Goal: Information Seeking & Learning: Check status

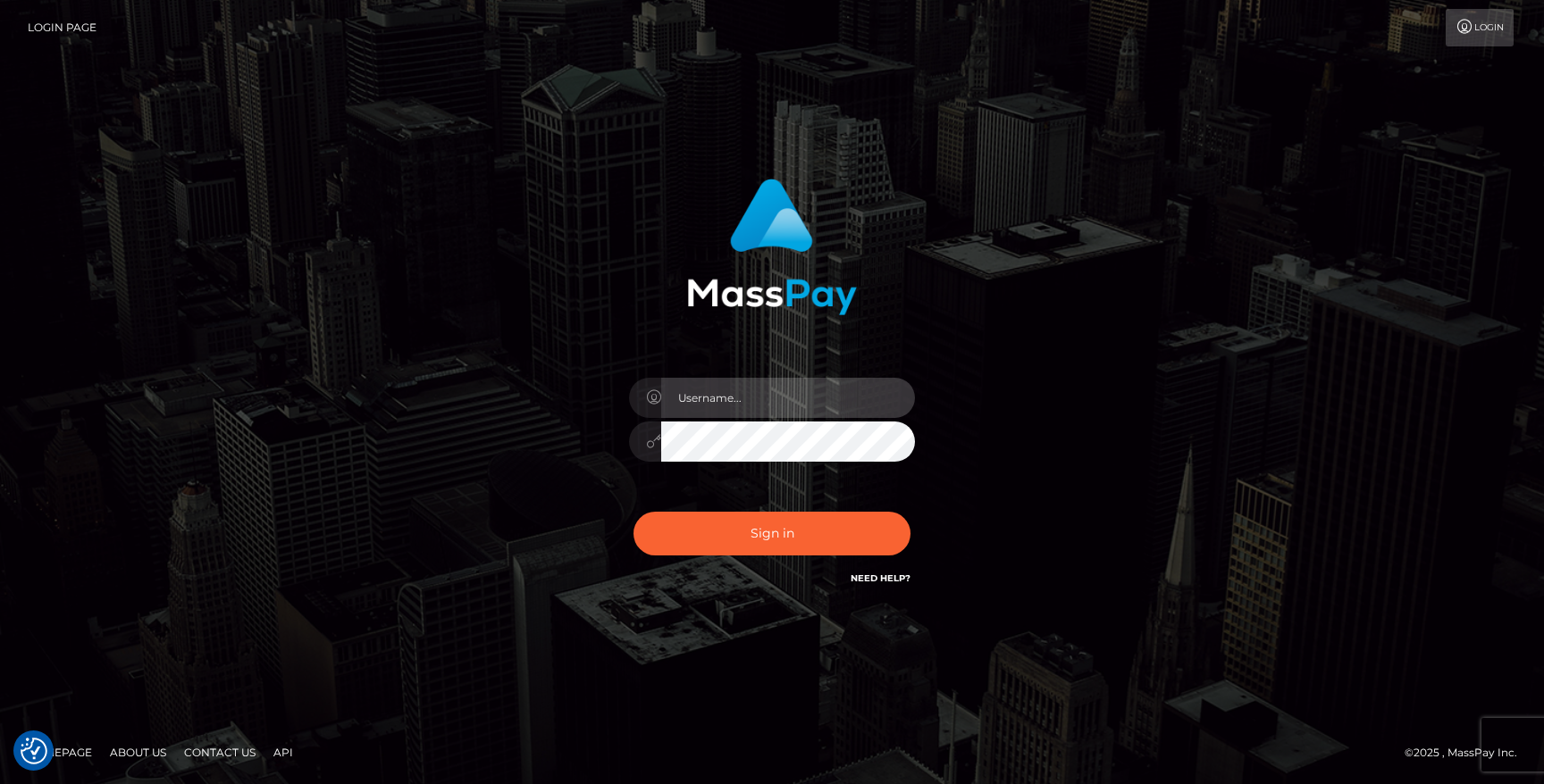
type input "hello.feetfinder"
drag, startPoint x: 0, startPoint y: 0, endPoint x: 810, endPoint y: 403, distance: 904.7
click at [810, 403] on input "hello.feetfinder" at bounding box center [788, 397] width 254 height 40
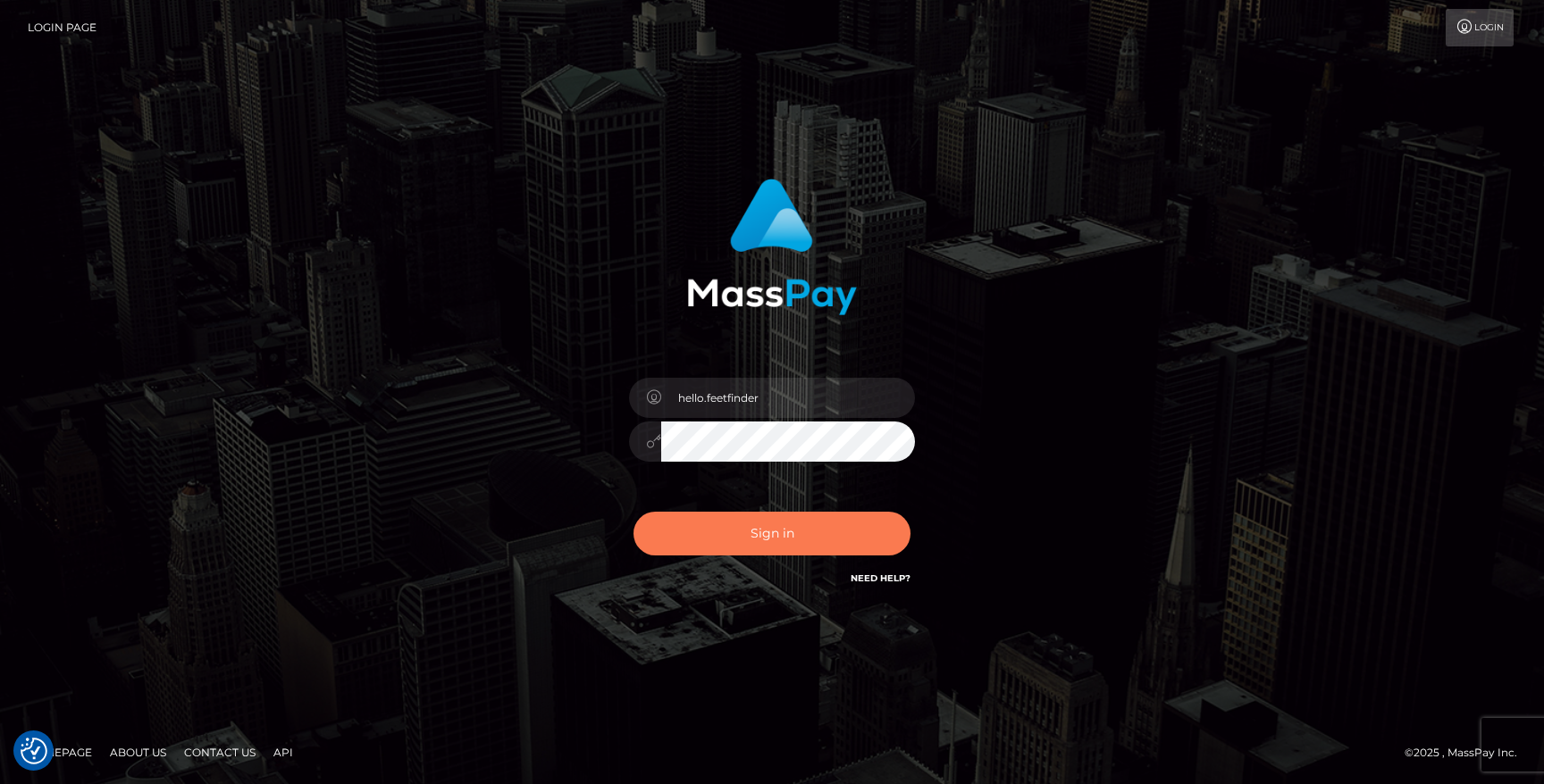
click at [789, 517] on button "Sign in" at bounding box center [772, 534] width 277 height 44
type input "hello.feetfinder"
click at [859, 523] on button "Sign in" at bounding box center [772, 534] width 277 height 44
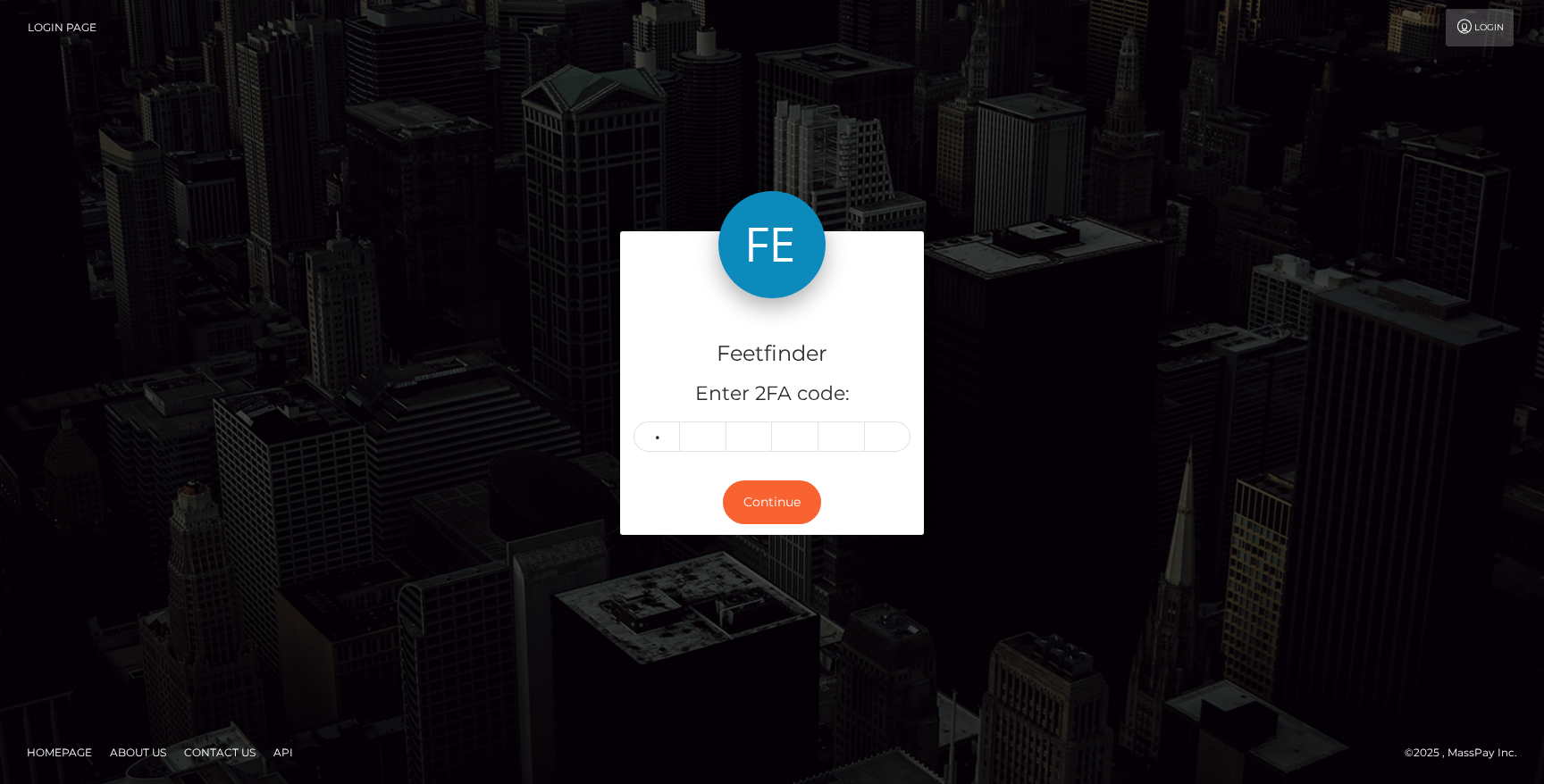
type input "7"
type input "6"
type input "7"
type input "5"
type input "1"
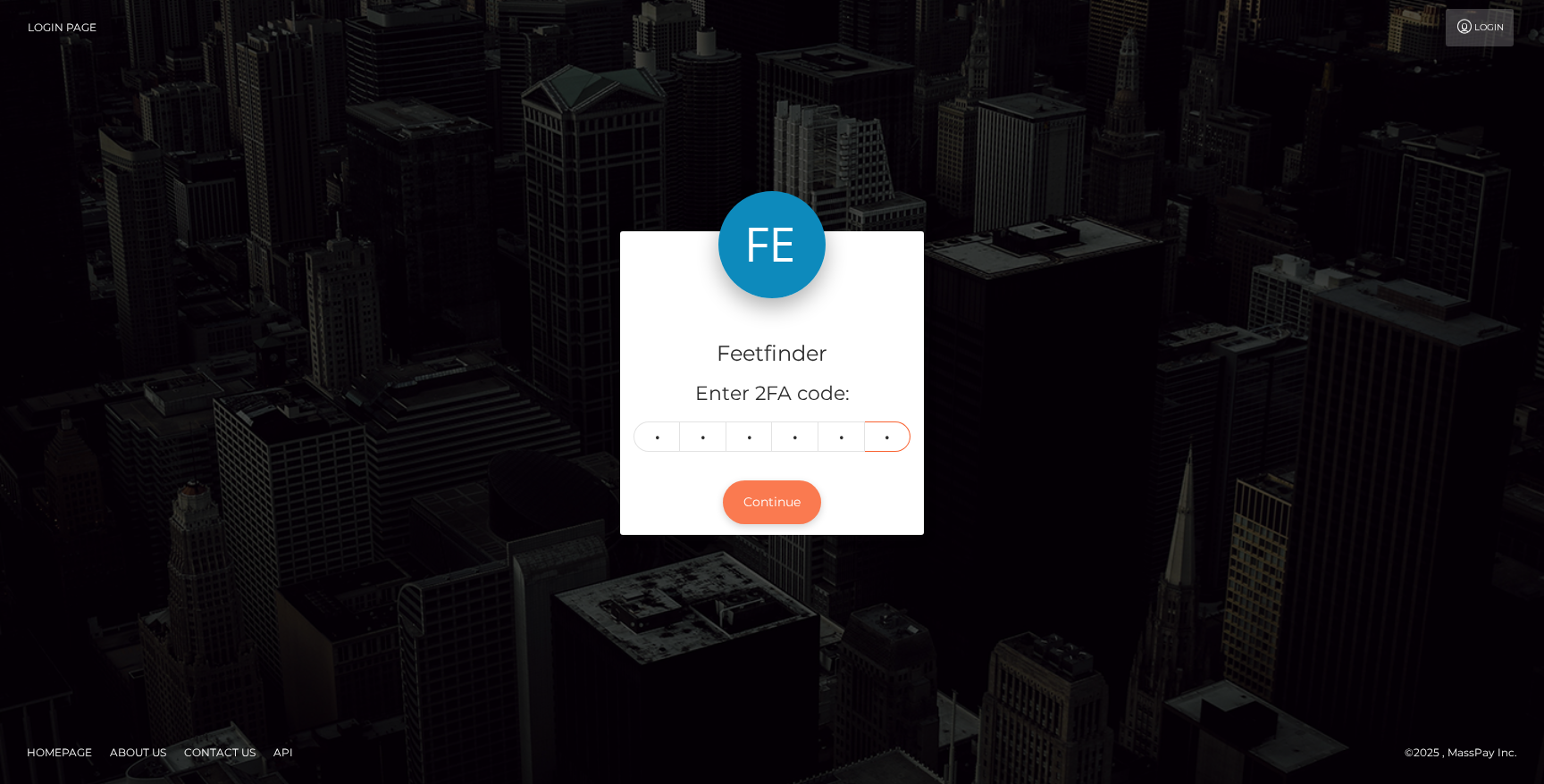
type input "3"
click at [781, 503] on button "Continue" at bounding box center [772, 503] width 99 height 44
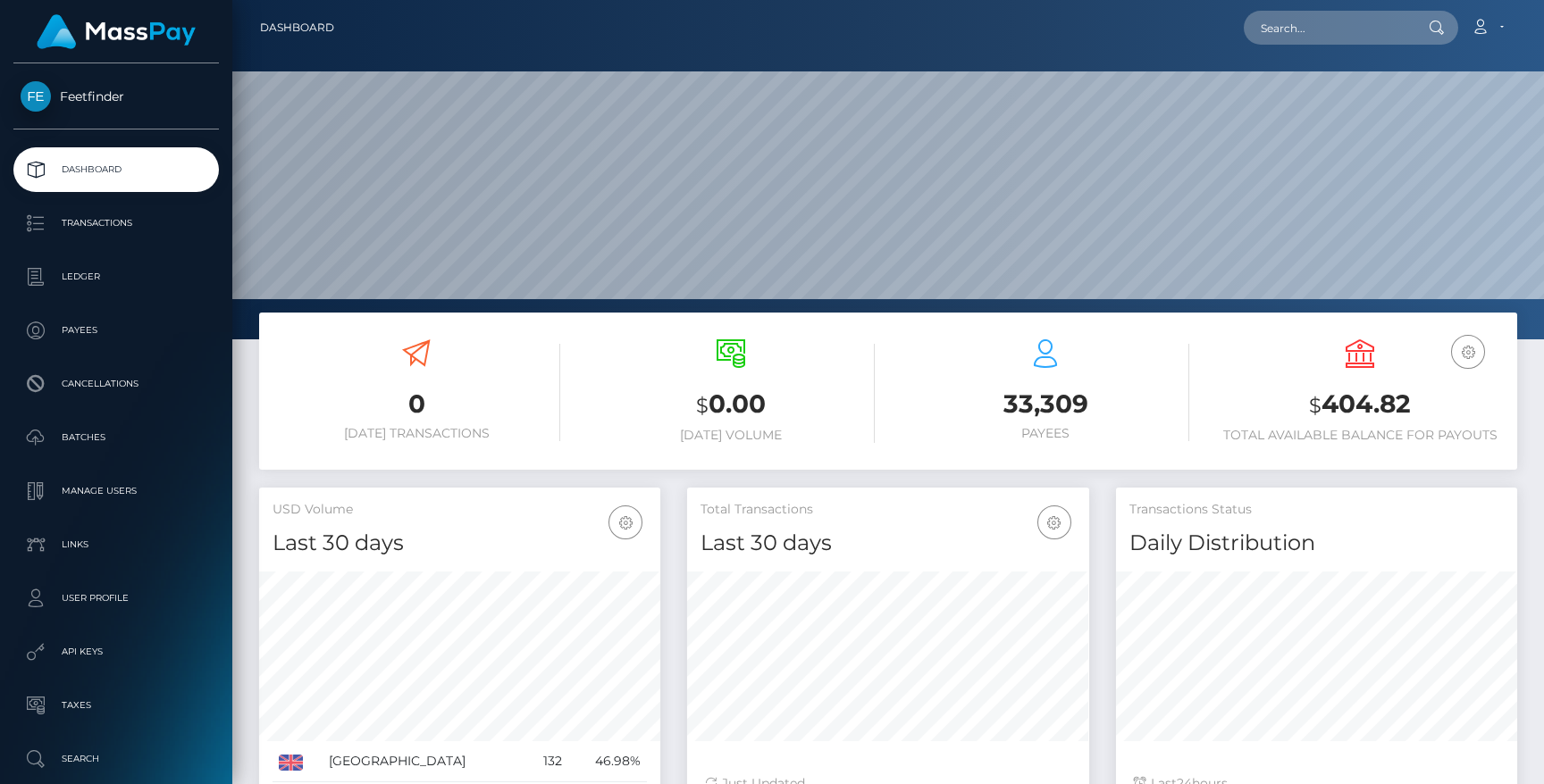
scroll to position [317, 401]
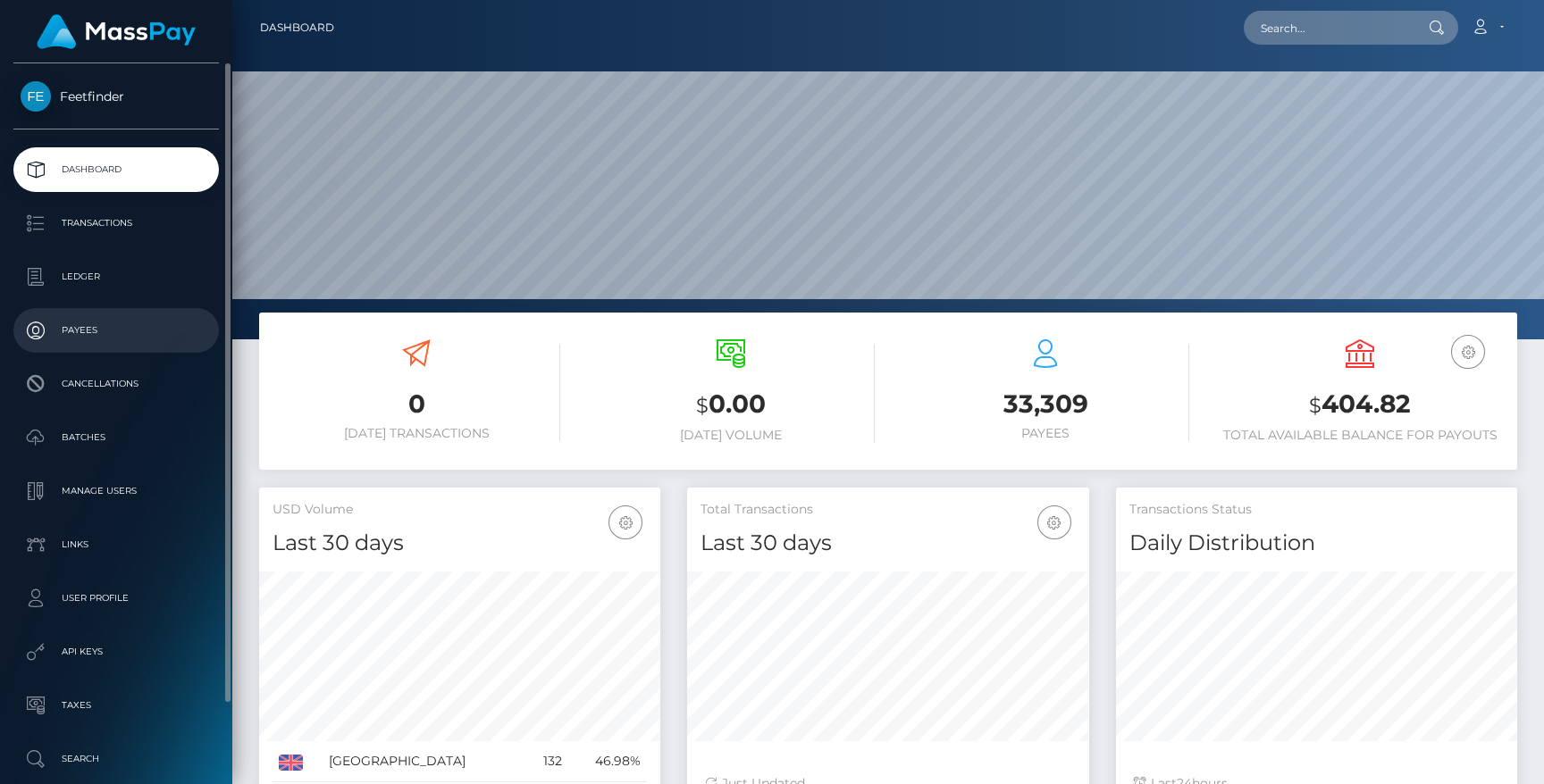
click at [99, 324] on p "Payees" at bounding box center [115, 330] width 191 height 26
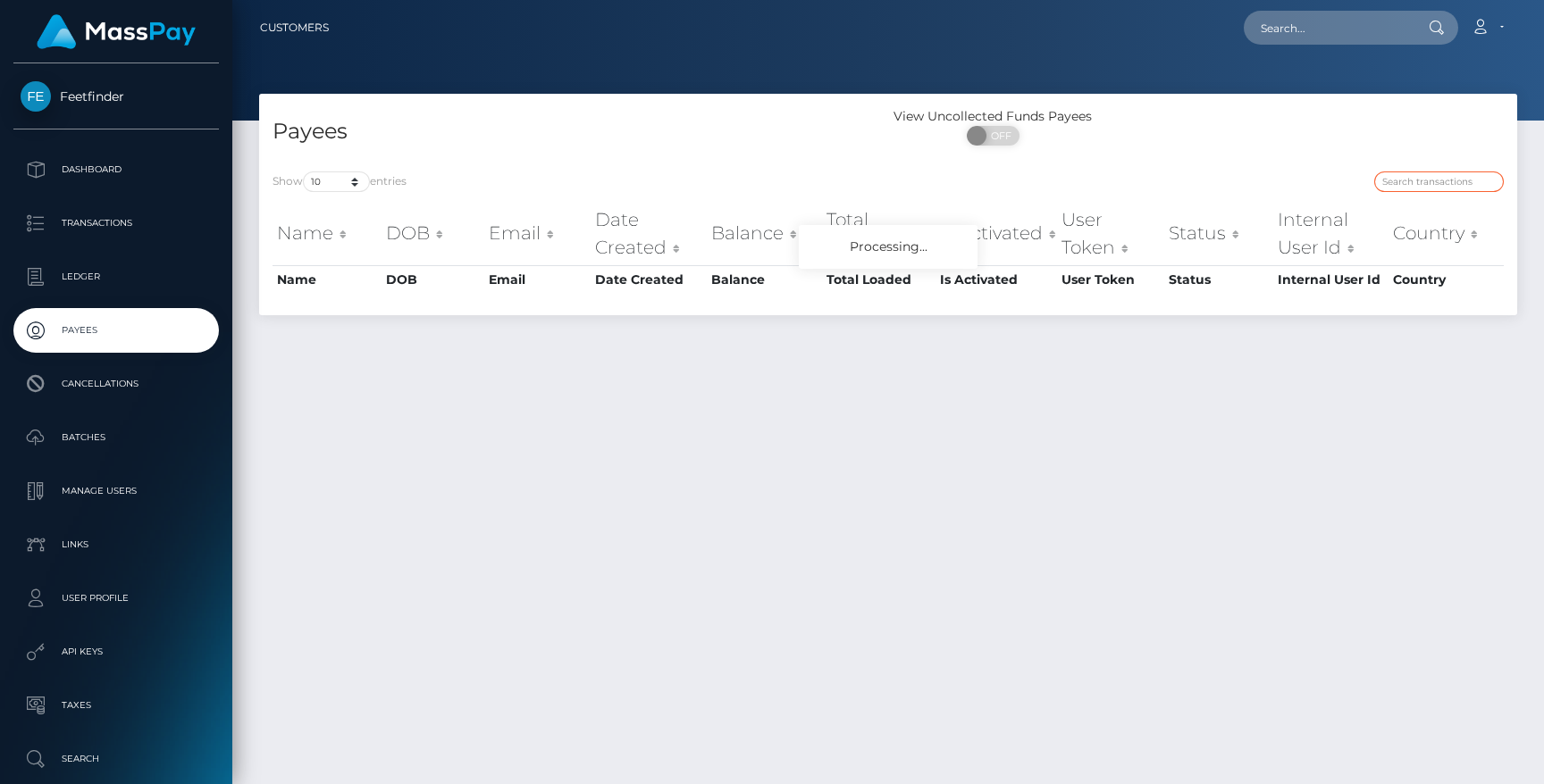
click at [1428, 183] on input "search" at bounding box center [1439, 182] width 130 height 20
paste input "Cheekytoesxx"
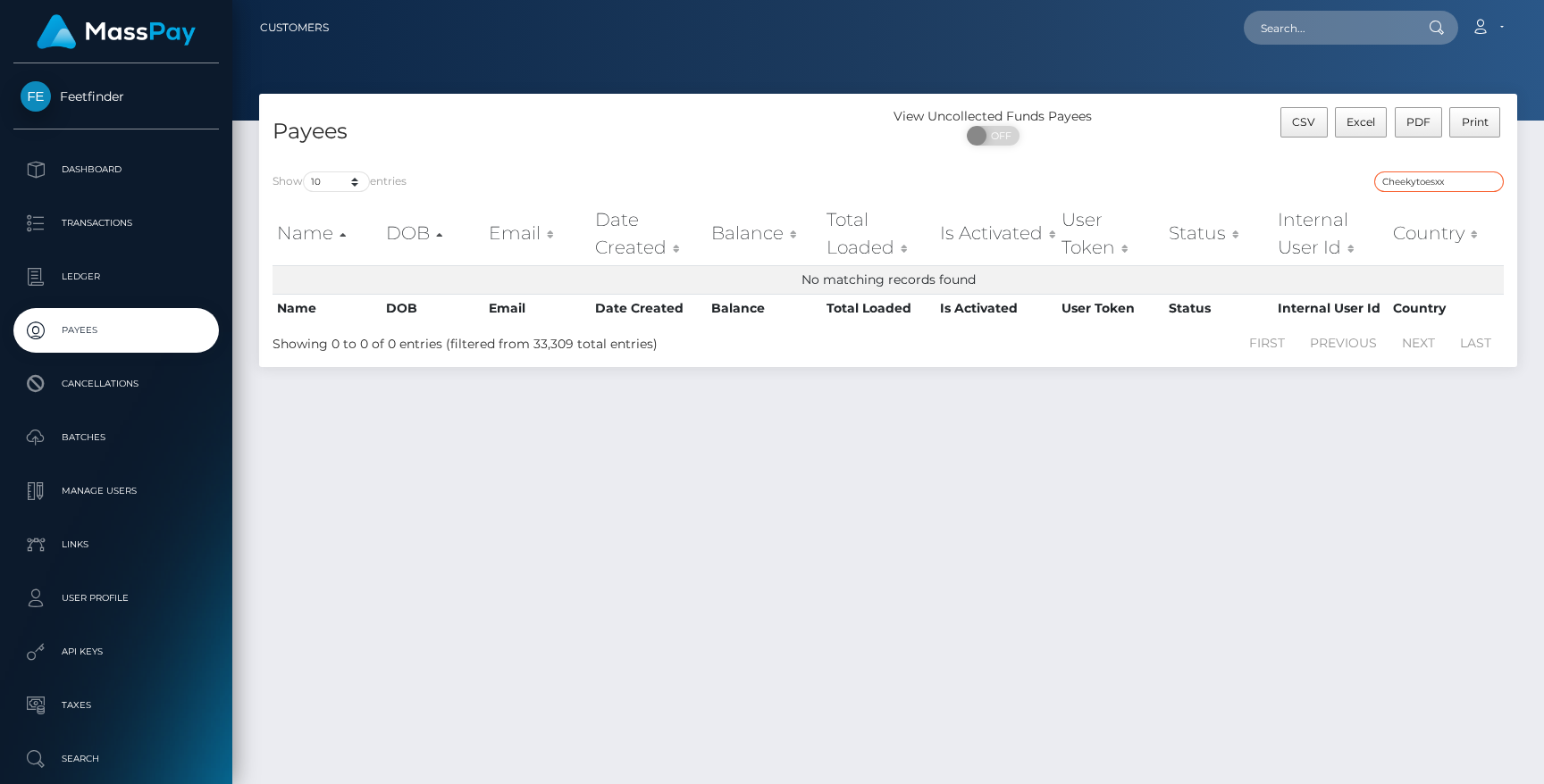
click at [1453, 178] on input "Cheekytoesxx" at bounding box center [1439, 182] width 130 height 20
paste input "e5db80a1-8115-11f0-8023-0266f44cc279"
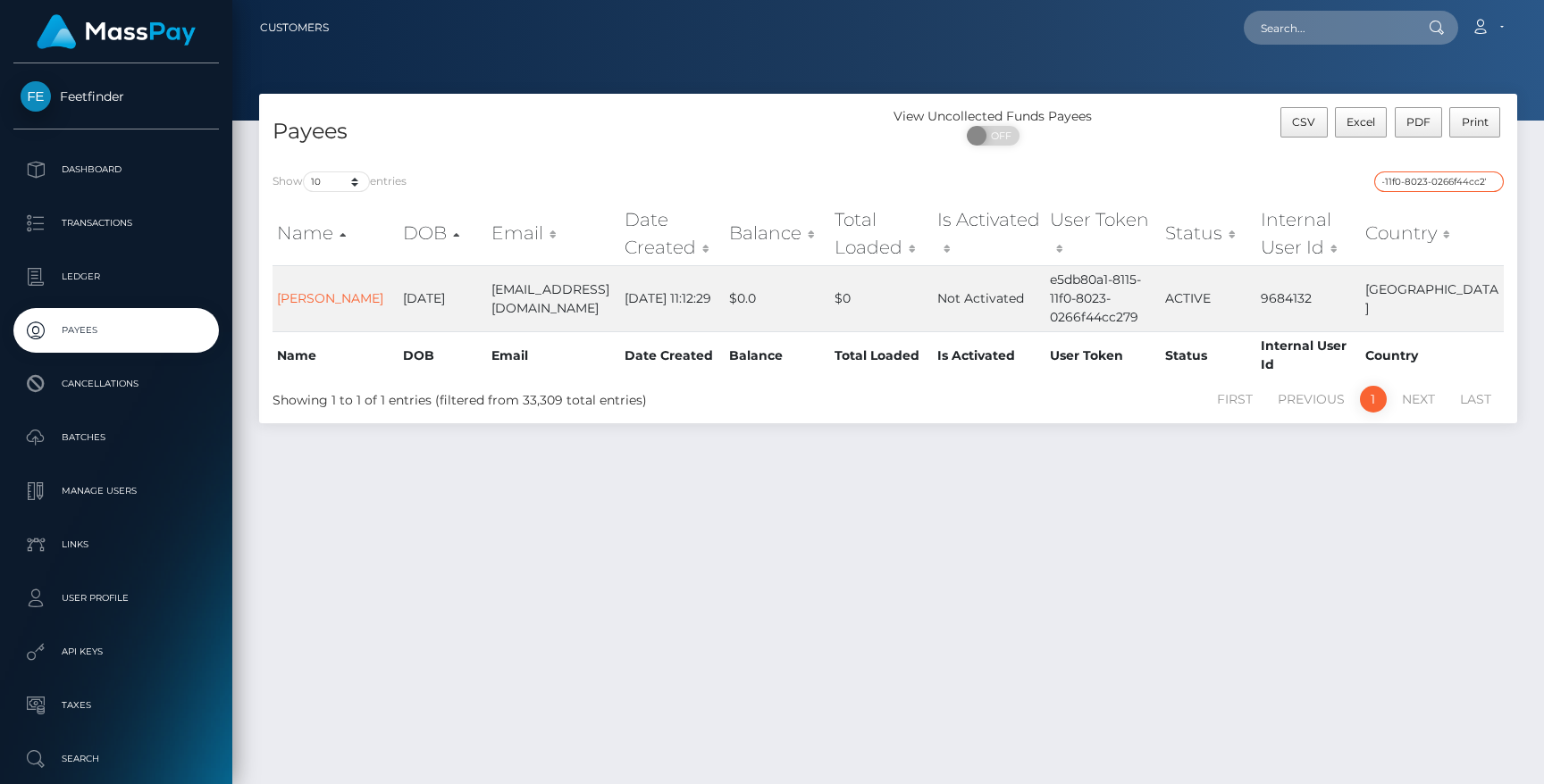
type input "e5db80a1-8115-11f0-8023-0266f44cc279"
drag, startPoint x: 480, startPoint y: 526, endPoint x: 516, endPoint y: 514, distance: 37.9
click at [481, 526] on div "Payees View Uncollected Funds Payees ON OFF CSV Excel PDF Print Show 10 25 50 1…" at bounding box center [888, 431] width 1312 height 674
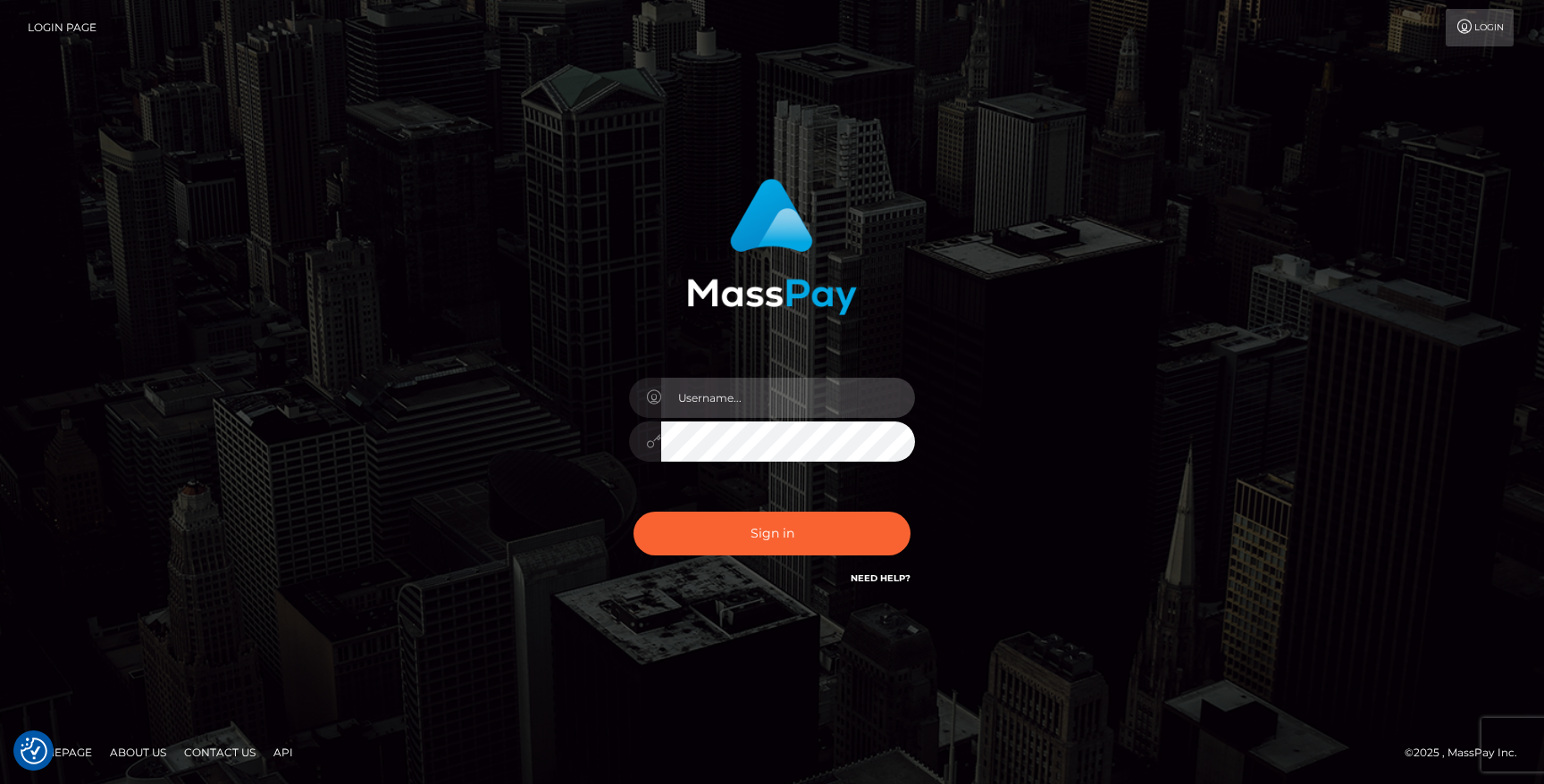
type input "hello.feetfinder"
click at [779, 408] on input "hello.feetfinder" at bounding box center [788, 397] width 254 height 40
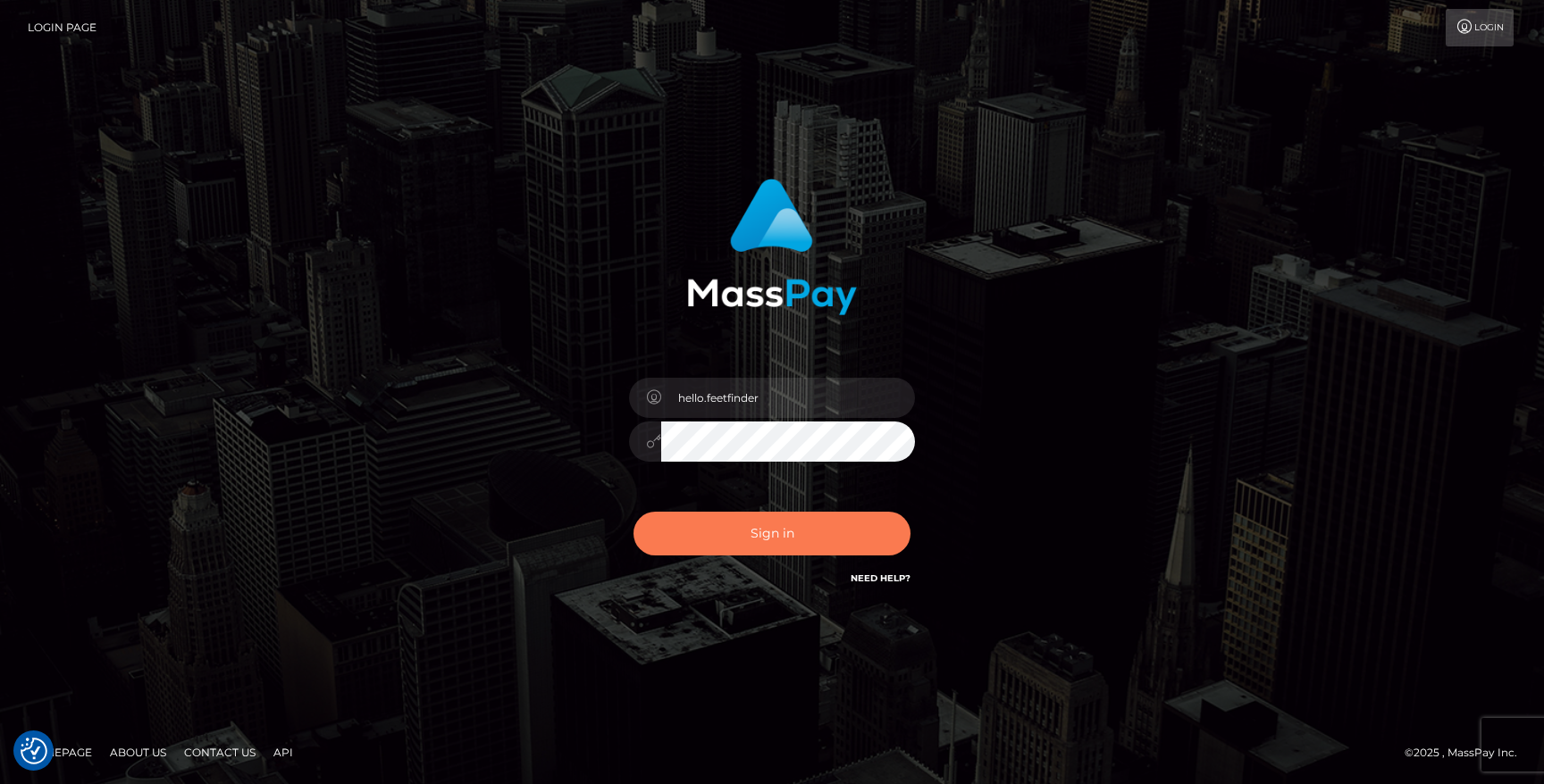
click at [862, 544] on button "Sign in" at bounding box center [772, 534] width 277 height 44
click at [843, 527] on button "Sign in" at bounding box center [772, 534] width 277 height 44
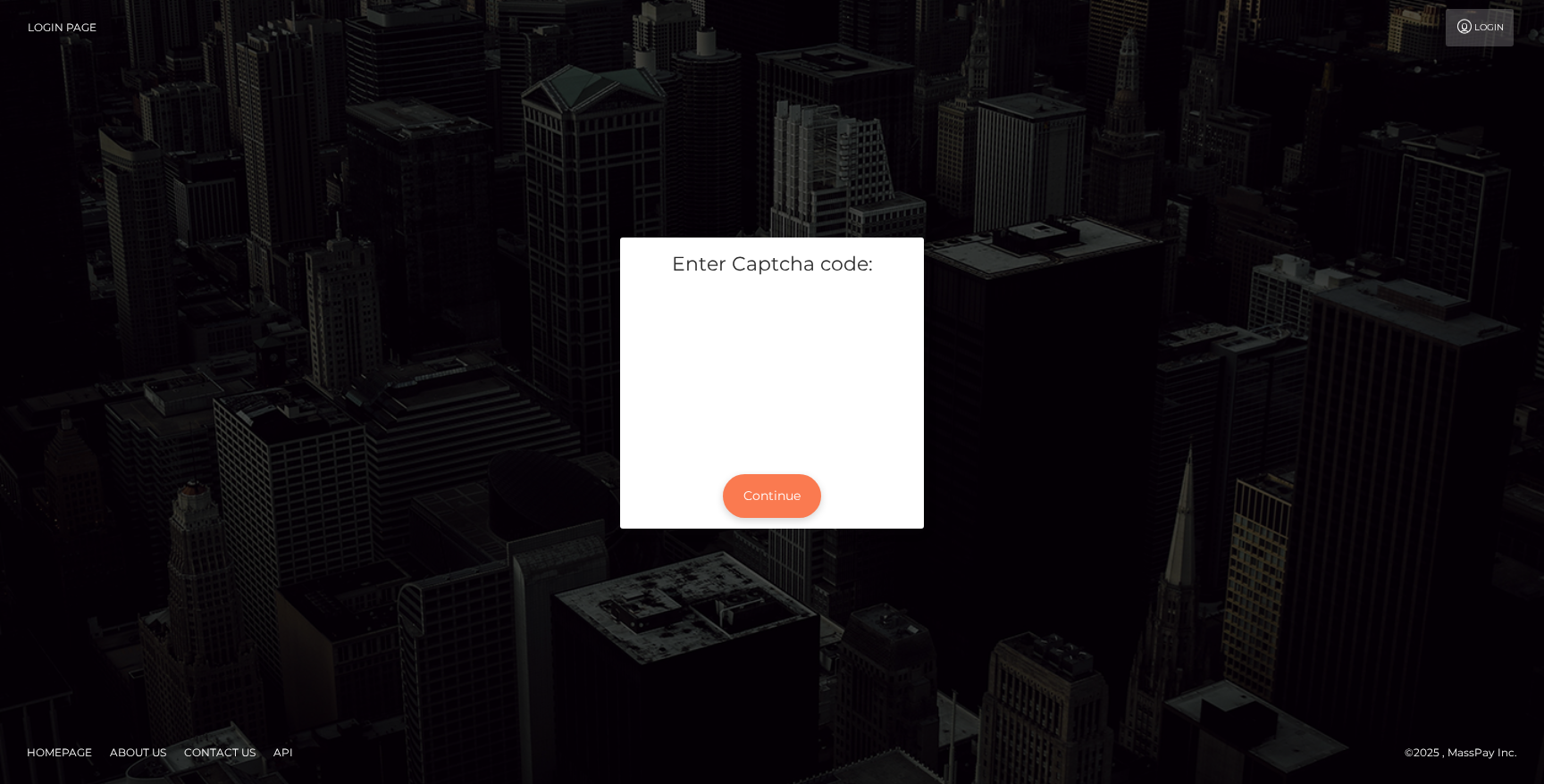
click at [789, 509] on button "Continue" at bounding box center [772, 496] width 99 height 44
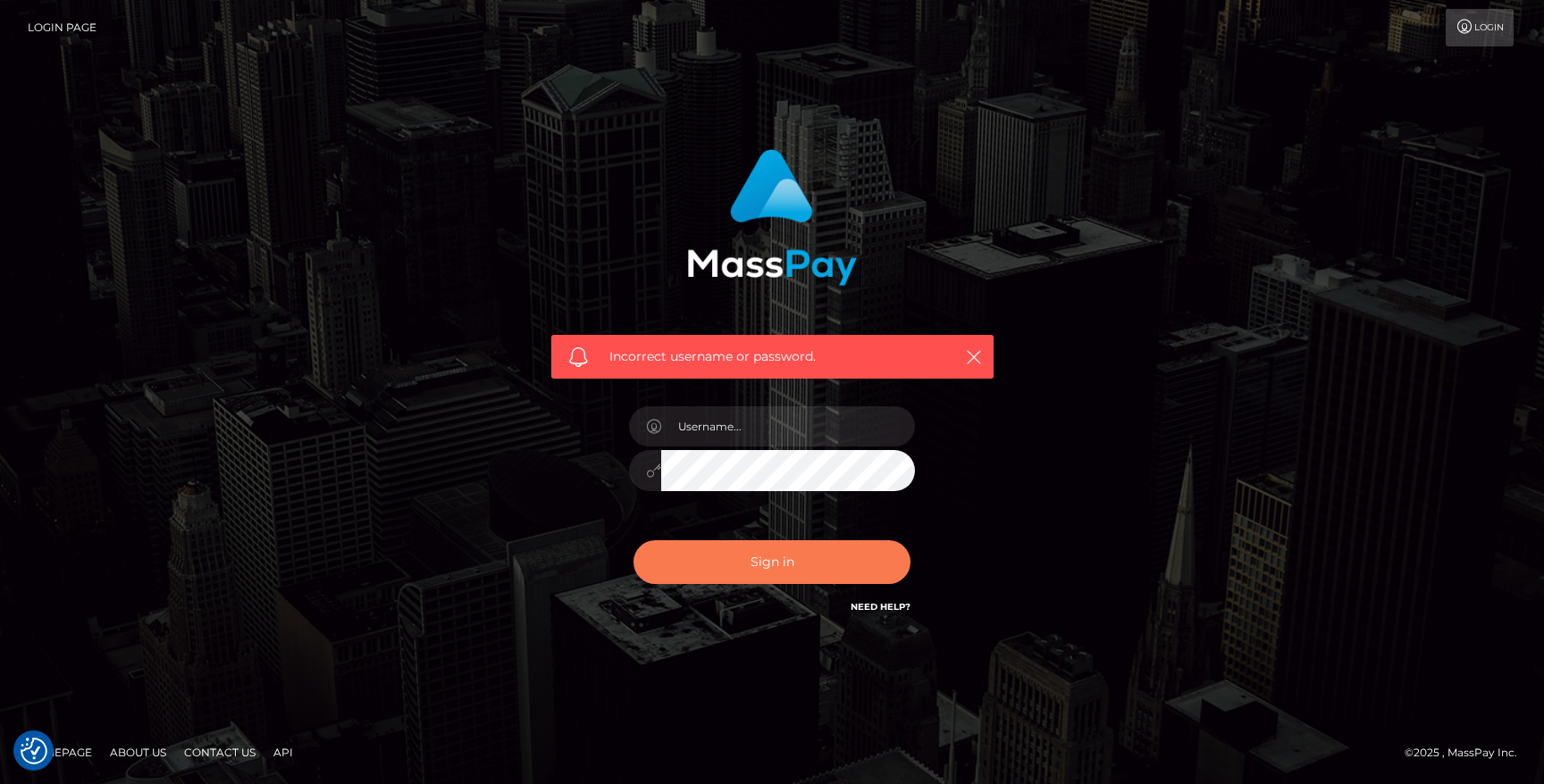
click at [809, 554] on button "Sign in" at bounding box center [772, 562] width 277 height 44
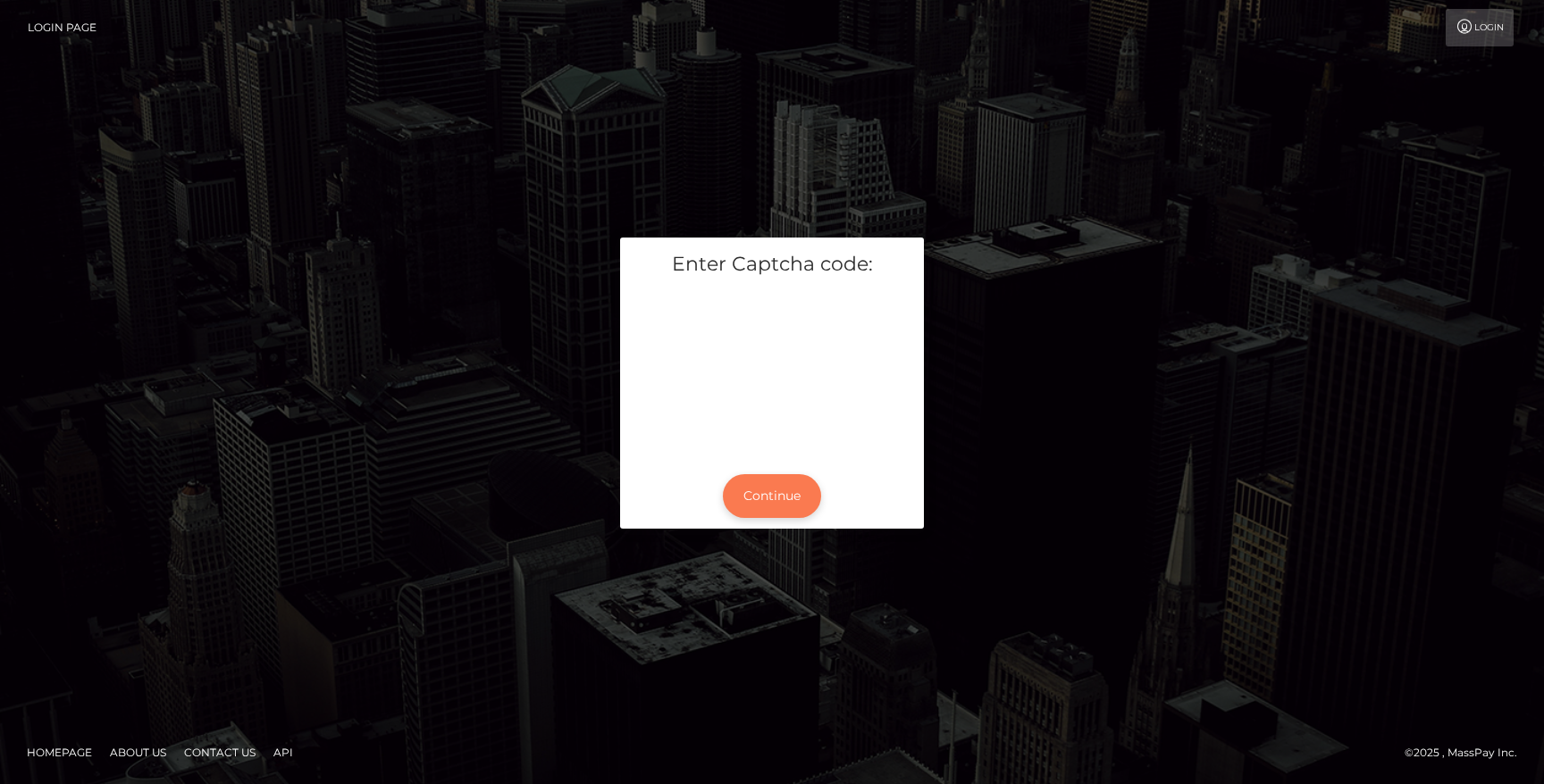
click at [758, 485] on button "Continue" at bounding box center [772, 496] width 99 height 44
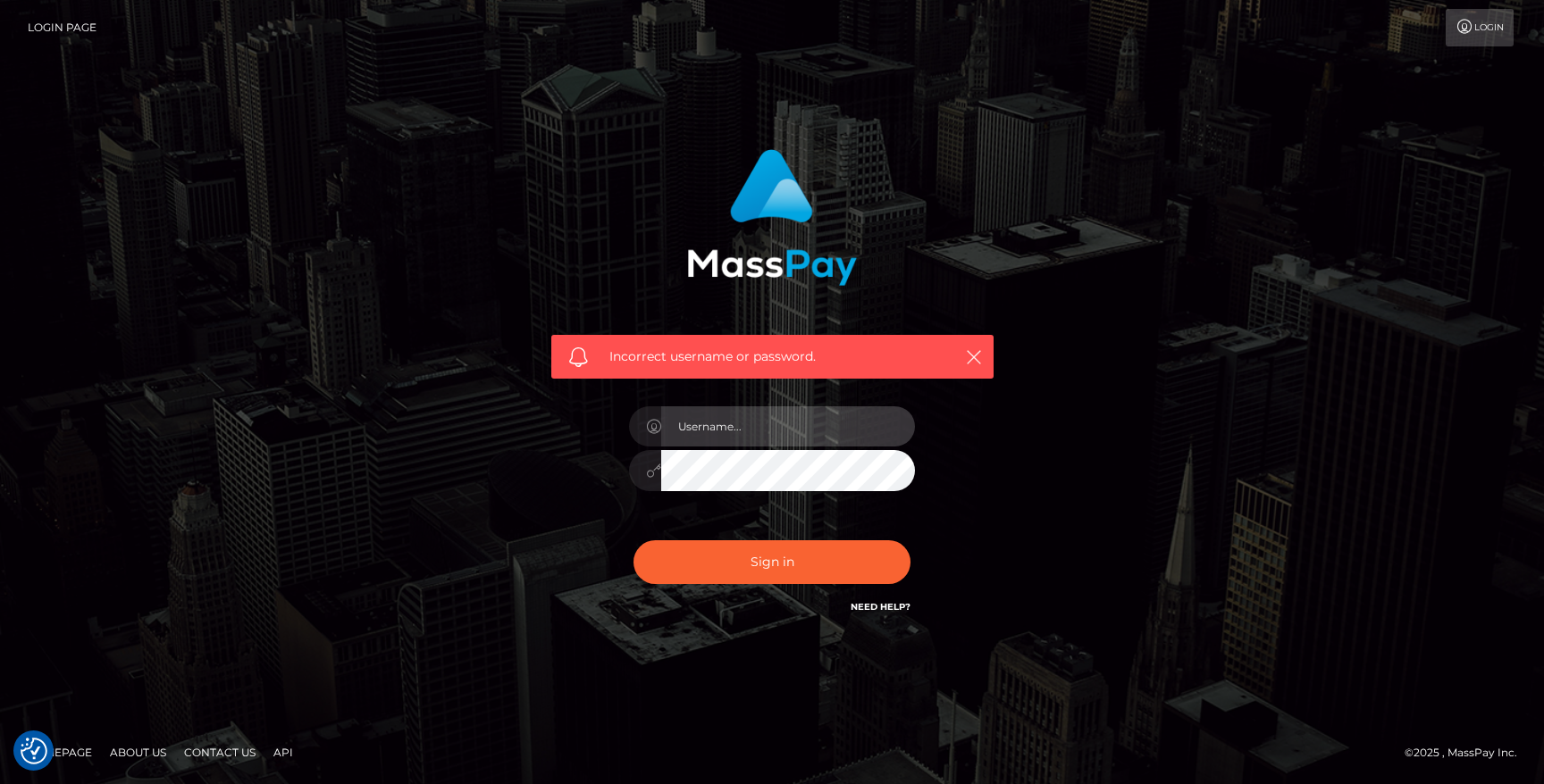
click at [766, 428] on input "text" at bounding box center [788, 427] width 254 height 40
type input "hello.feetfinder"
click at [1231, 371] on div "Incorrect username or password. hello.feetfinder" at bounding box center [772, 393] width 1018 height 514
click at [769, 426] on input "hello.feetfinder" at bounding box center [788, 427] width 254 height 40
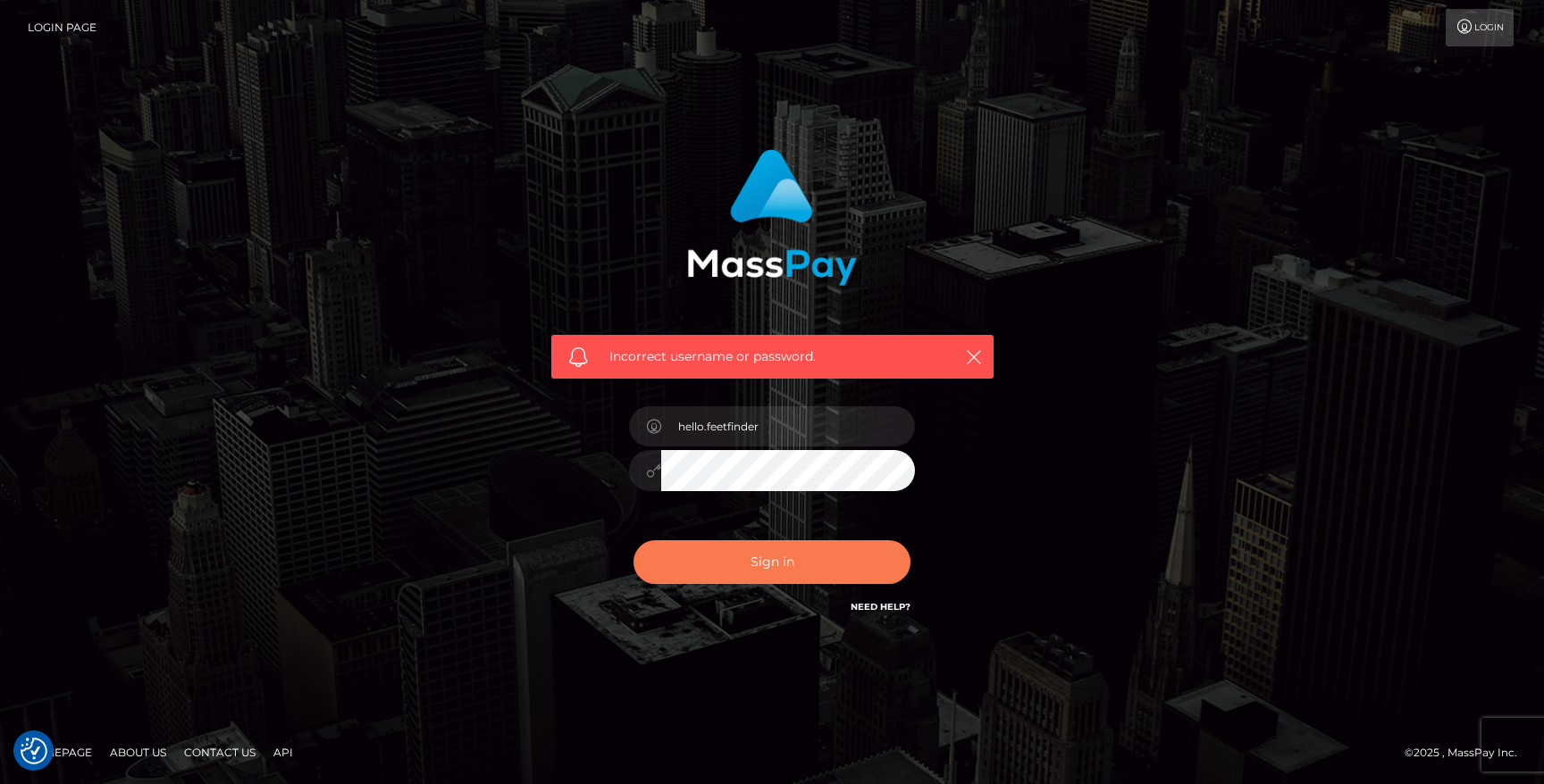
click at [763, 567] on button "Sign in" at bounding box center [772, 562] width 277 height 44
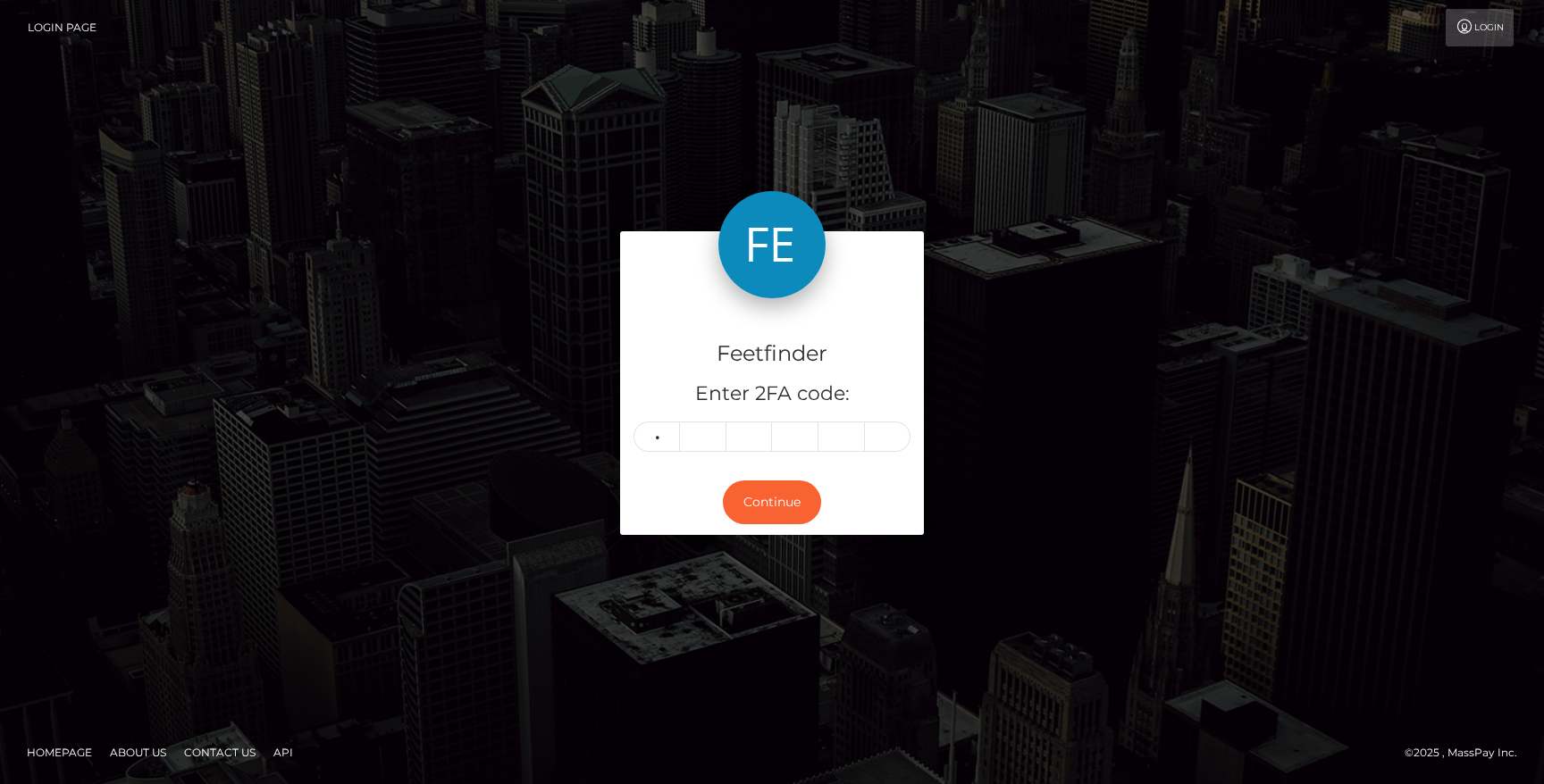
type input "8"
type input "1"
type input "7"
type input "6"
type input "7"
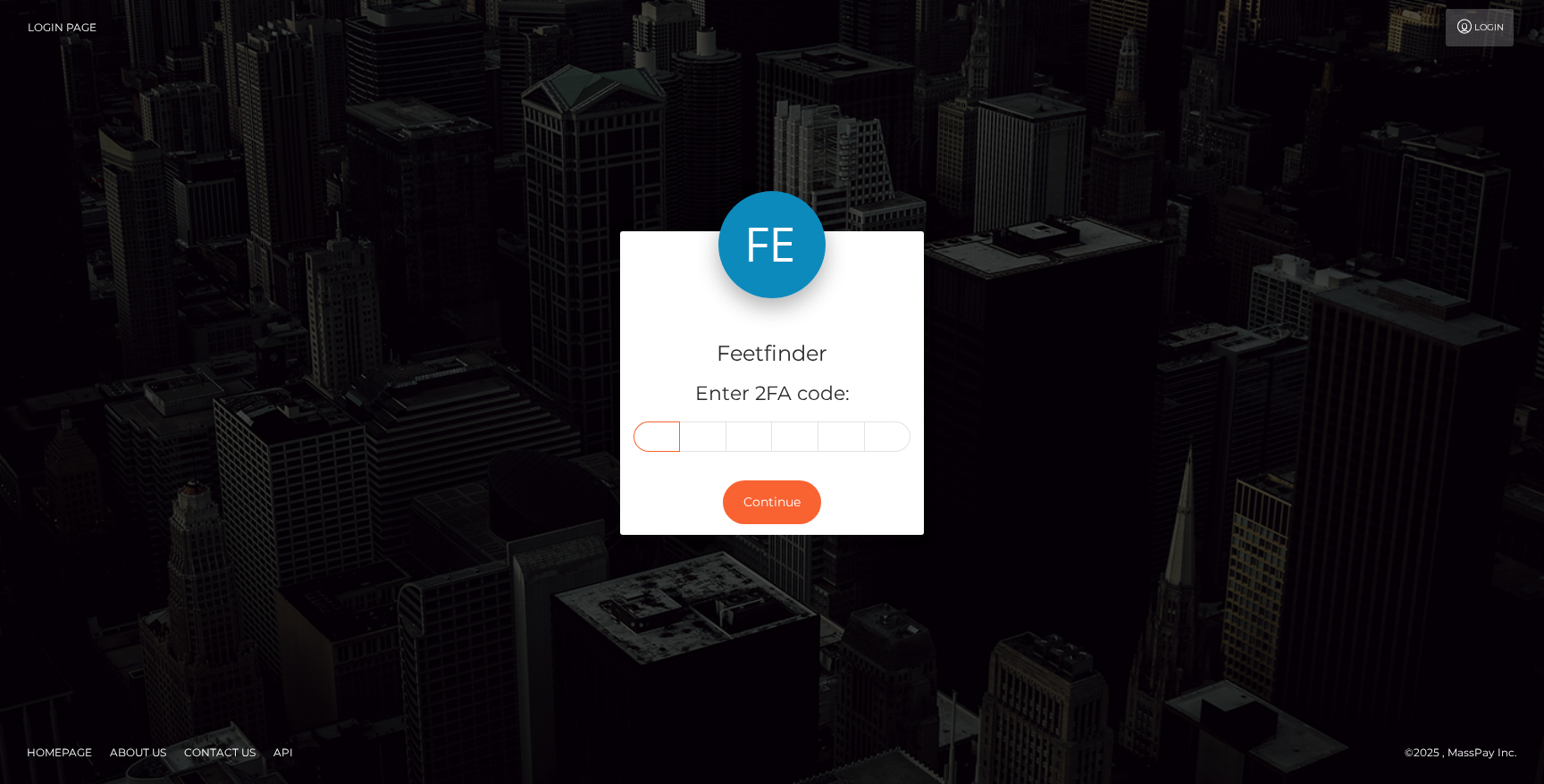
type input "8"
type input "7"
type input "1"
type input "7"
type input "6"
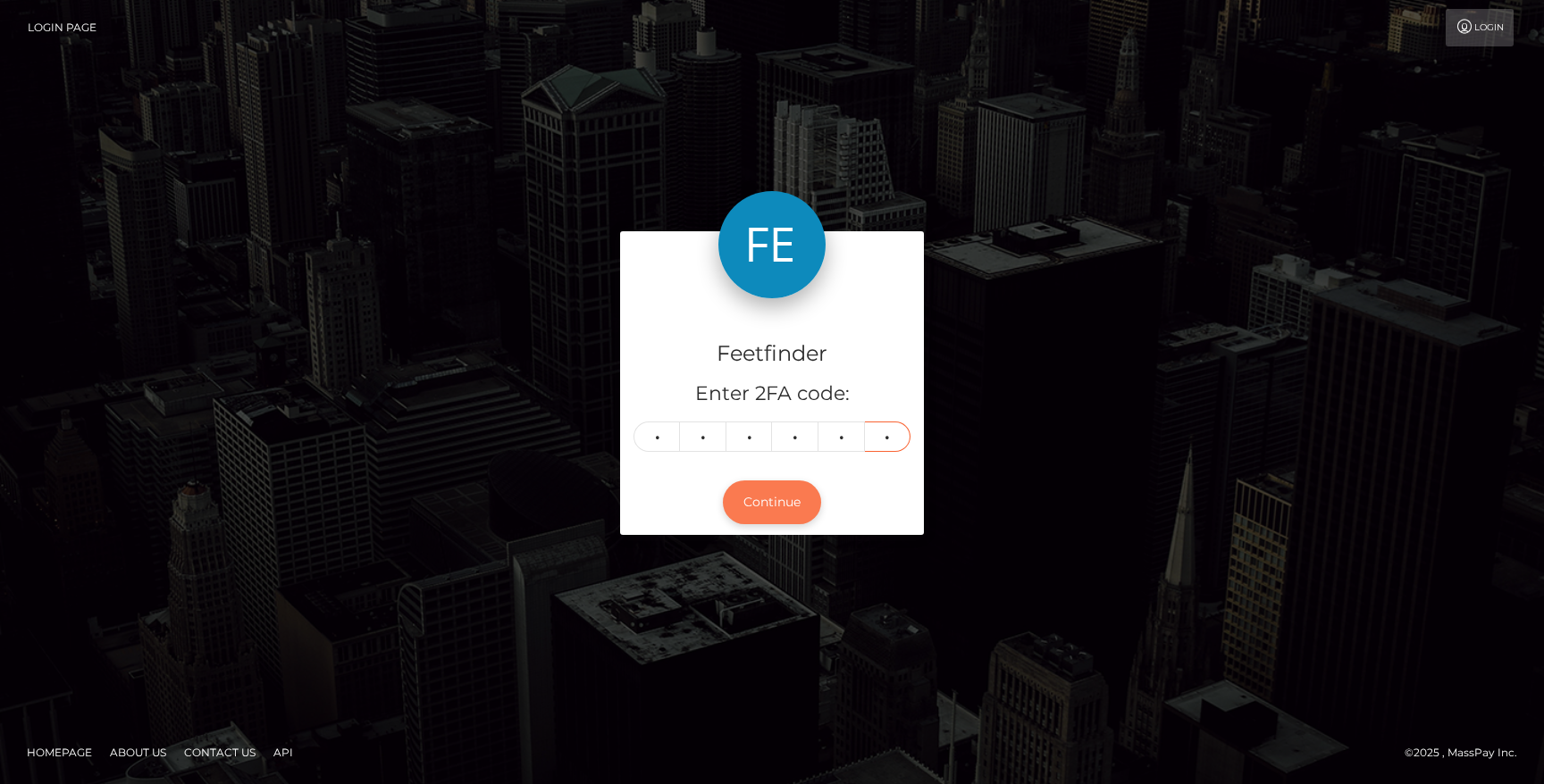
type input "7"
click at [766, 485] on button "Continue" at bounding box center [772, 503] width 99 height 44
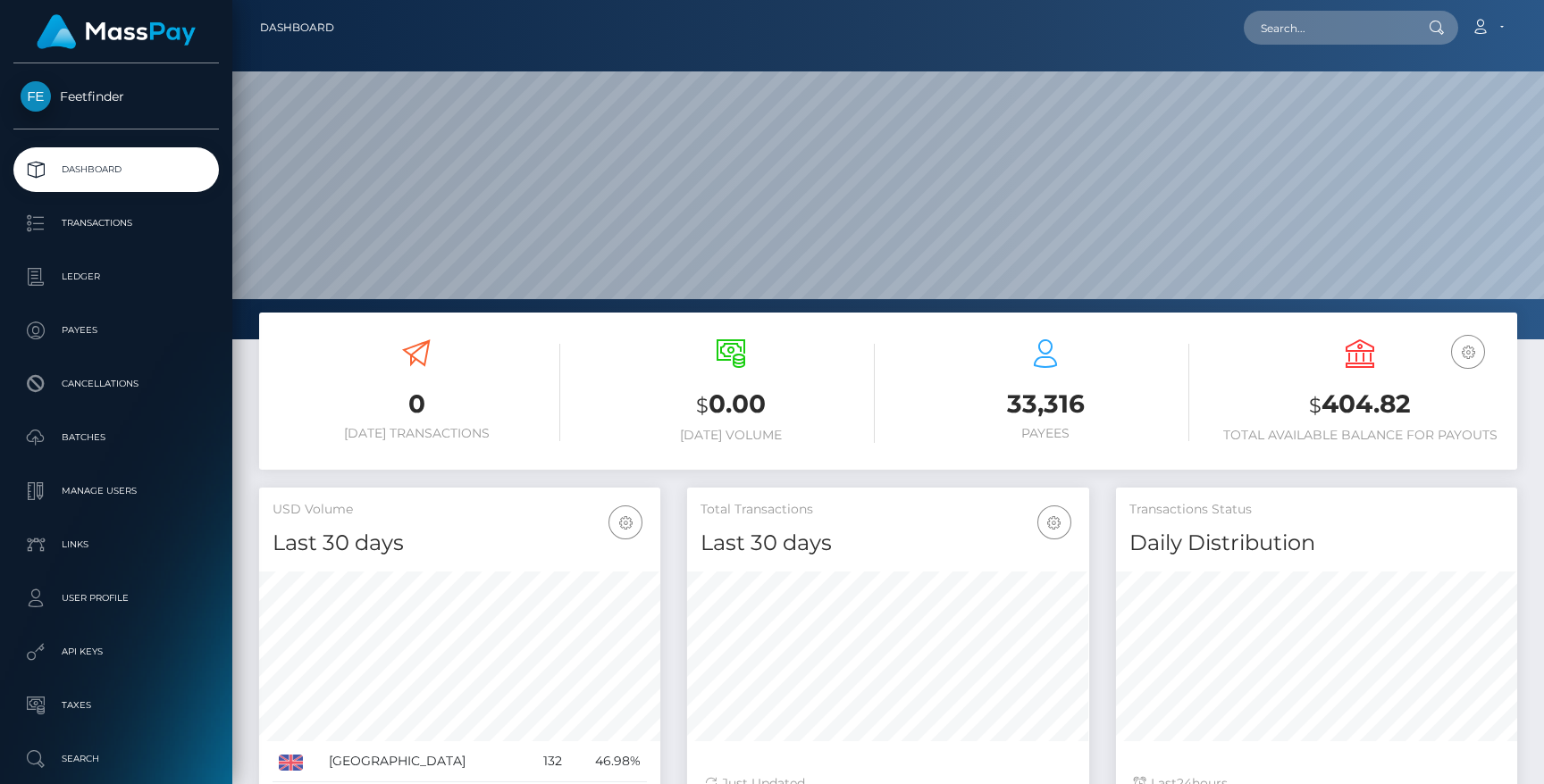
scroll to position [317, 401]
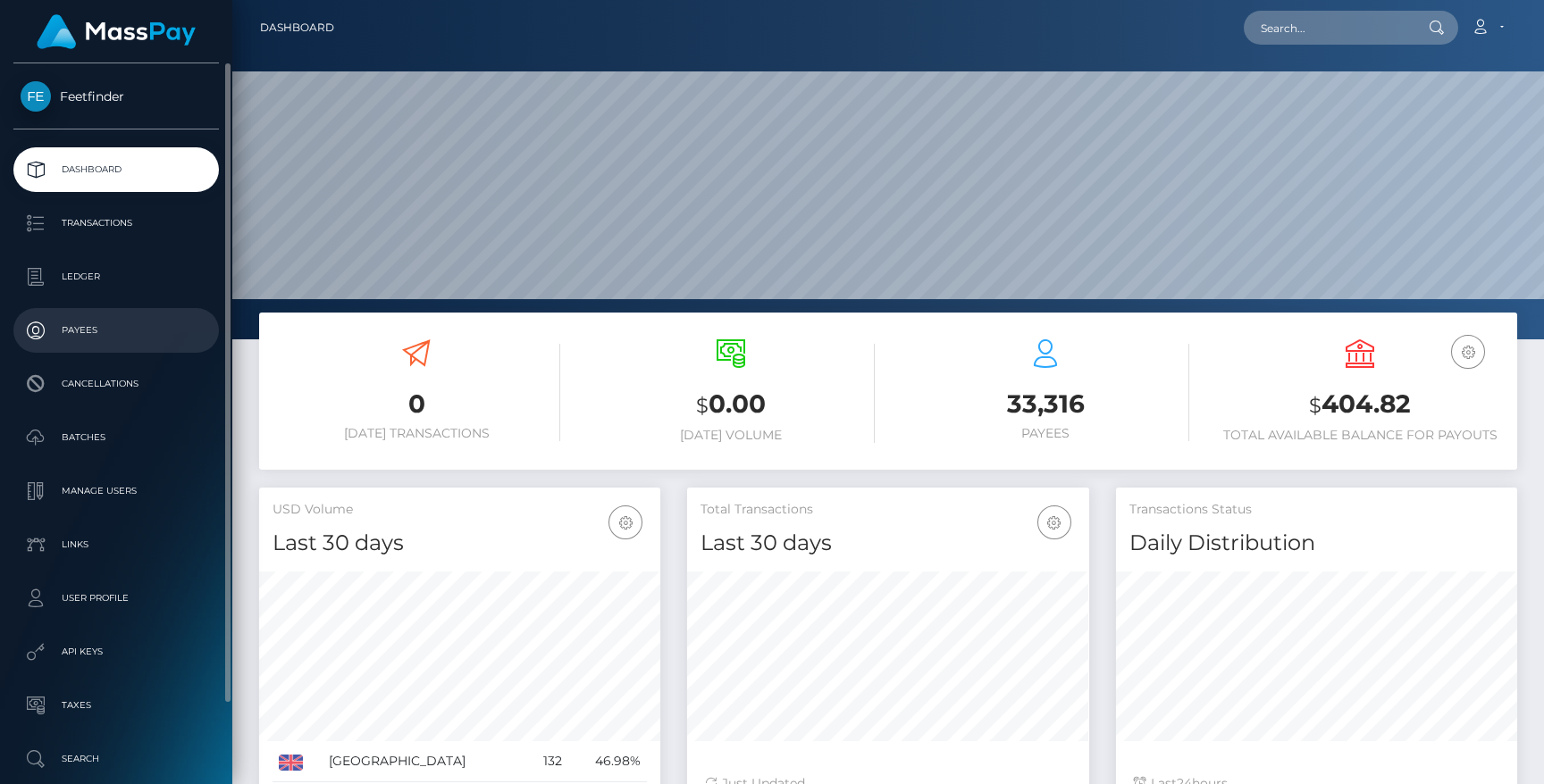
click at [87, 330] on p "Payees" at bounding box center [115, 330] width 191 height 26
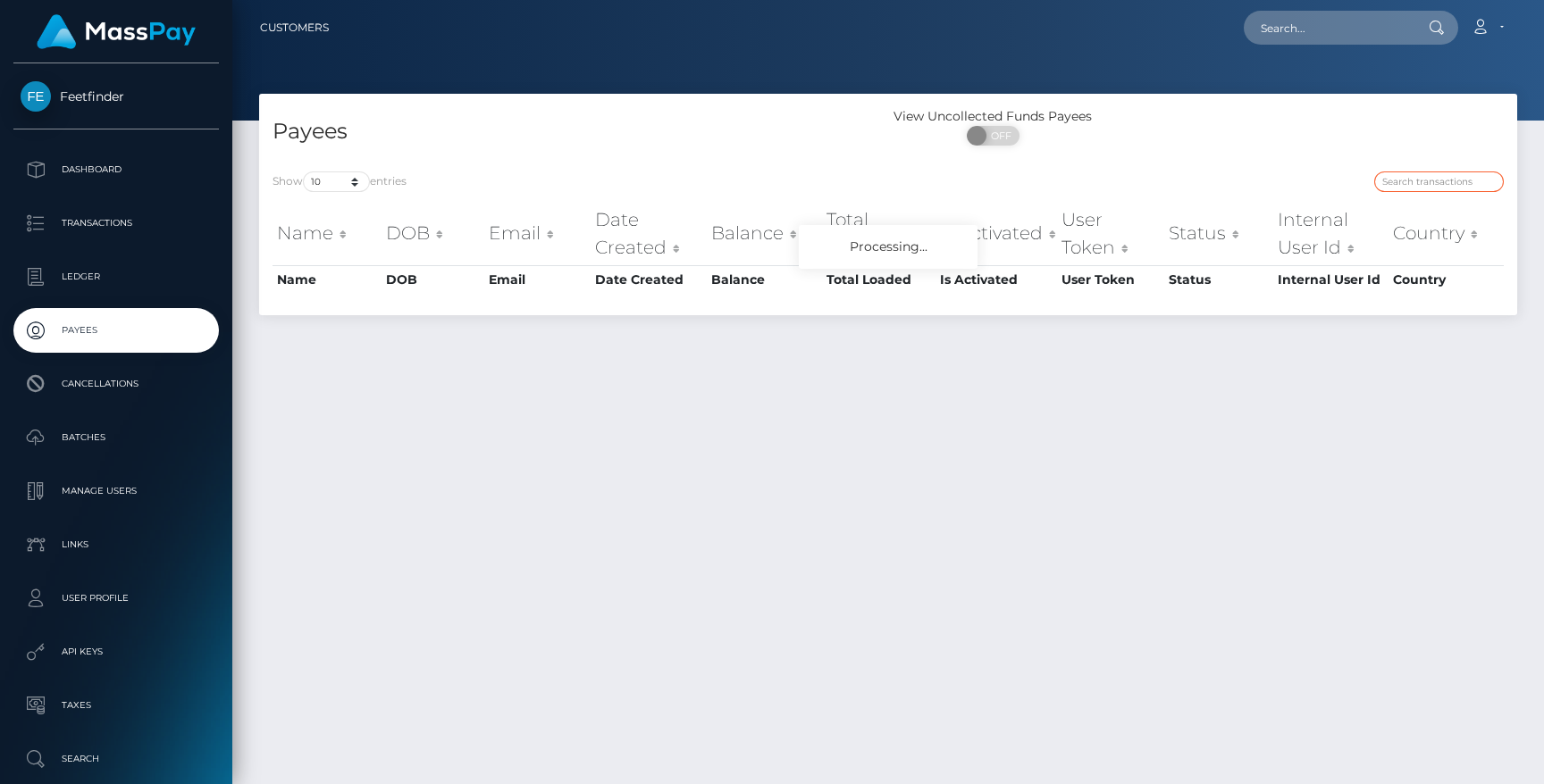
click at [1436, 177] on input "search" at bounding box center [1439, 182] width 130 height 20
paste input "712fa1a8-5863-11f0-b1fb-02a8c2768cb9"
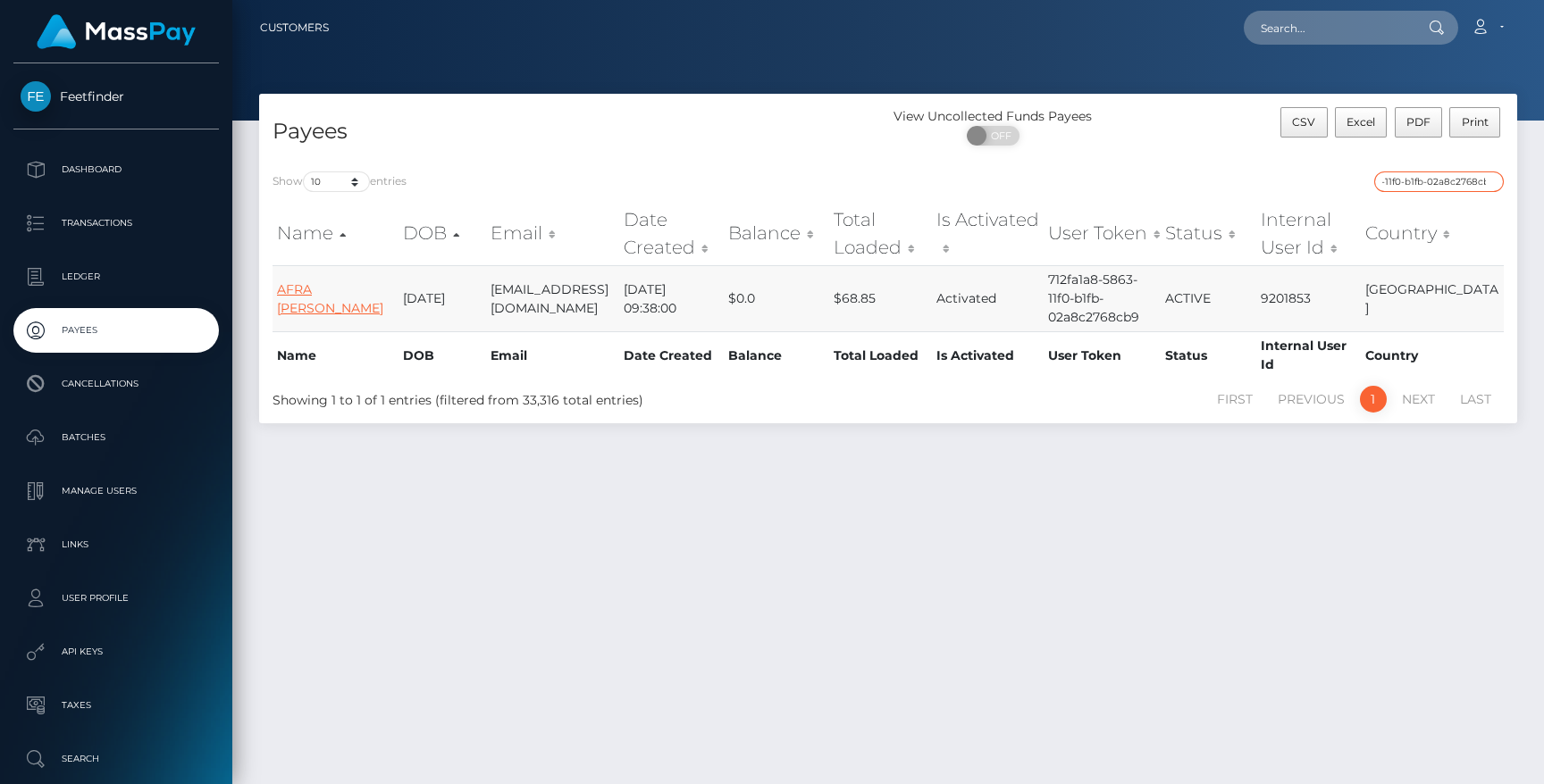
type input "712fa1a8-5863-11f0-b1fb-02a8c2768cb9"
click at [308, 290] on link "AFRA PIA KIMA" at bounding box center [330, 299] width 106 height 35
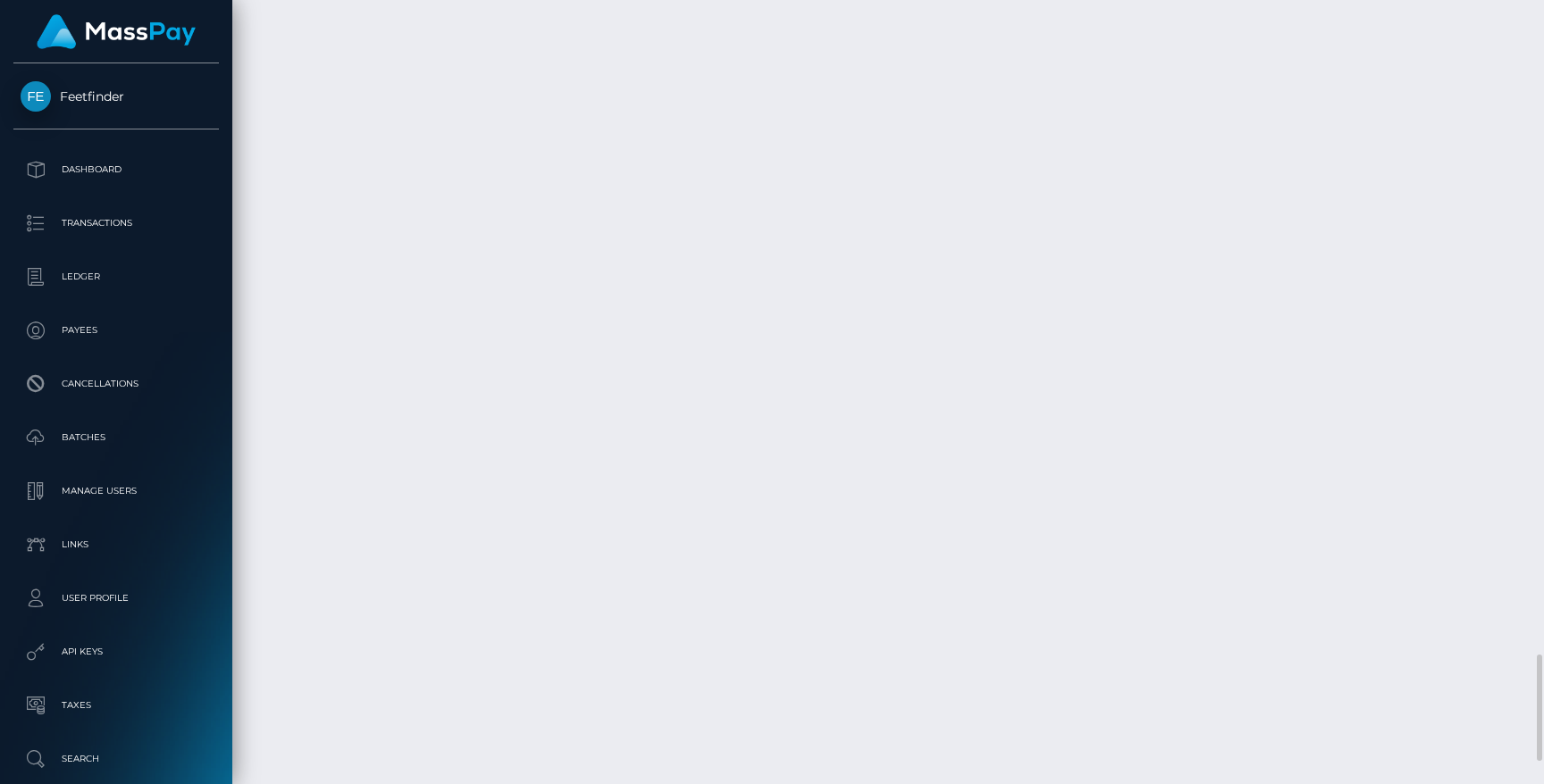
scroll to position [4993, 0]
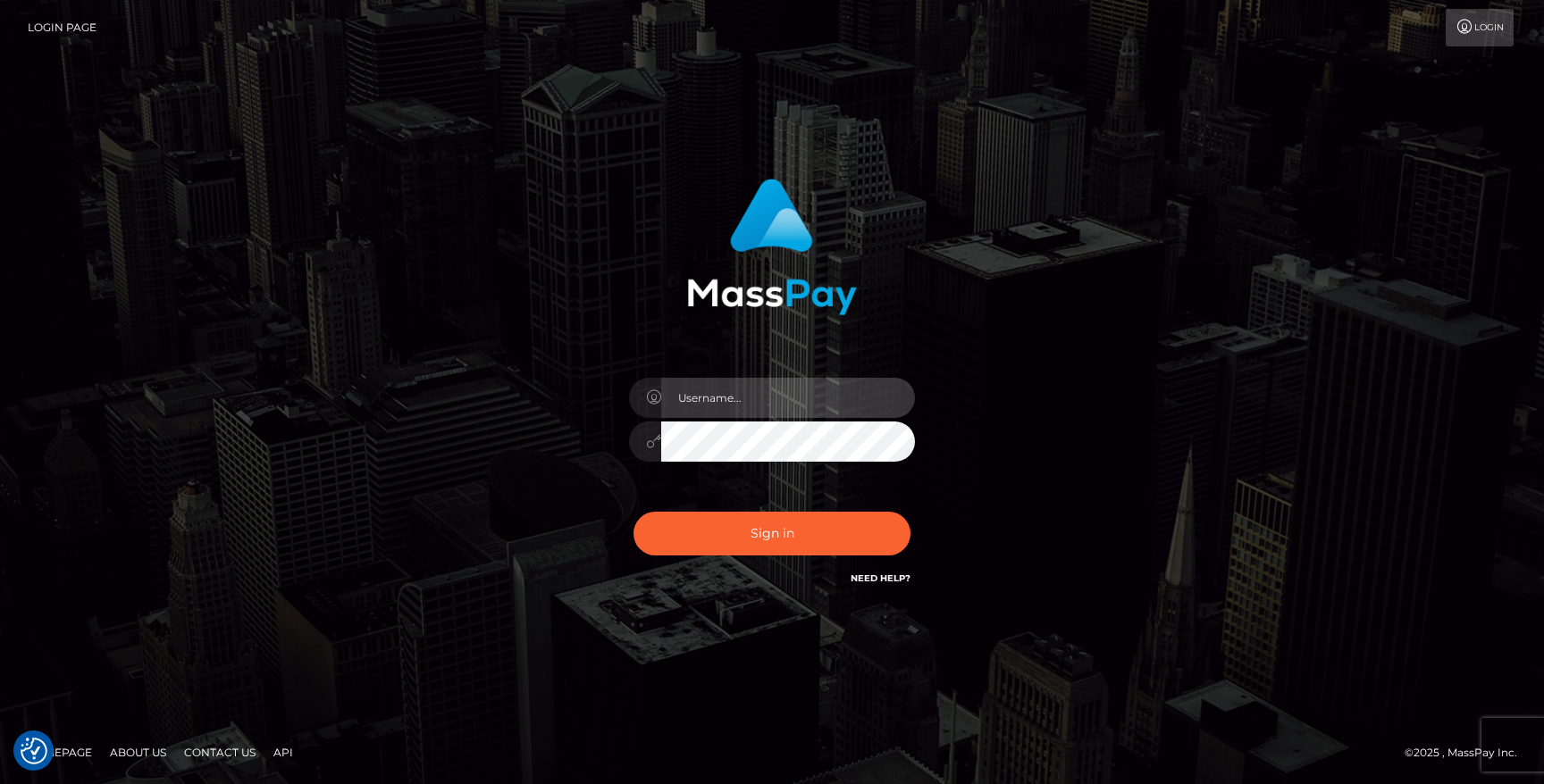
type input "hello.feetfinder"
click at [787, 408] on input "hello.feetfinder" at bounding box center [788, 397] width 254 height 40
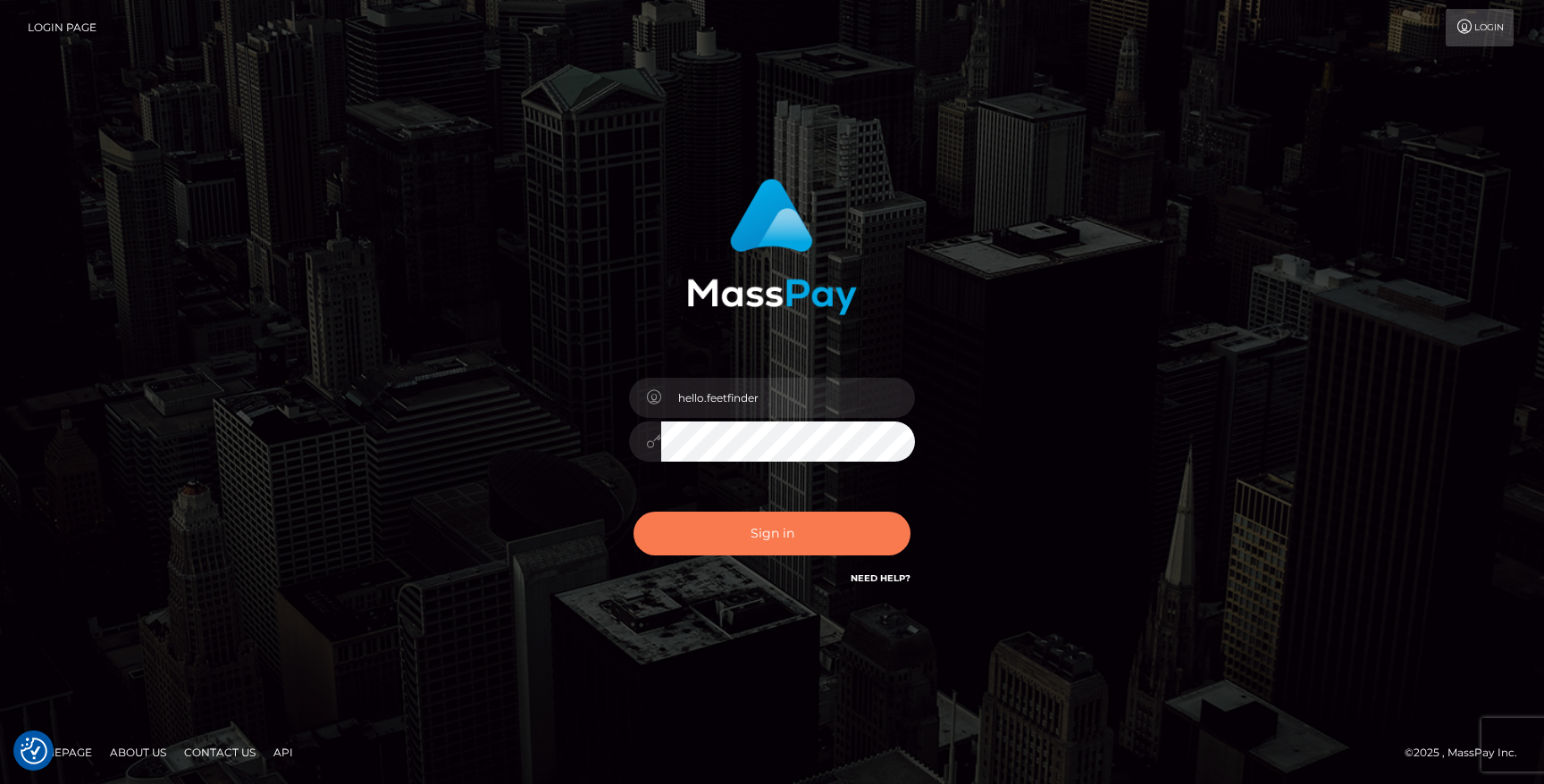
click at [839, 523] on button "Sign in" at bounding box center [772, 534] width 277 height 44
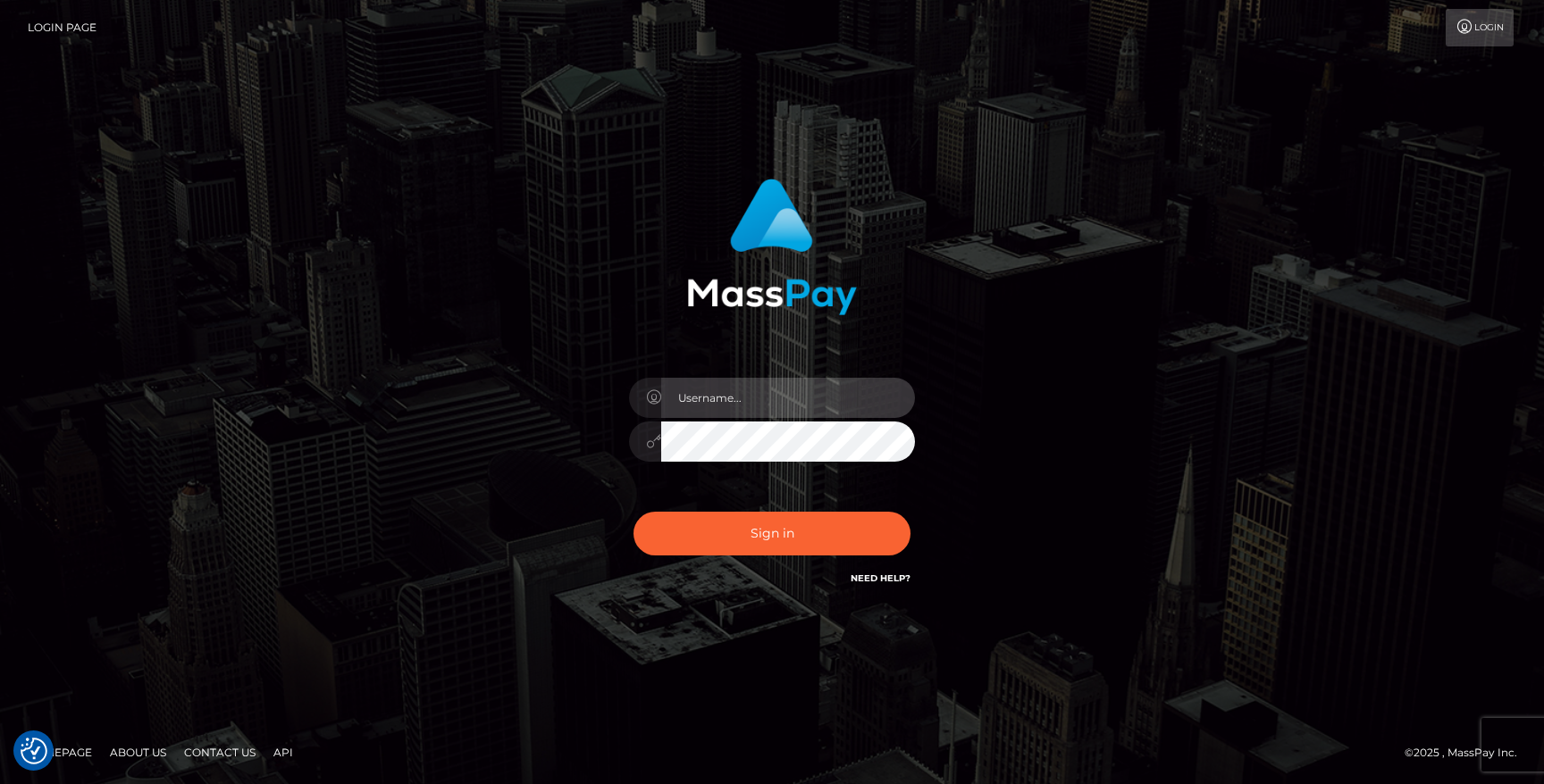
type input "hello.feetfinder"
click at [836, 557] on div "Sign in Need Help?" at bounding box center [772, 540] width 313 height 79
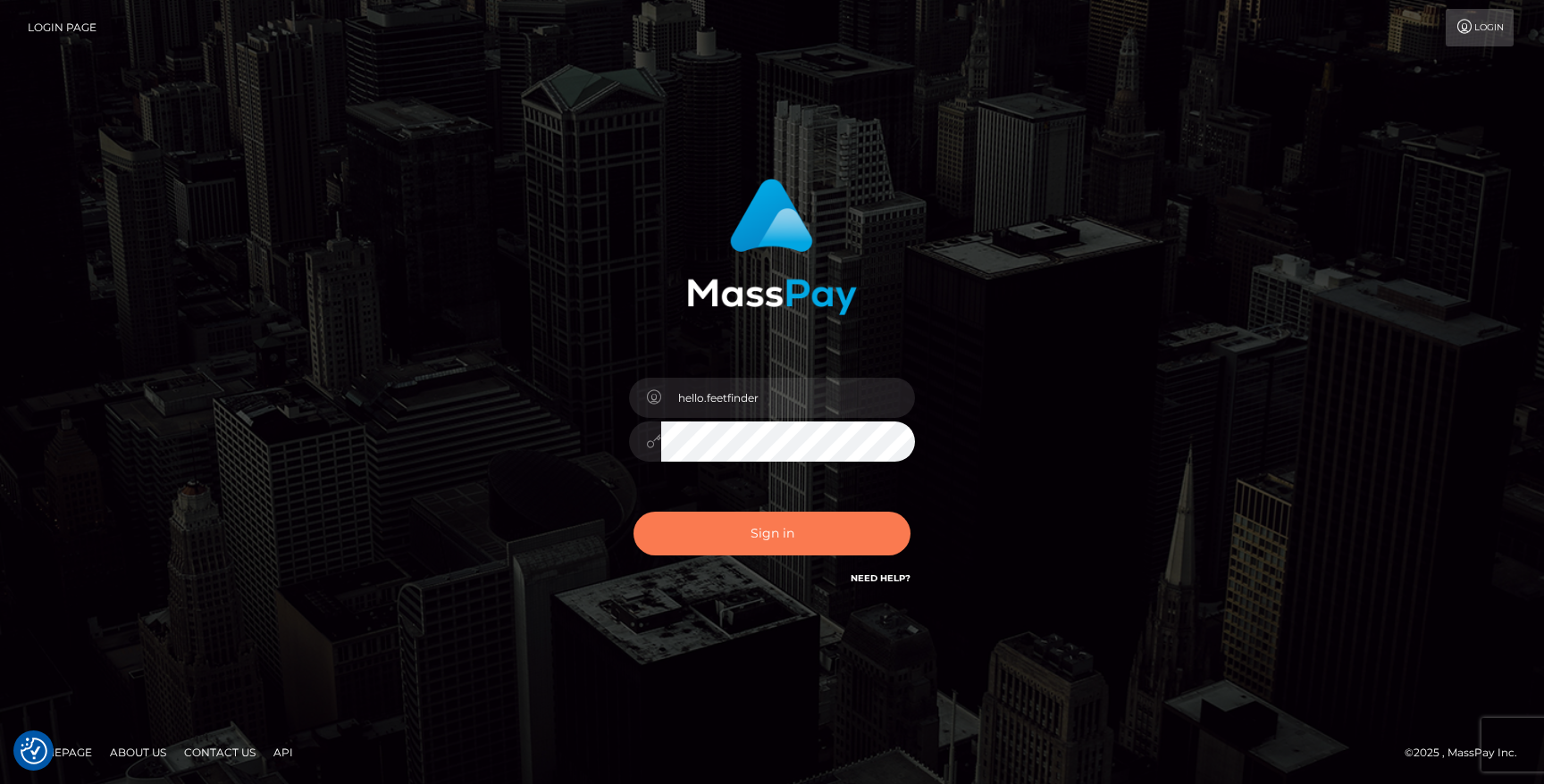
click at [843, 537] on button "Sign in" at bounding box center [772, 534] width 277 height 44
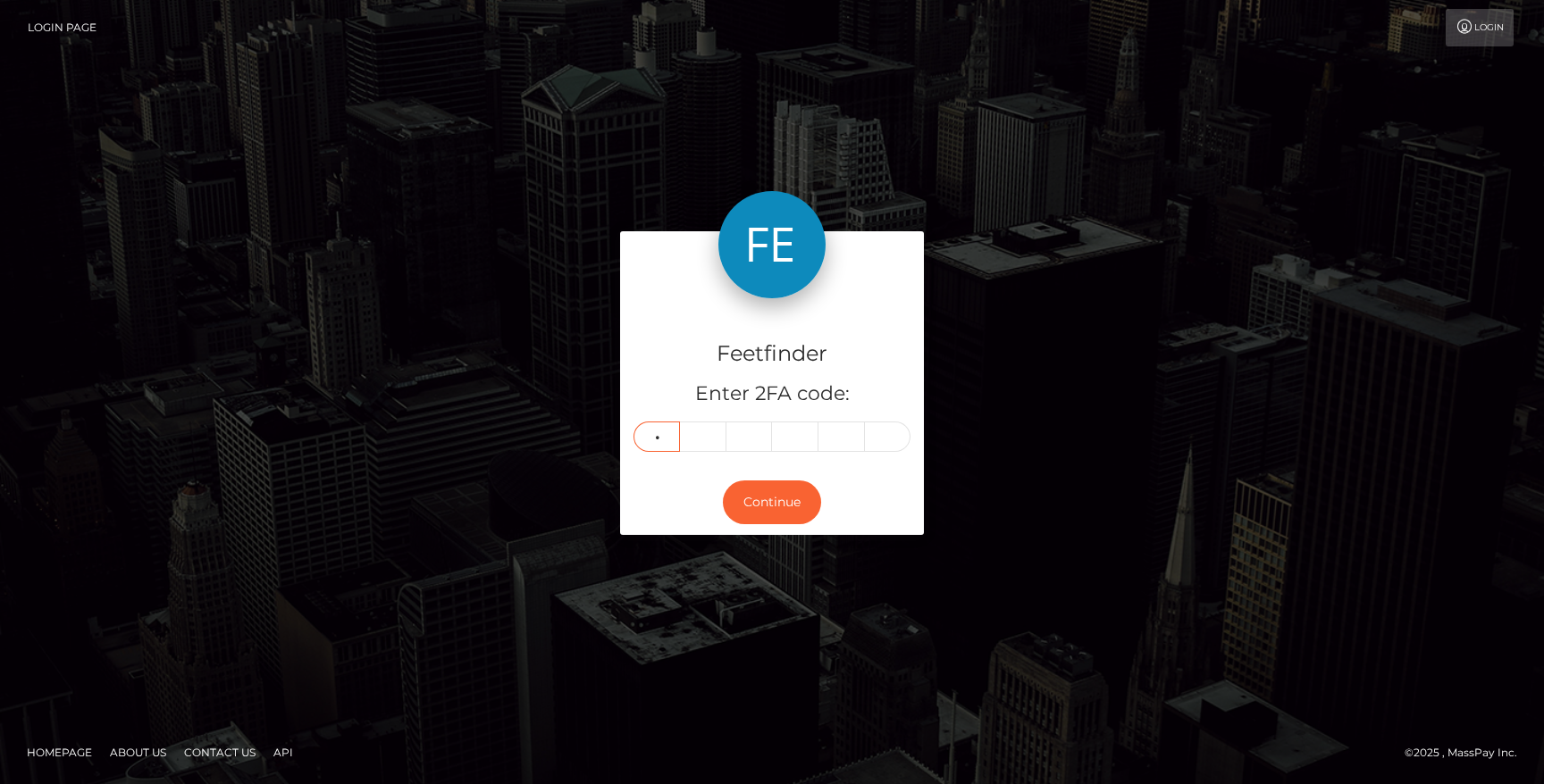
type input "9"
type input "6"
type input "8"
type input "0"
type input "7"
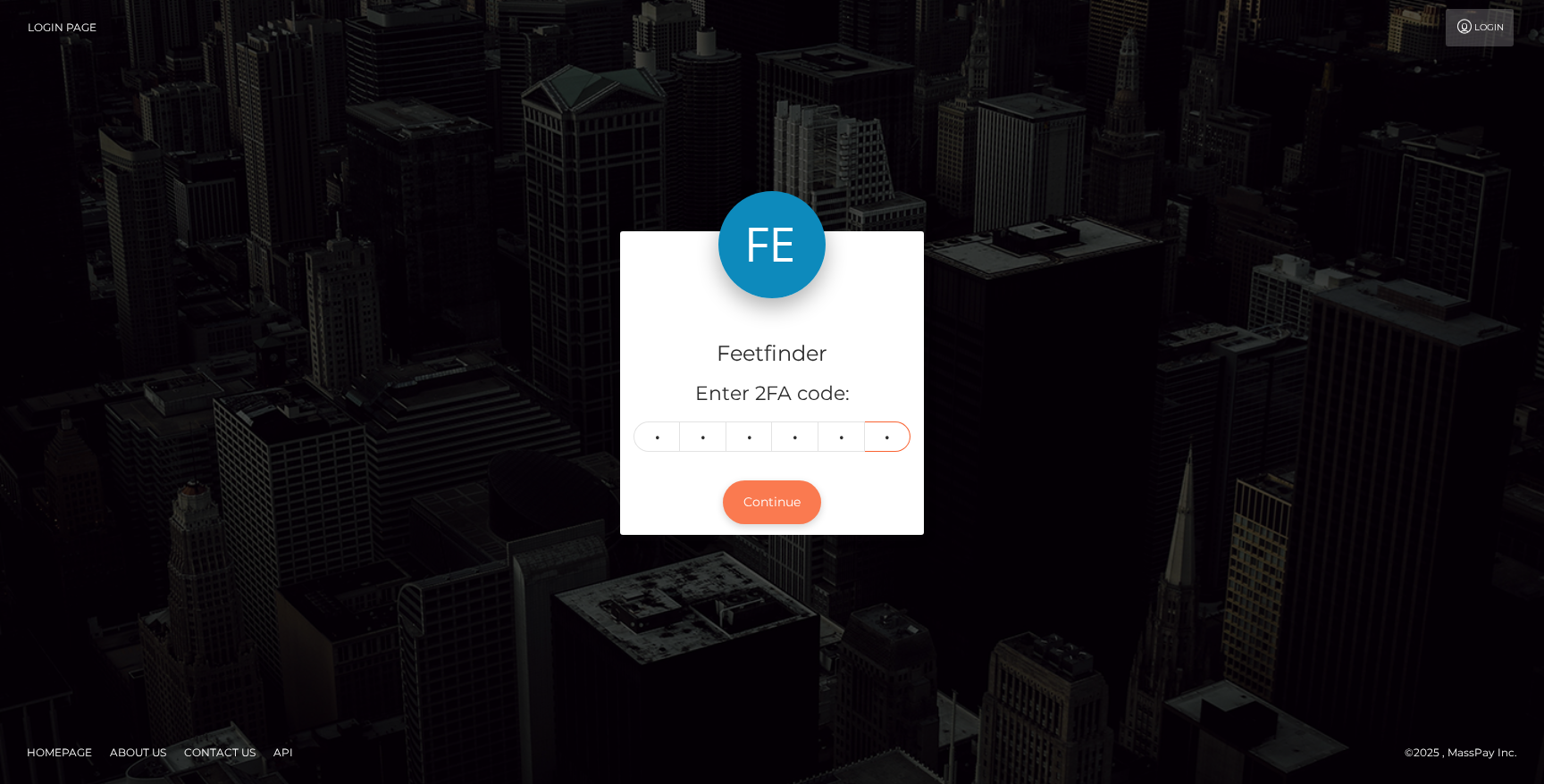
type input "1"
click at [778, 495] on button "Continue" at bounding box center [772, 503] width 99 height 44
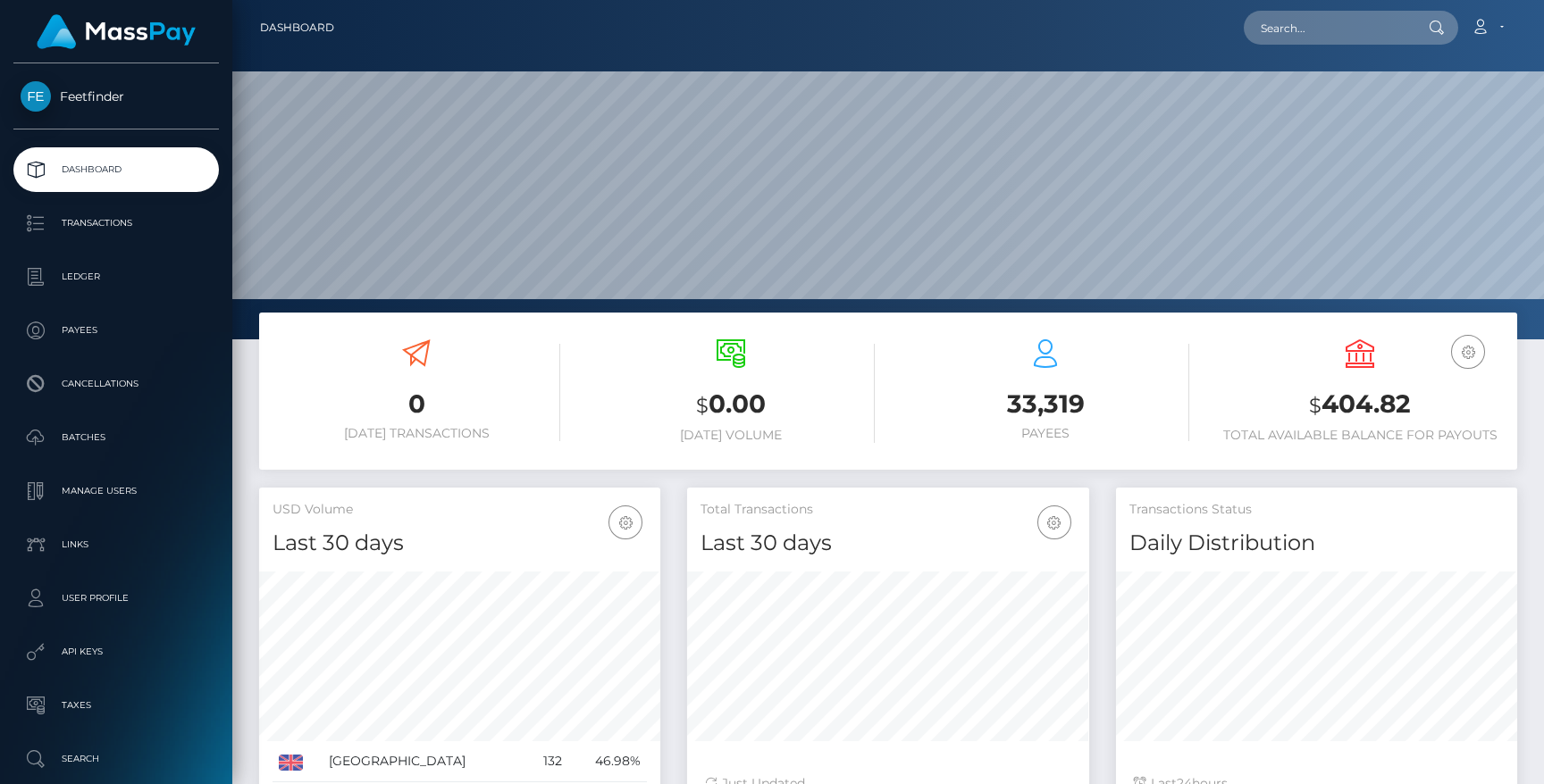
scroll to position [317, 401]
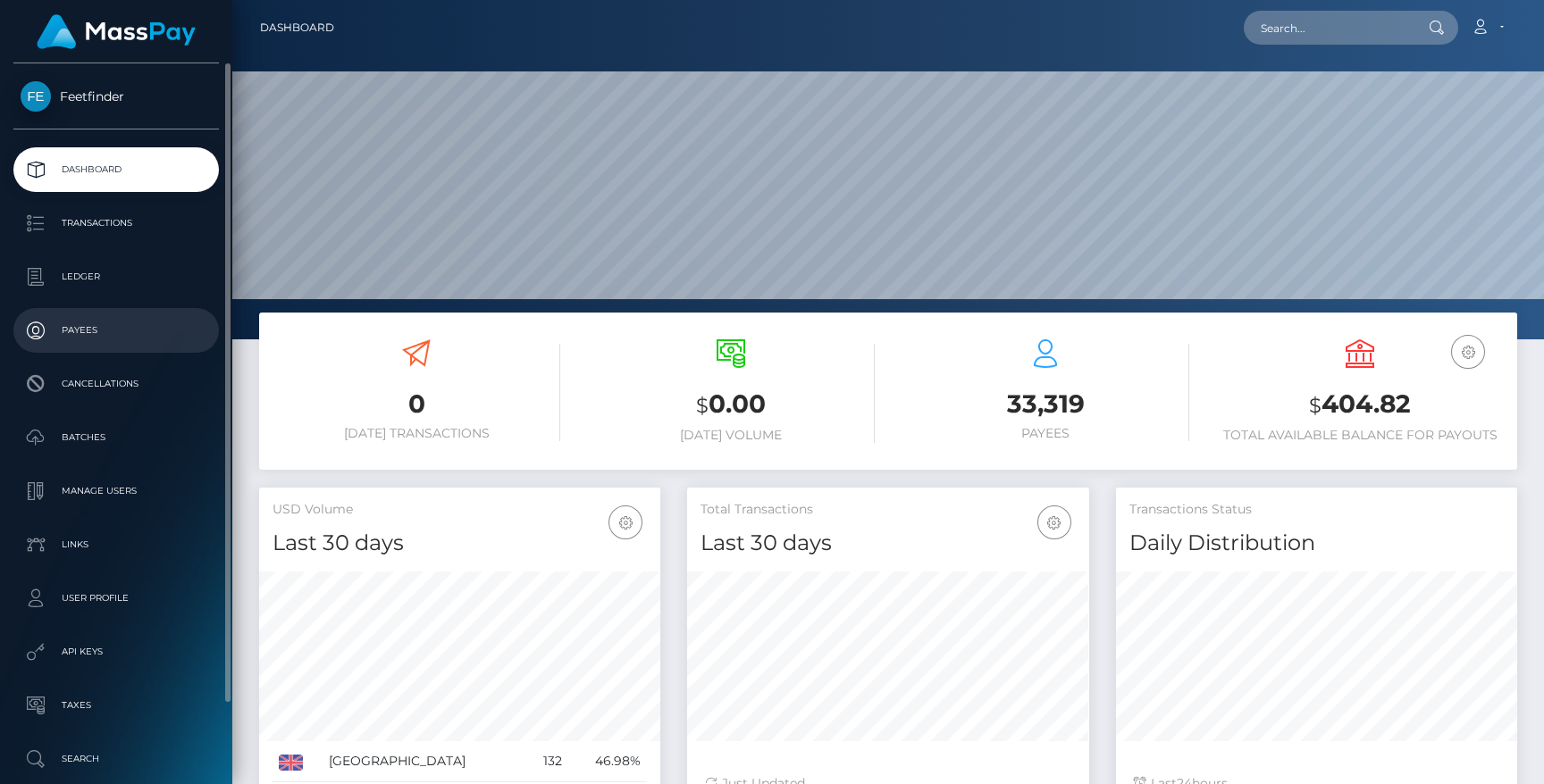
drag, startPoint x: 46, startPoint y: 327, endPoint x: 62, endPoint y: 327, distance: 16.0
click at [46, 327] on p "Payees" at bounding box center [115, 330] width 191 height 26
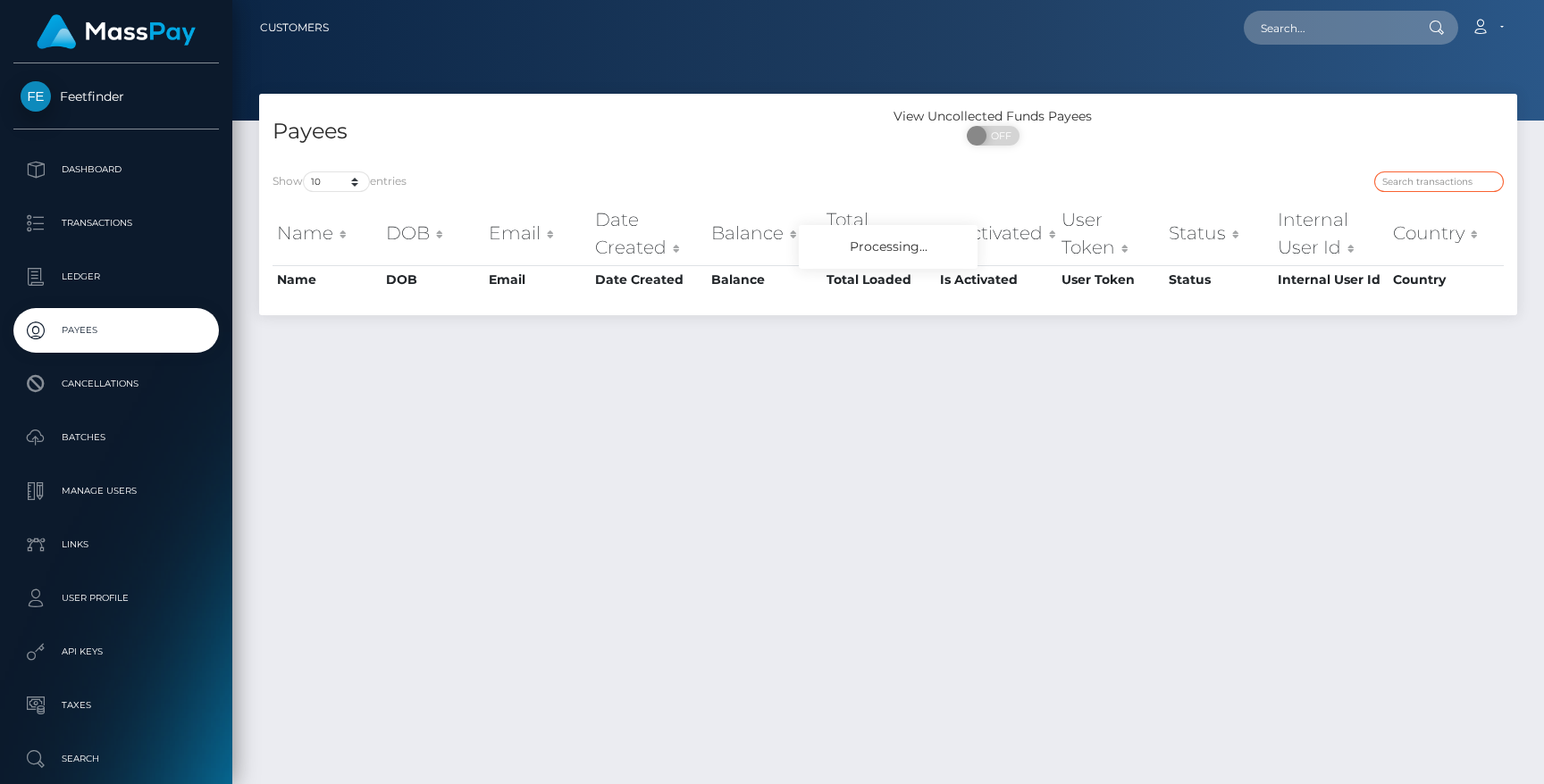
click at [1431, 186] on input "search" at bounding box center [1439, 182] width 130 height 20
paste input "4180c645-6fa0-11f0-87f1-0266f44cc279"
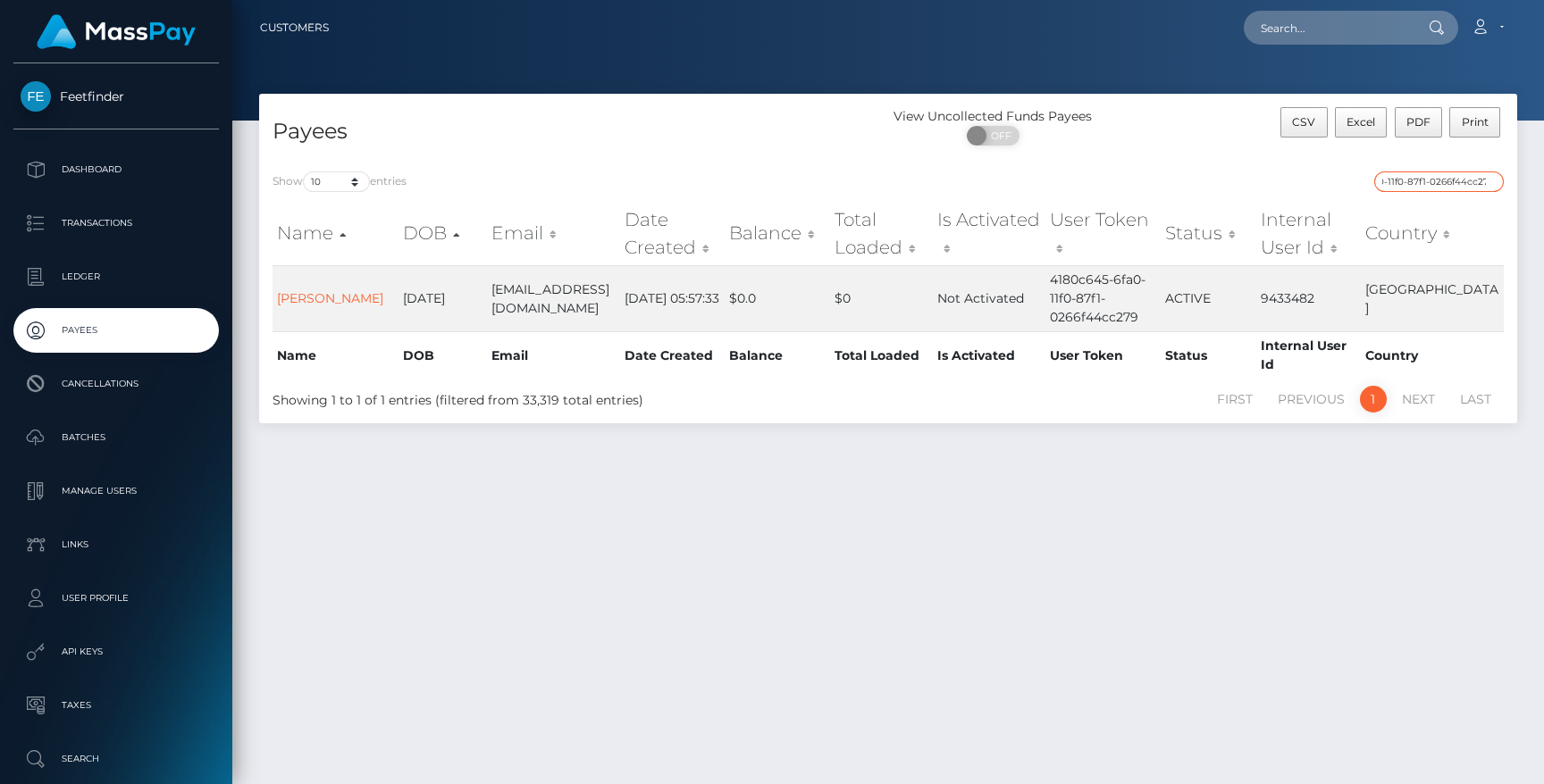
type input "4180c645-6fa0-11f0-87f1-0266f44cc279"
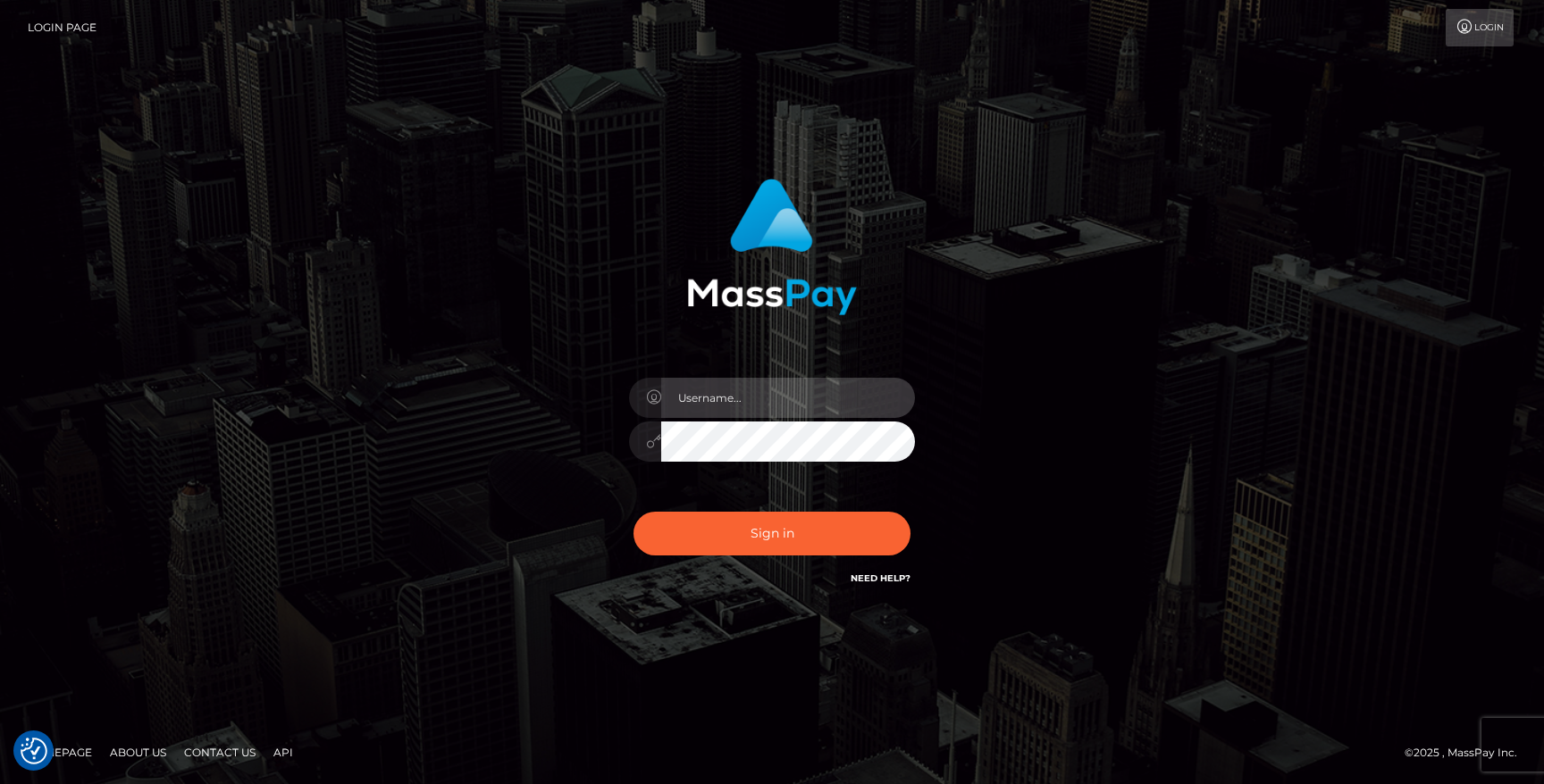
type input "hello.feetfinder"
click at [803, 390] on input "hello.feetfinder" at bounding box center [788, 397] width 254 height 40
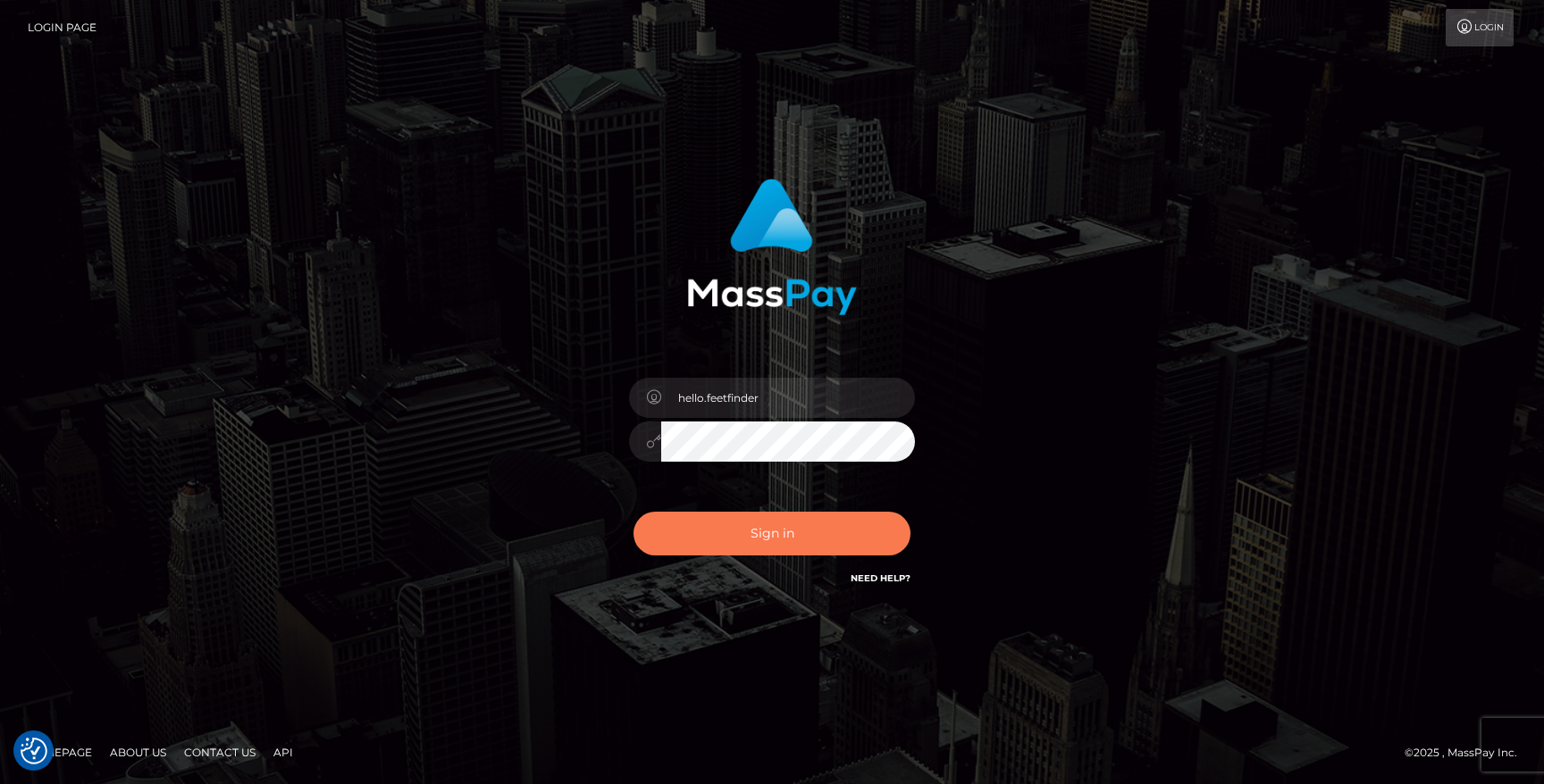
click at [762, 541] on button "Sign in" at bounding box center [772, 534] width 277 height 44
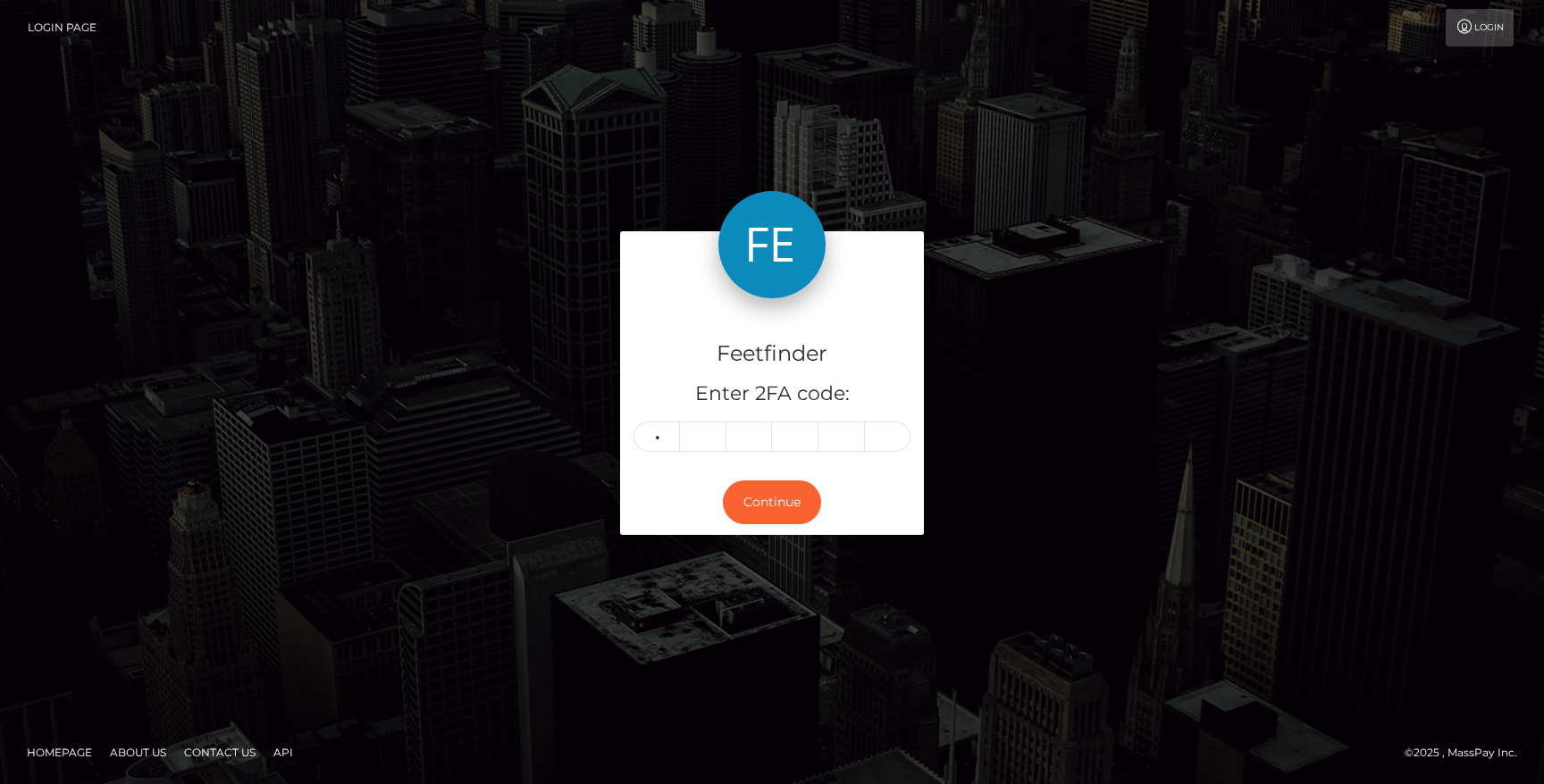
type input "4"
type input "5"
type input "4"
type input "1"
type input "6"
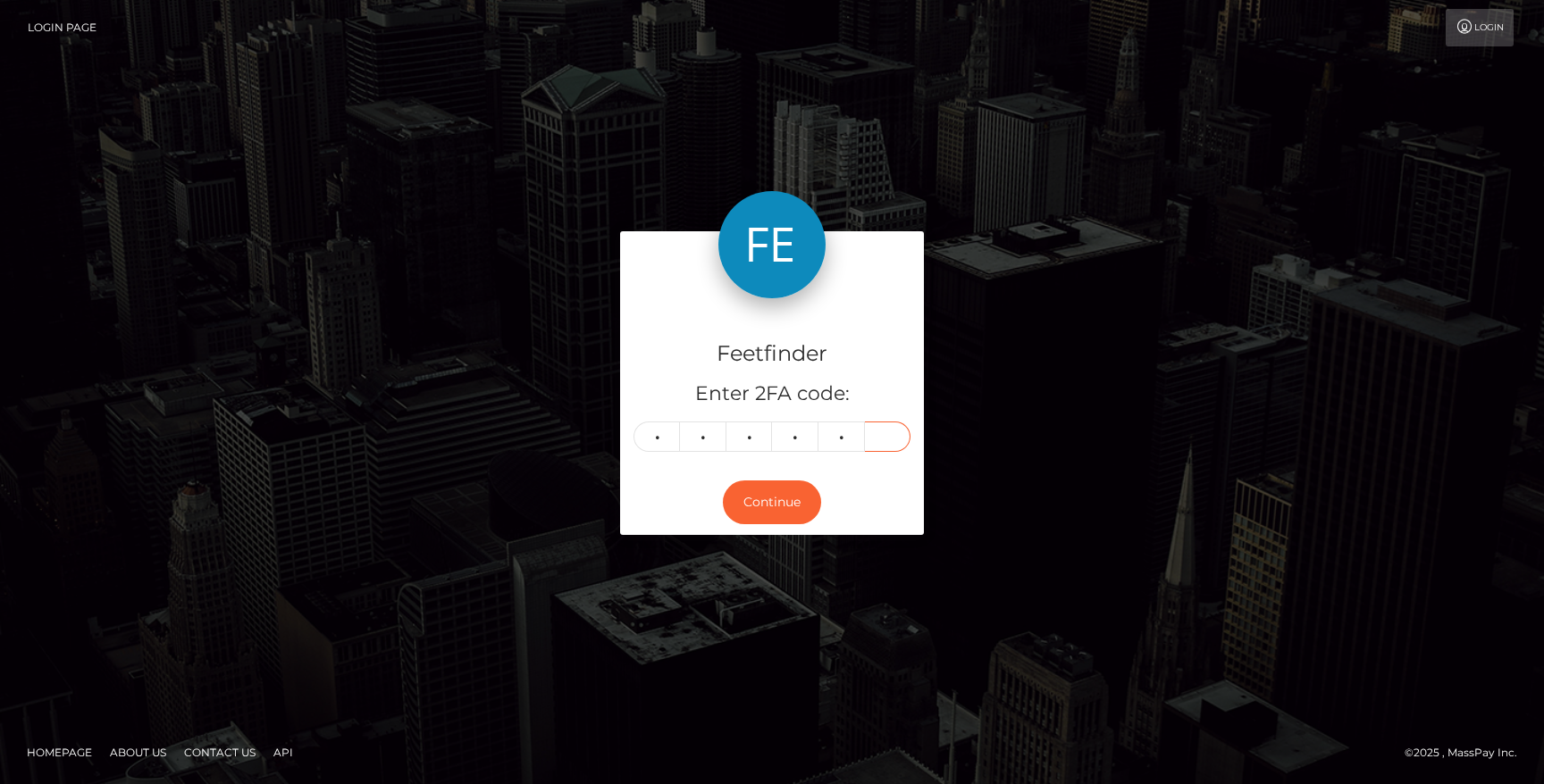
type input "9"
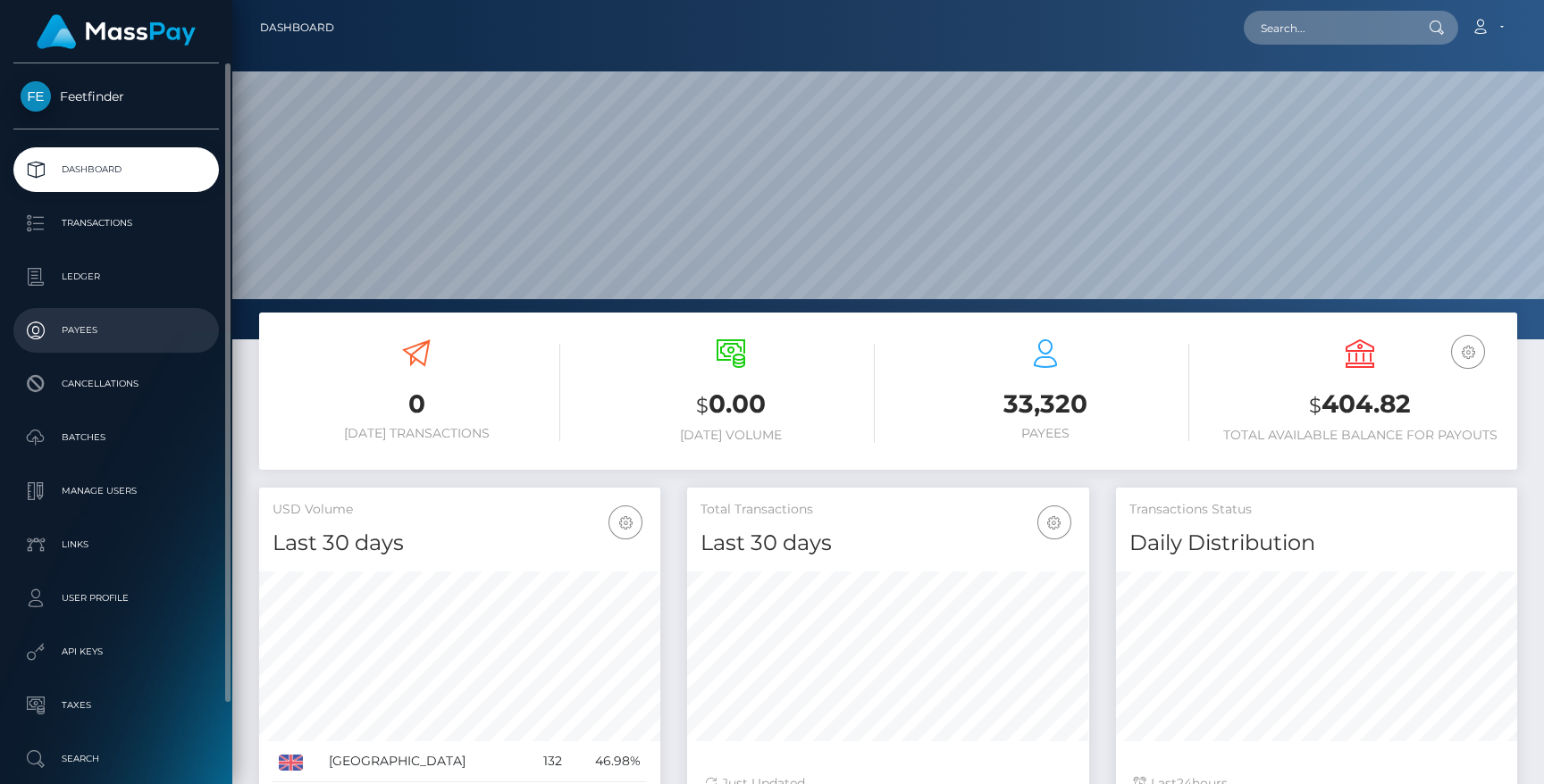
scroll to position [317, 401]
click at [88, 323] on p "Payees" at bounding box center [115, 330] width 191 height 26
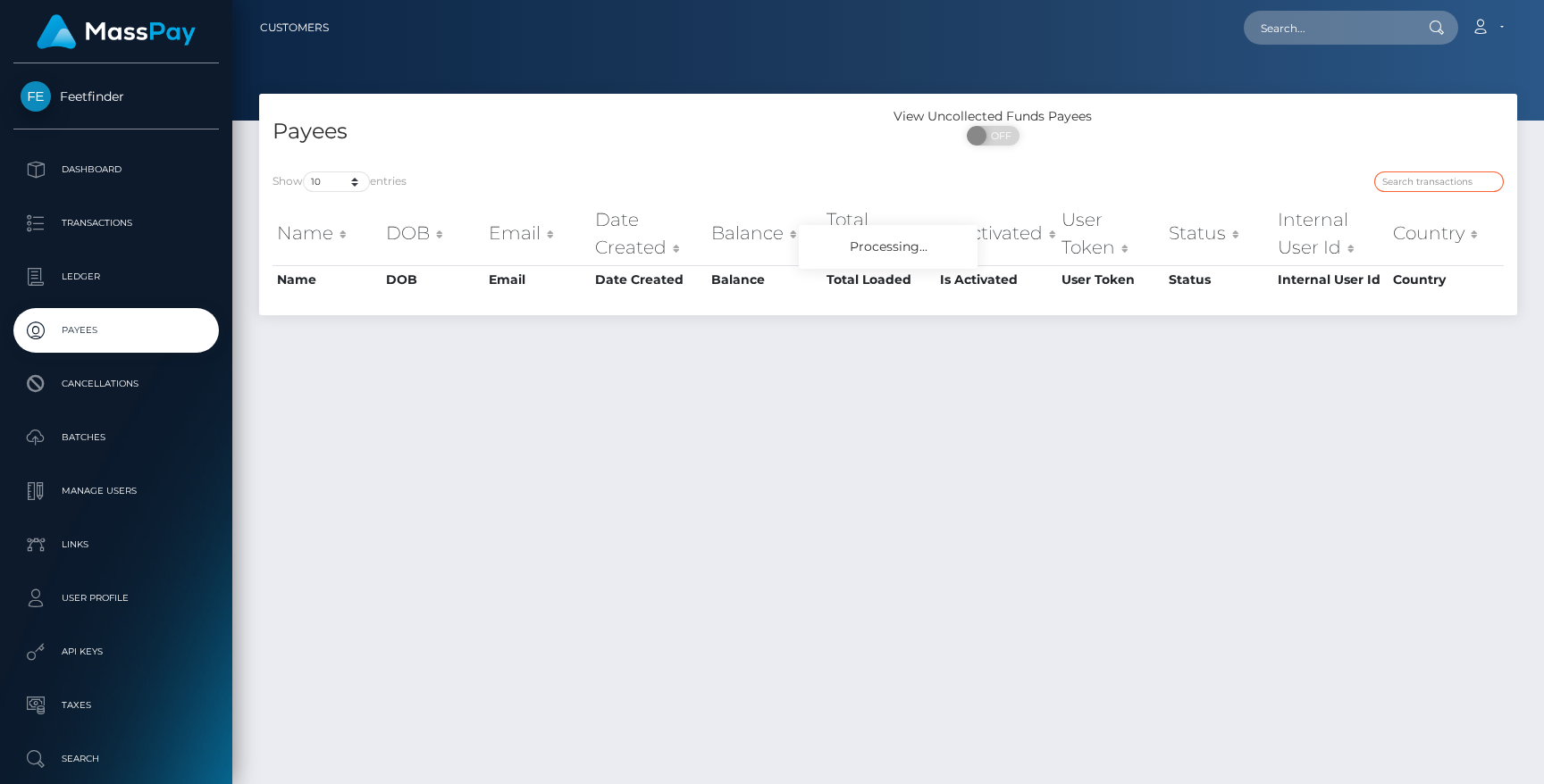
click at [1411, 184] on input "search" at bounding box center [1439, 182] width 130 height 20
paste input "32666d0f-9d3d-11f0-bd85-0694aced62"
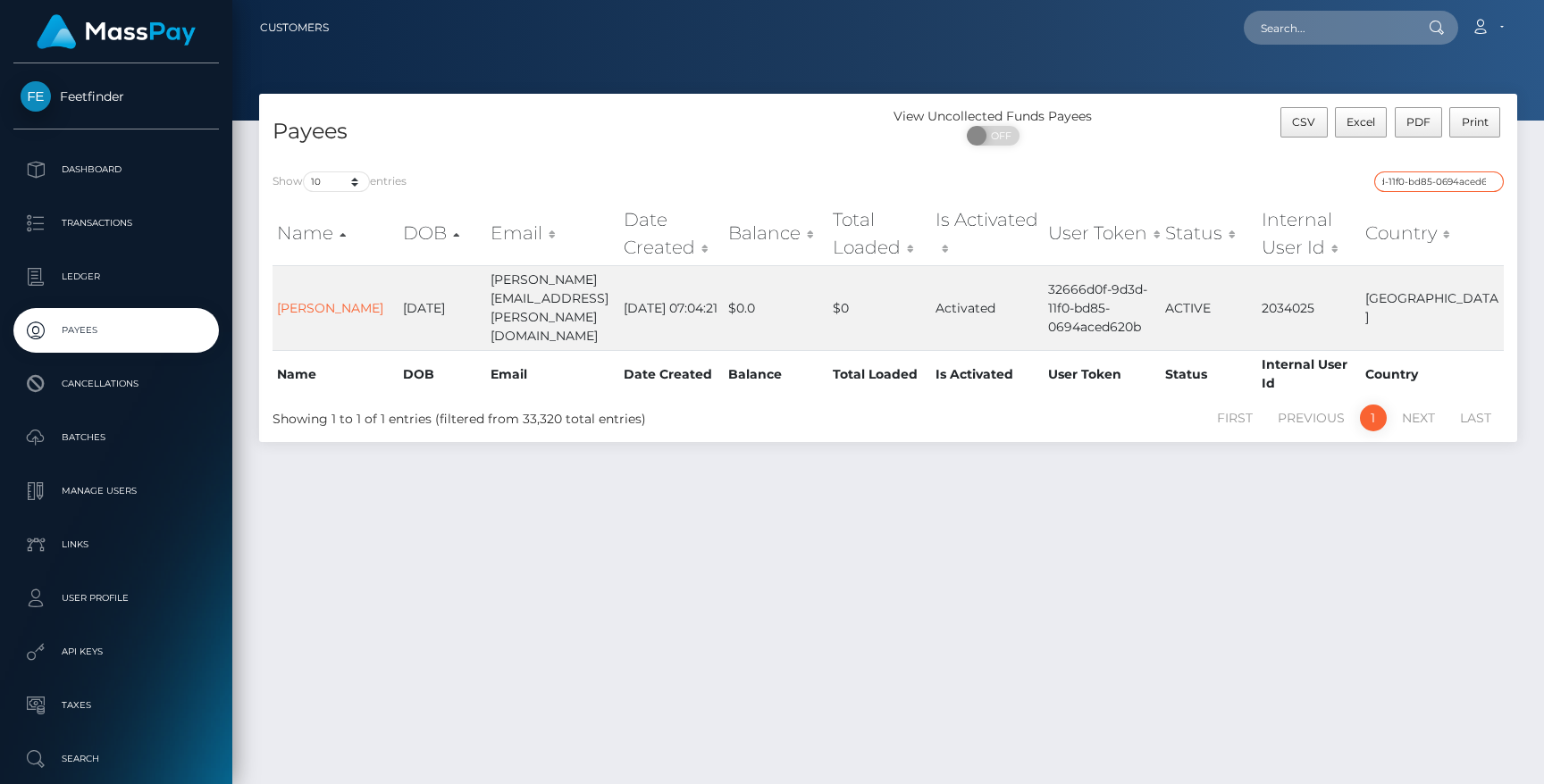
type input "32666d0f-9d3d-11f0-bd85-0694aced62"
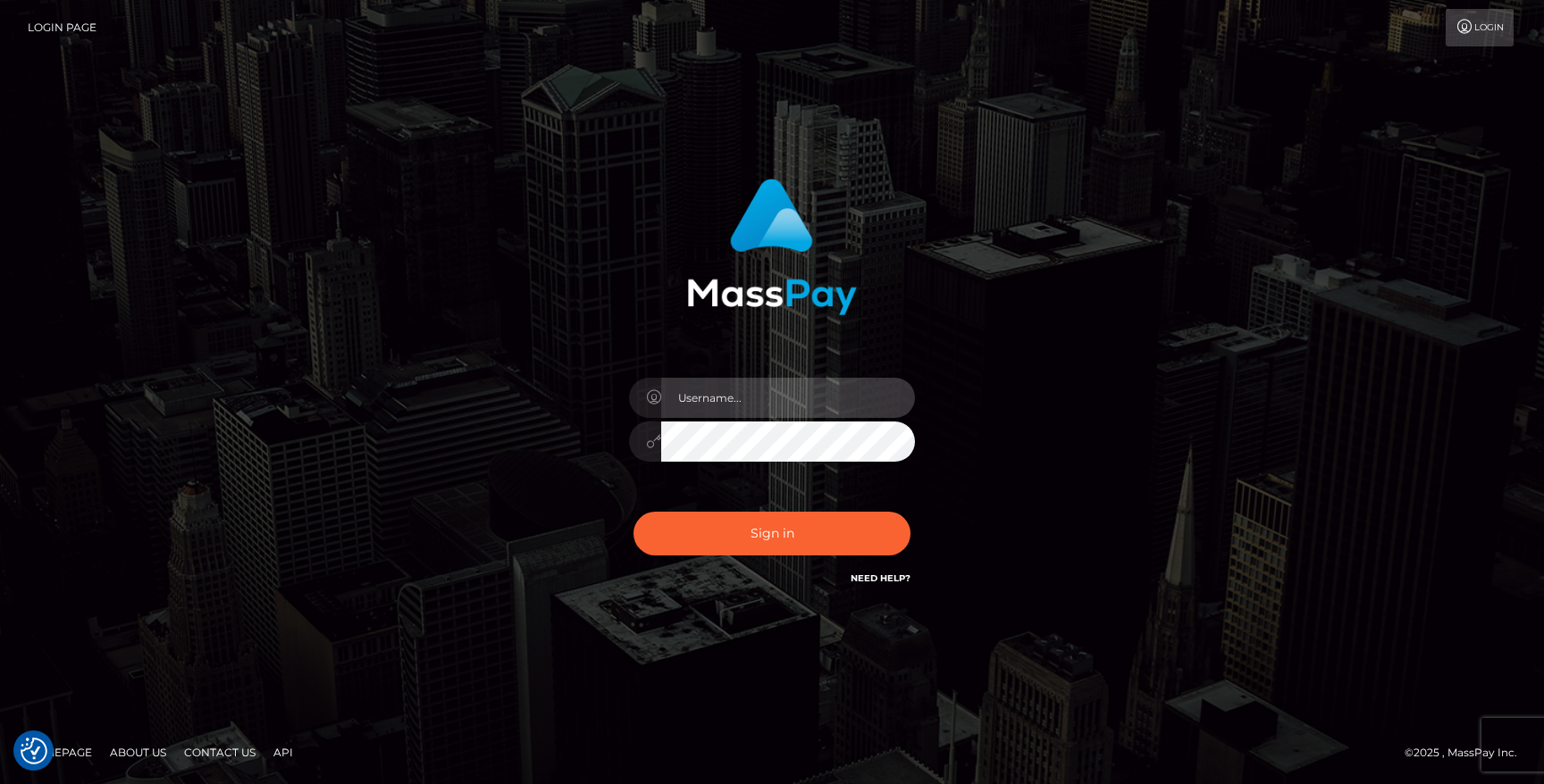
type input "hello.feetfinder"
click at [791, 391] on input "hello.feetfinder" at bounding box center [788, 397] width 254 height 40
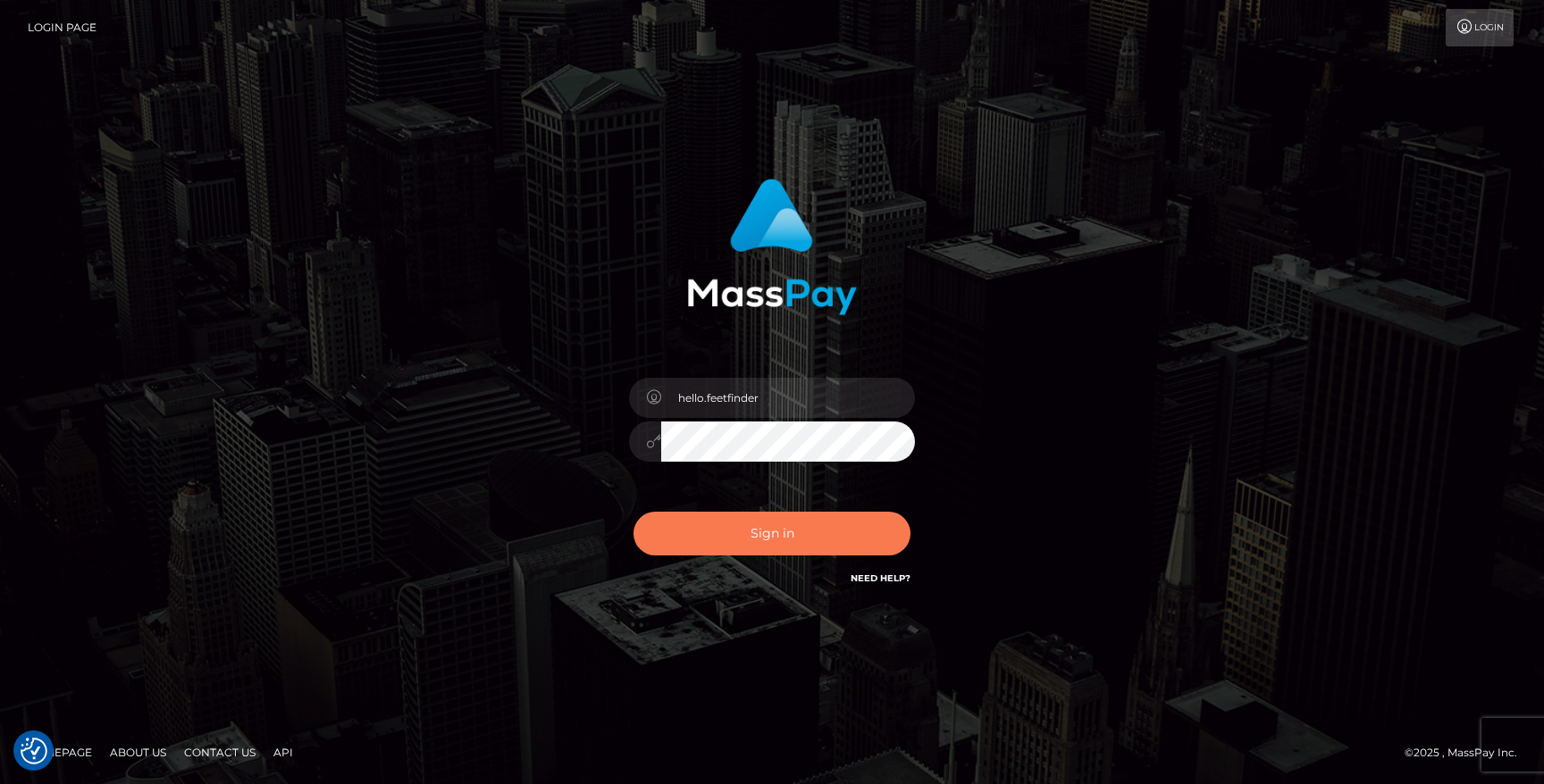
click at [801, 532] on button "Sign in" at bounding box center [772, 534] width 277 height 44
type input "hello.feetfinder"
click at [786, 537] on button "Sign in" at bounding box center [772, 534] width 277 height 44
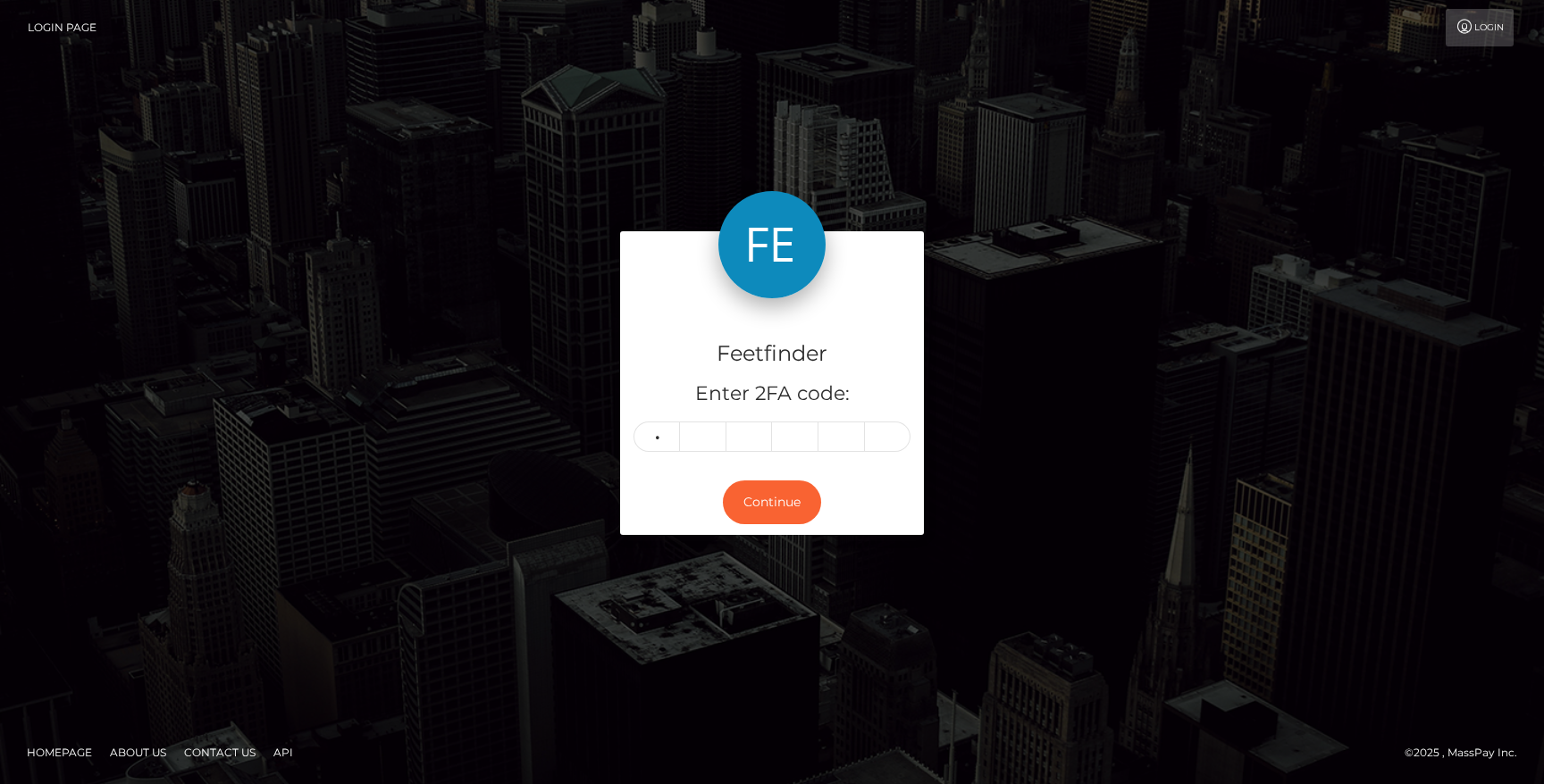
type input "8"
type input "5"
type input "2"
type input "6"
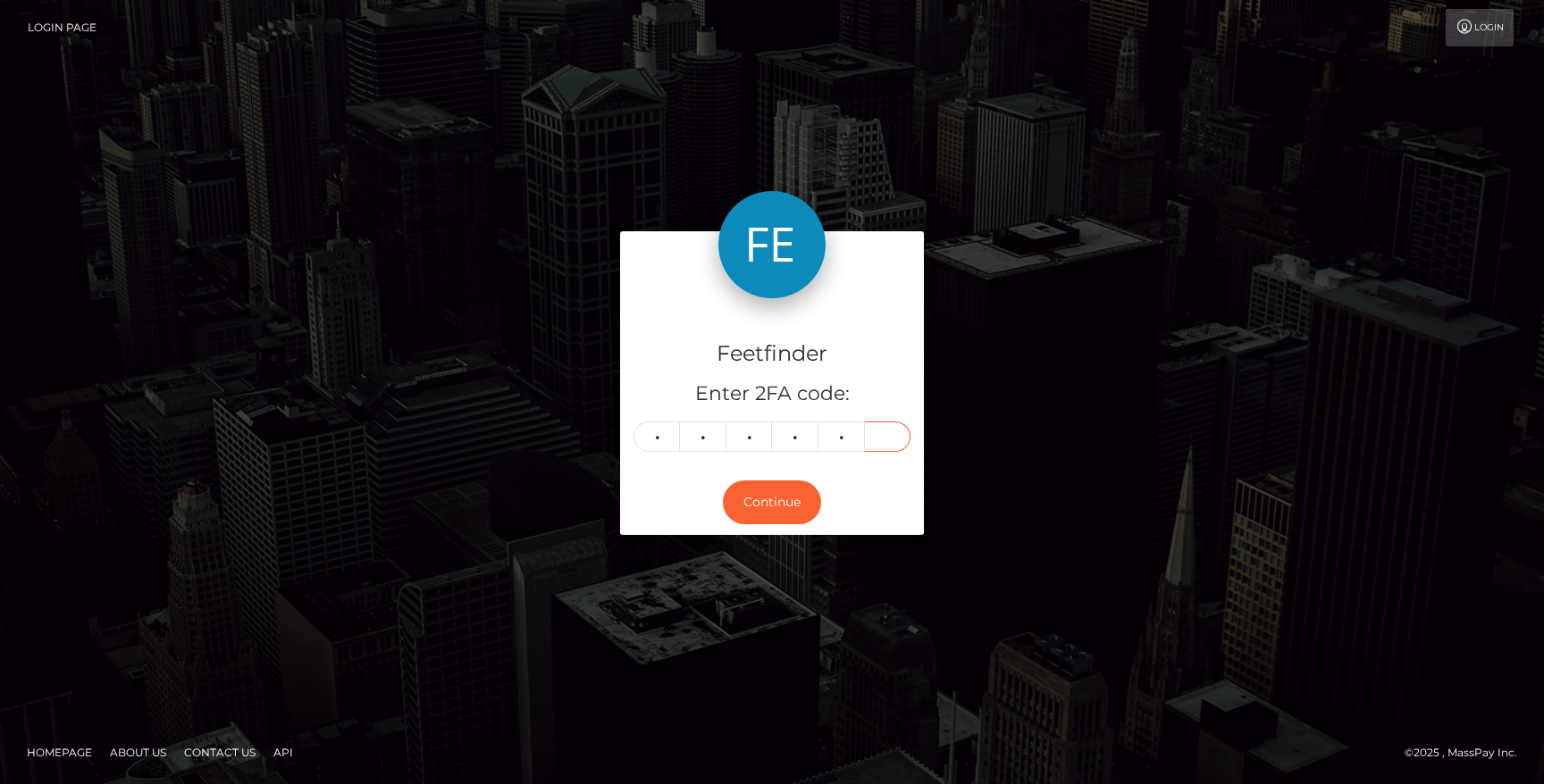
type input "5"
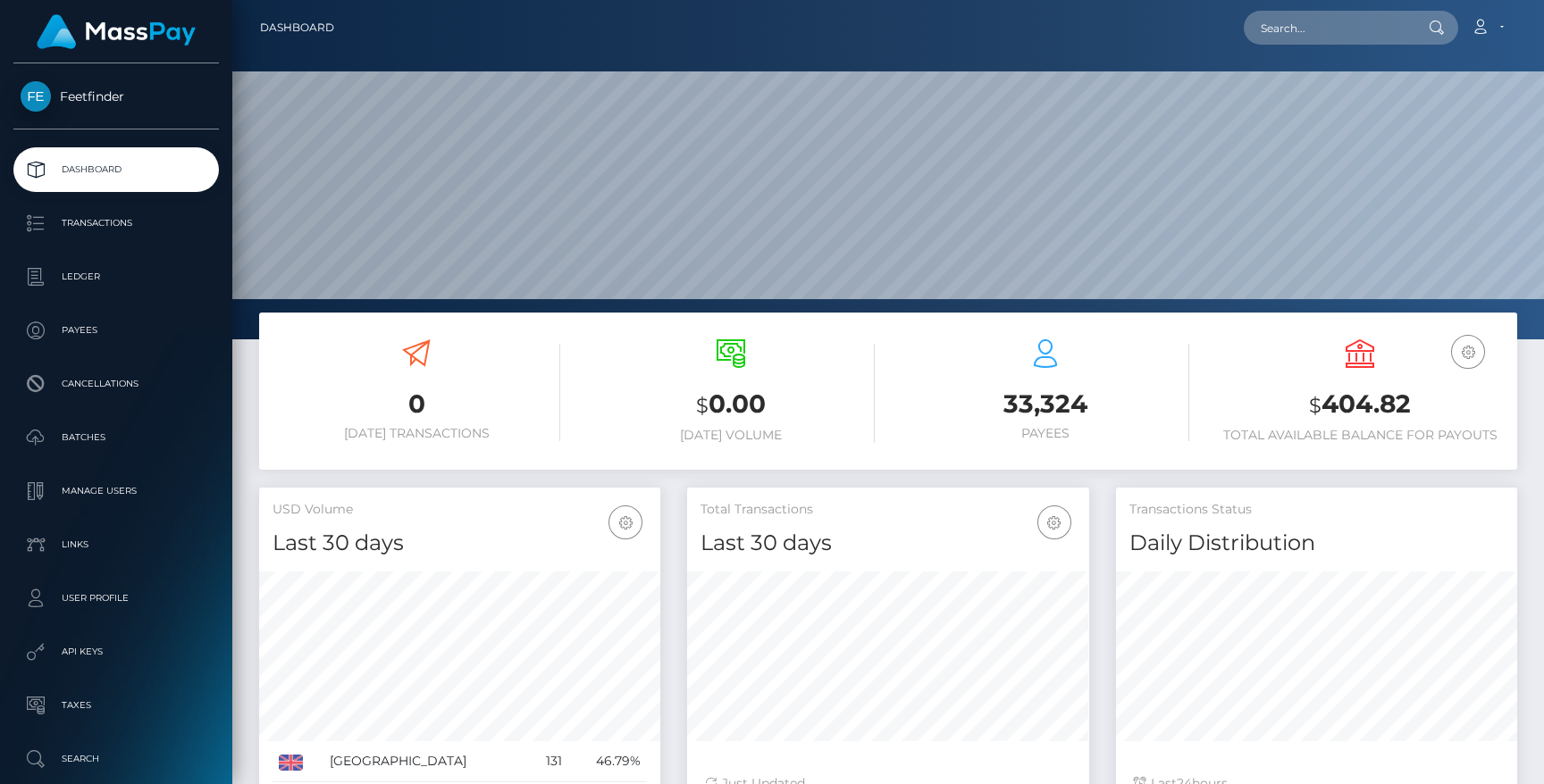
scroll to position [317, 401]
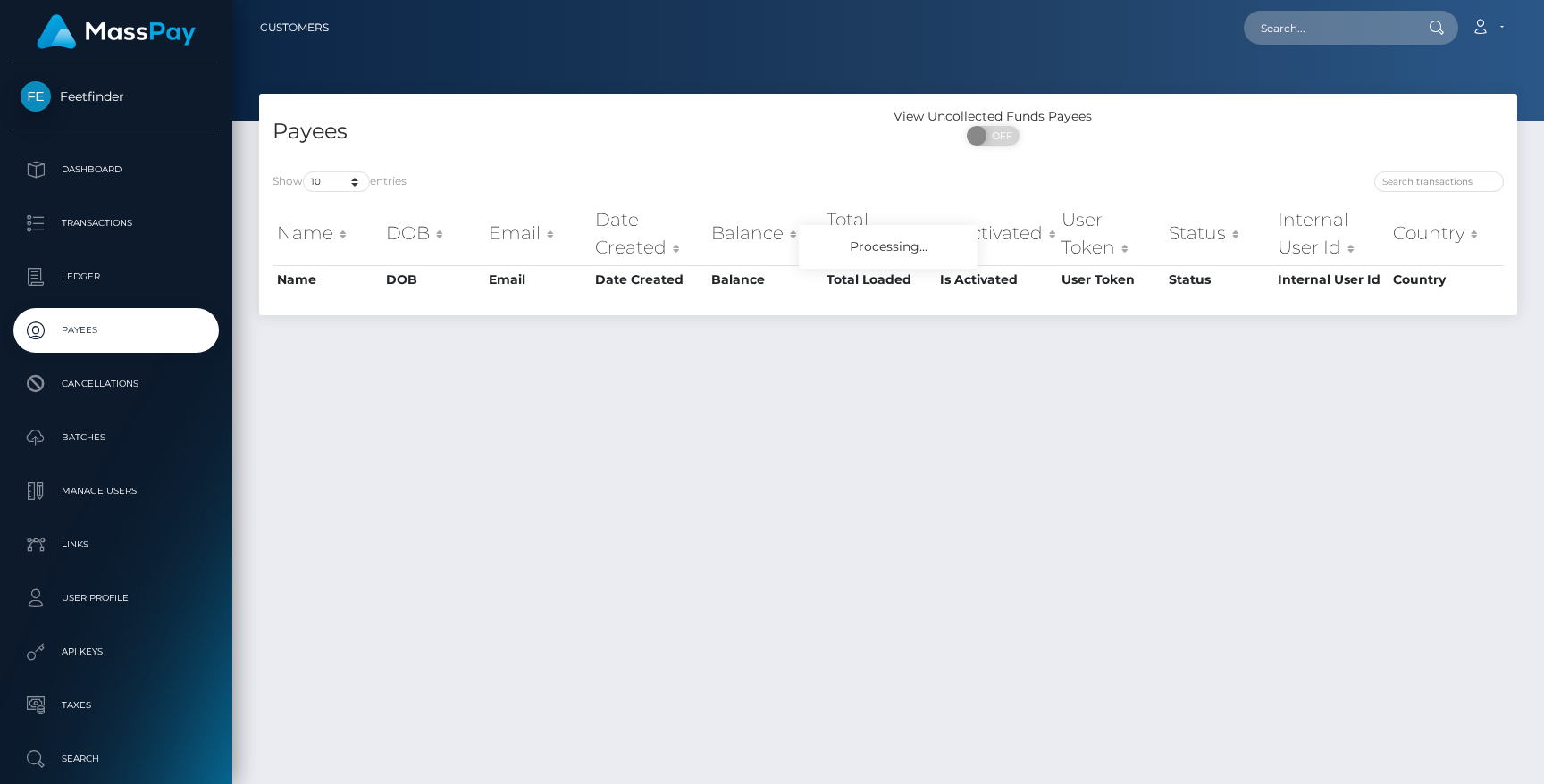
click at [1440, 176] on input "search" at bounding box center [1439, 182] width 130 height 20
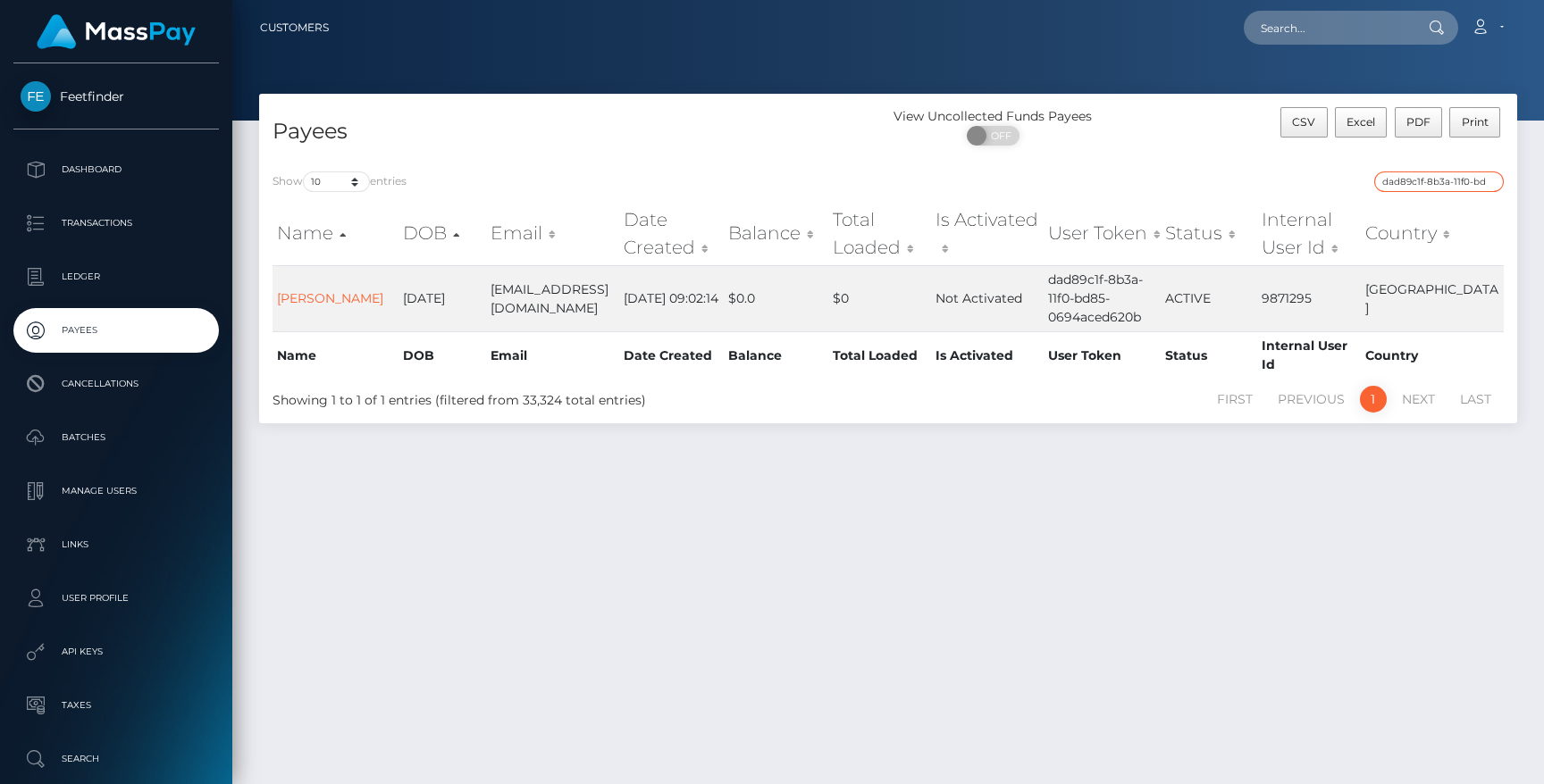
click at [1411, 188] on input "dad89c1f-8b3a-11f0-bd85-0694aced620b" at bounding box center [1439, 182] width 130 height 20
paste input "2c943654-9d39"
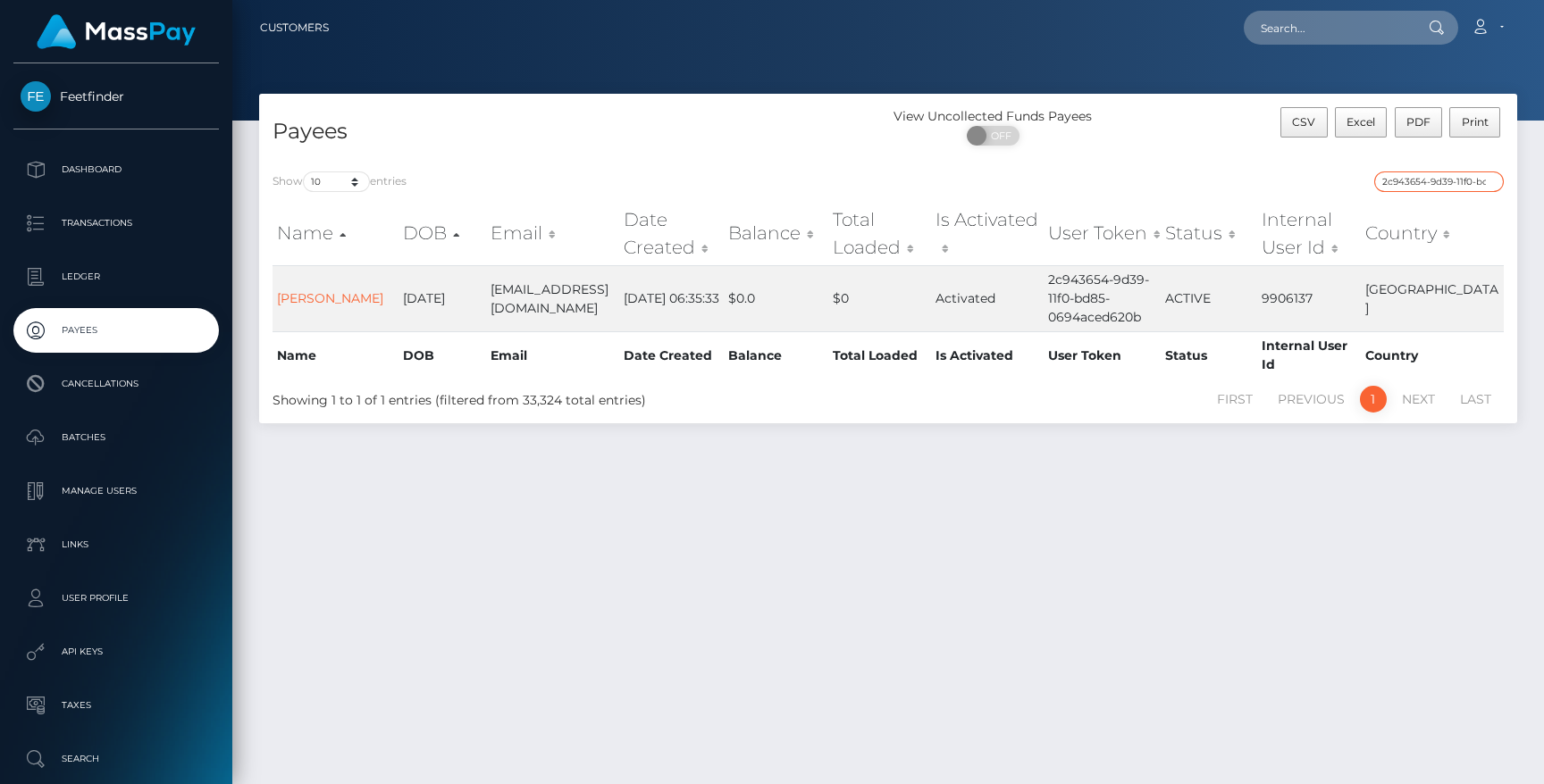
click at [1449, 181] on input "2c943654-9d39-11f0-bd85-0694aced620b" at bounding box center [1439, 182] width 130 height 20
paste input "4cc3b4fe-91c"
click at [1424, 185] on input "4cc3b4fe-91c9-11f0-bd85-0694aced620b" at bounding box center [1439, 182] width 130 height 20
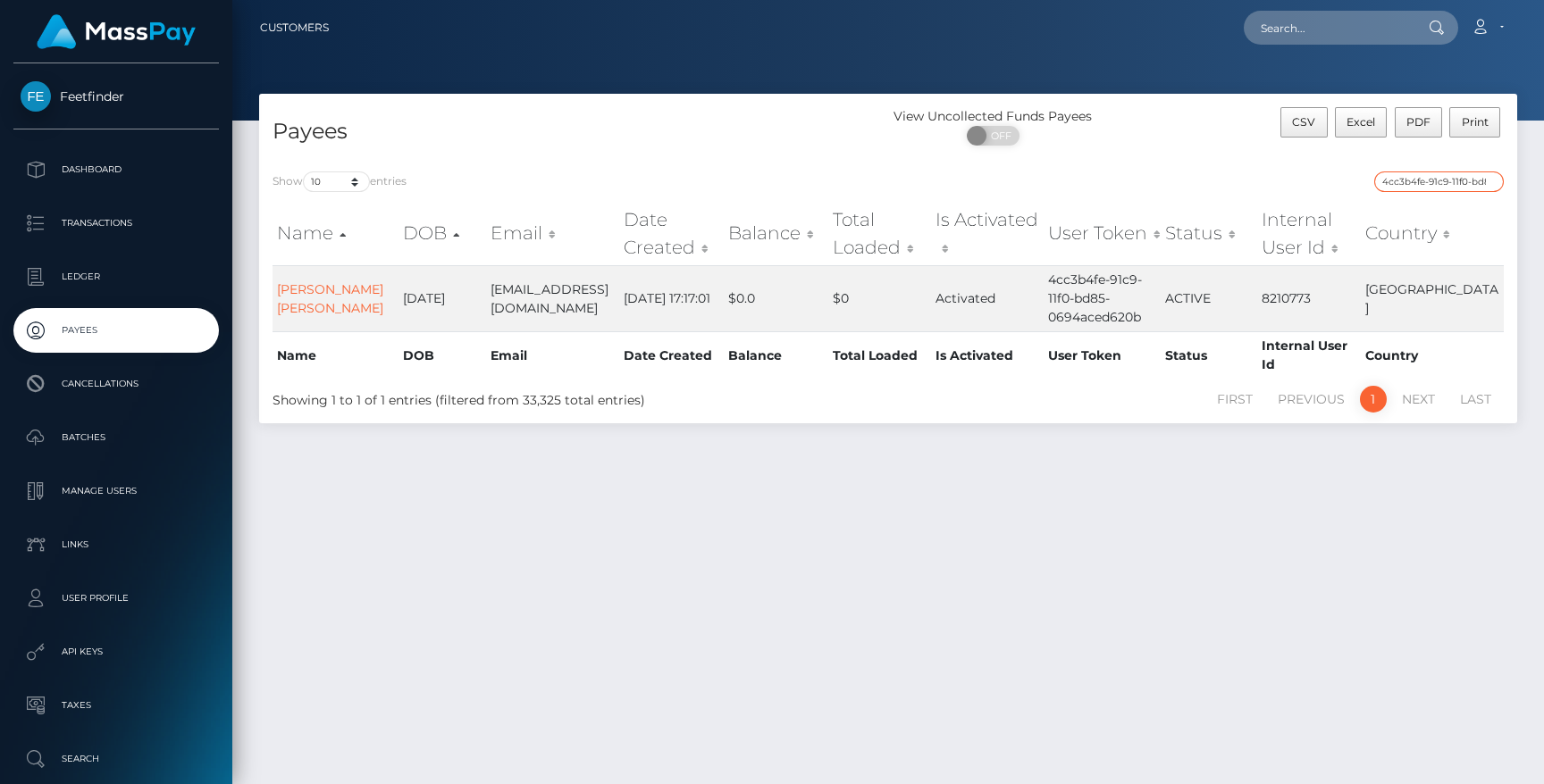
click at [1424, 185] on input "4cc3b4fe-91c9-11f0-bd85-0694aced620b" at bounding box center [1439, 182] width 130 height 20
paste input "209723f0-9153"
click at [1430, 181] on input "209723f0-9153-11f0-bd85-0694aced620b" at bounding box center [1439, 182] width 130 height 20
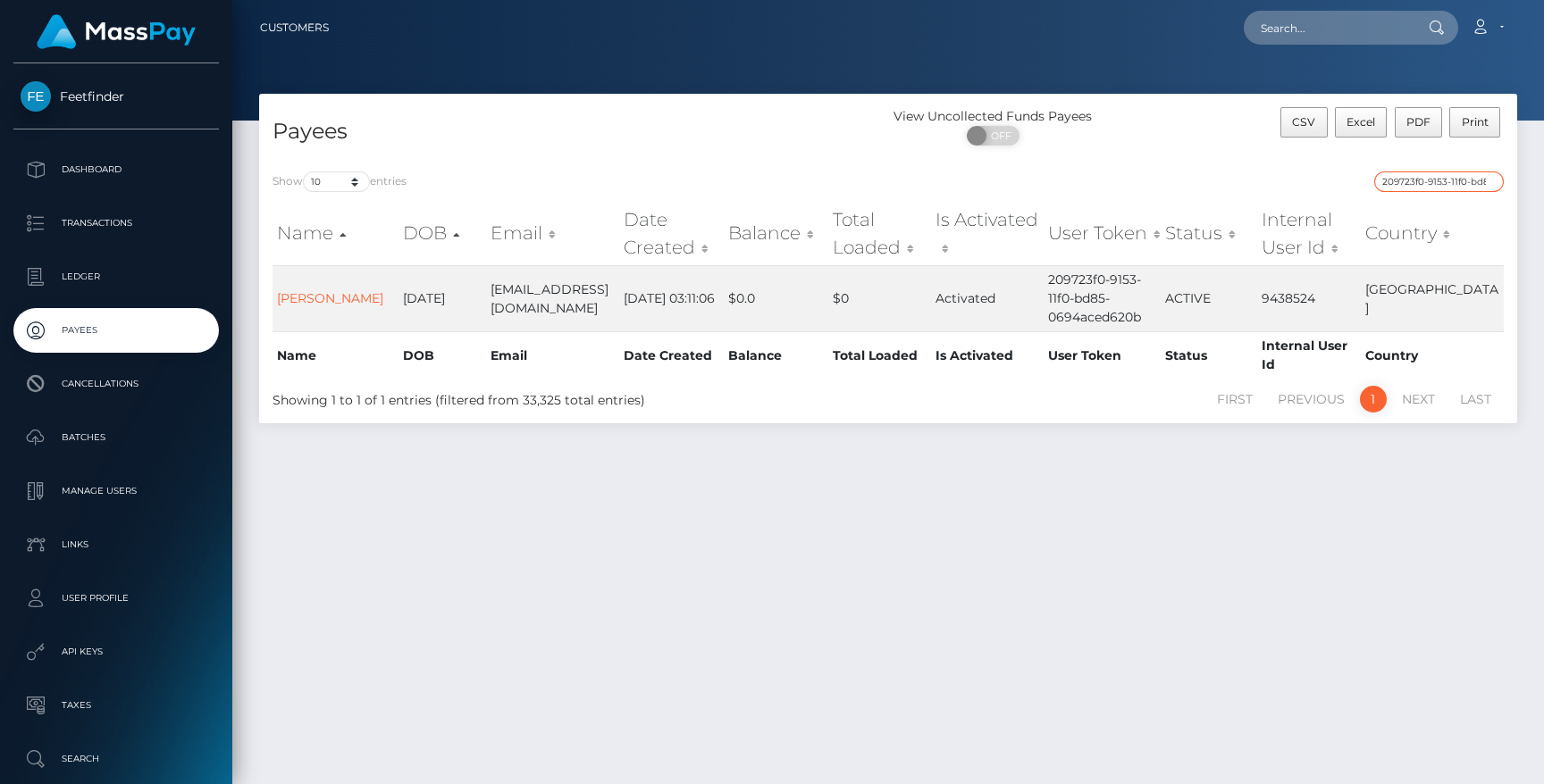
click at [1430, 181] on input "209723f0-9153-11f0-bd85-0694aced620b" at bounding box center [1439, 182] width 130 height 20
paste input "372a6e07-9b85"
click at [1409, 179] on input "372a6e07-9b85-11f0-bd85-0694aced620b" at bounding box center [1439, 182] width 130 height 20
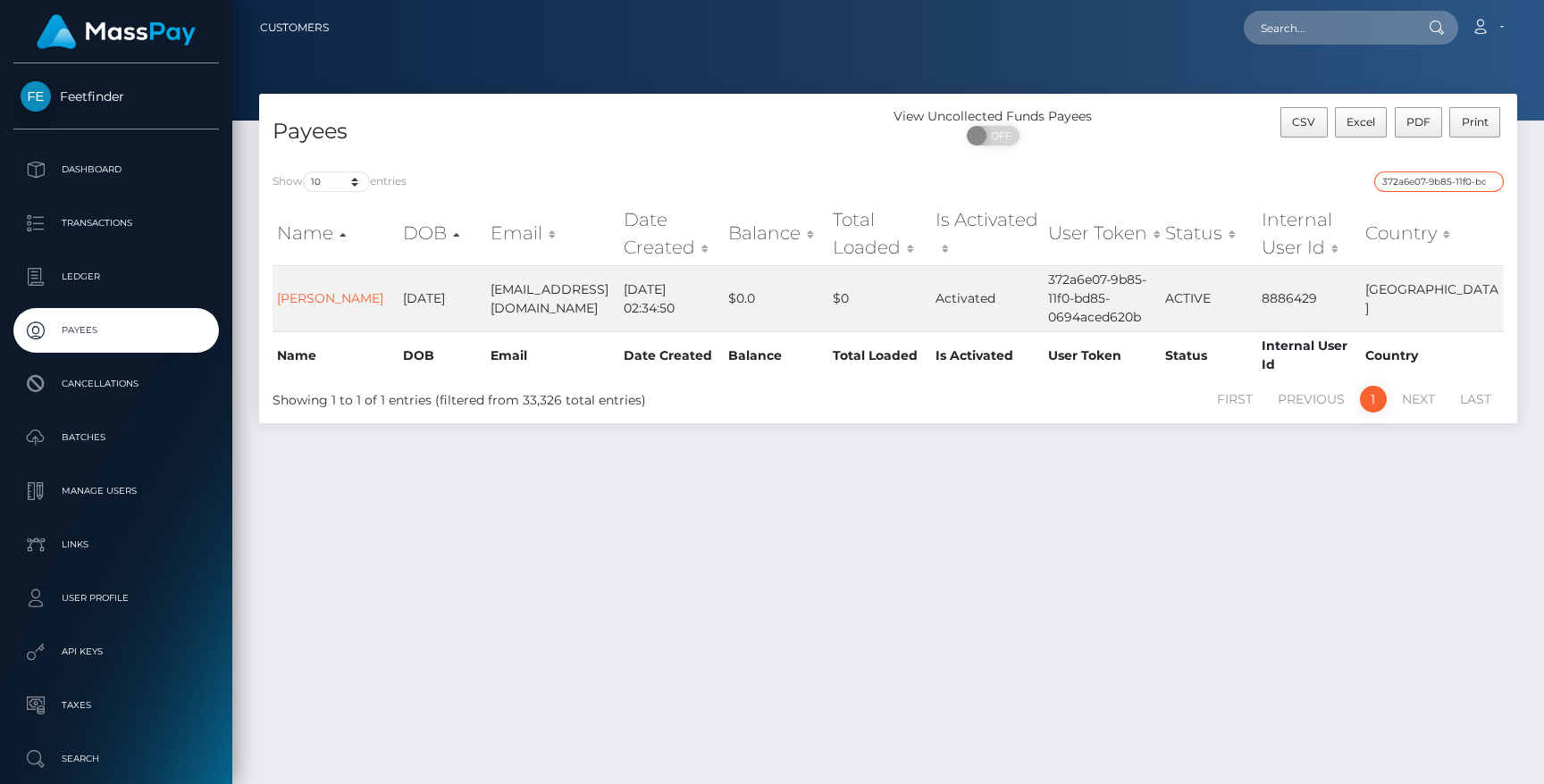
paste input "0b9aa0a1-8d8b"
click at [1430, 181] on input "0b9aa0a1-8d8b-11f0-bd85-0694aced620b" at bounding box center [1439, 182] width 130 height 20
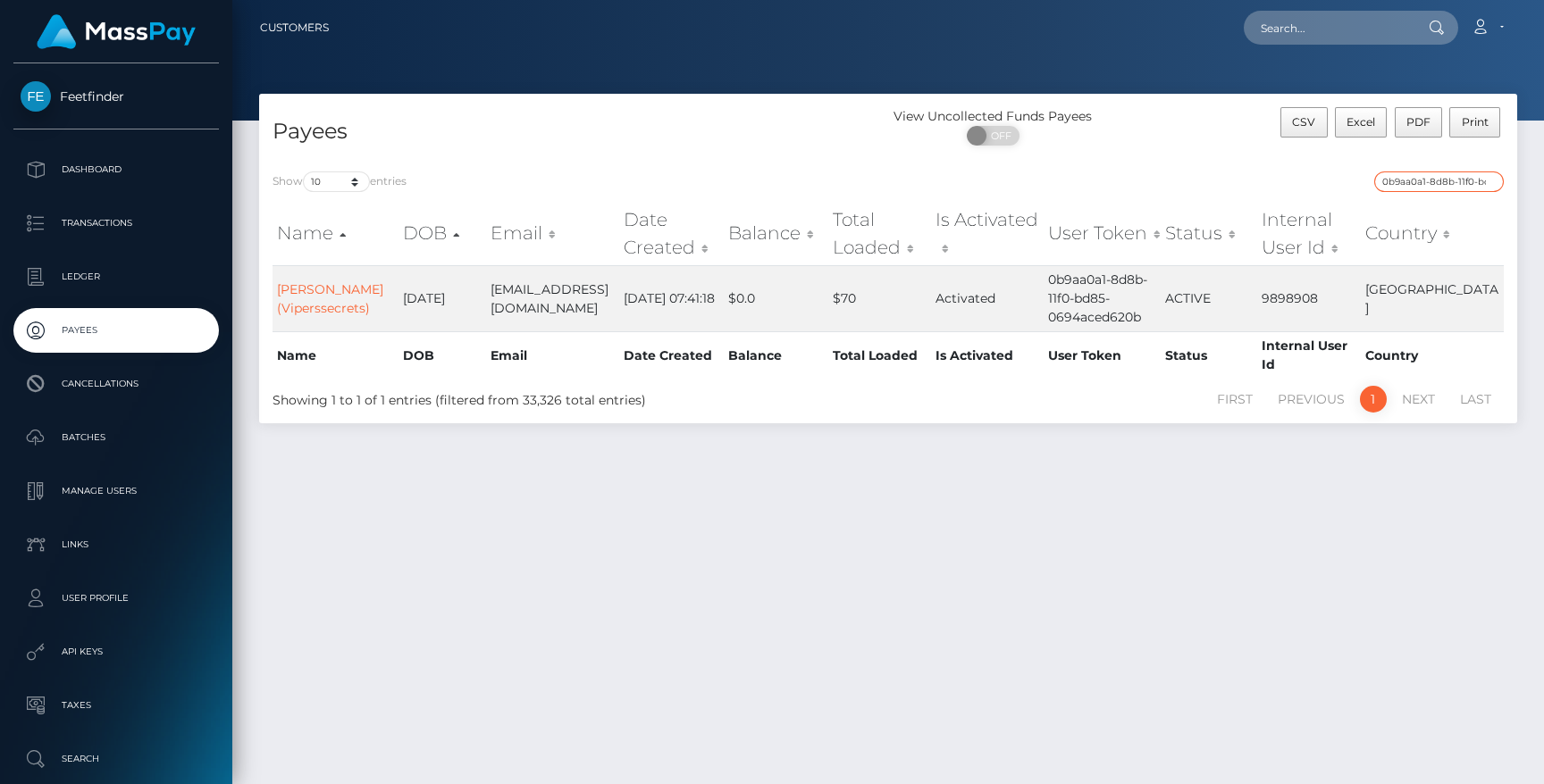
paste input "8cb995fe-90bd"
click at [1411, 178] on input "8cb995fe-90bd-11f0-bd85-0694aced620b" at bounding box center [1439, 182] width 130 height 20
paste input "b90cb610-7aa2-11f0-8023-0266f44cc279"
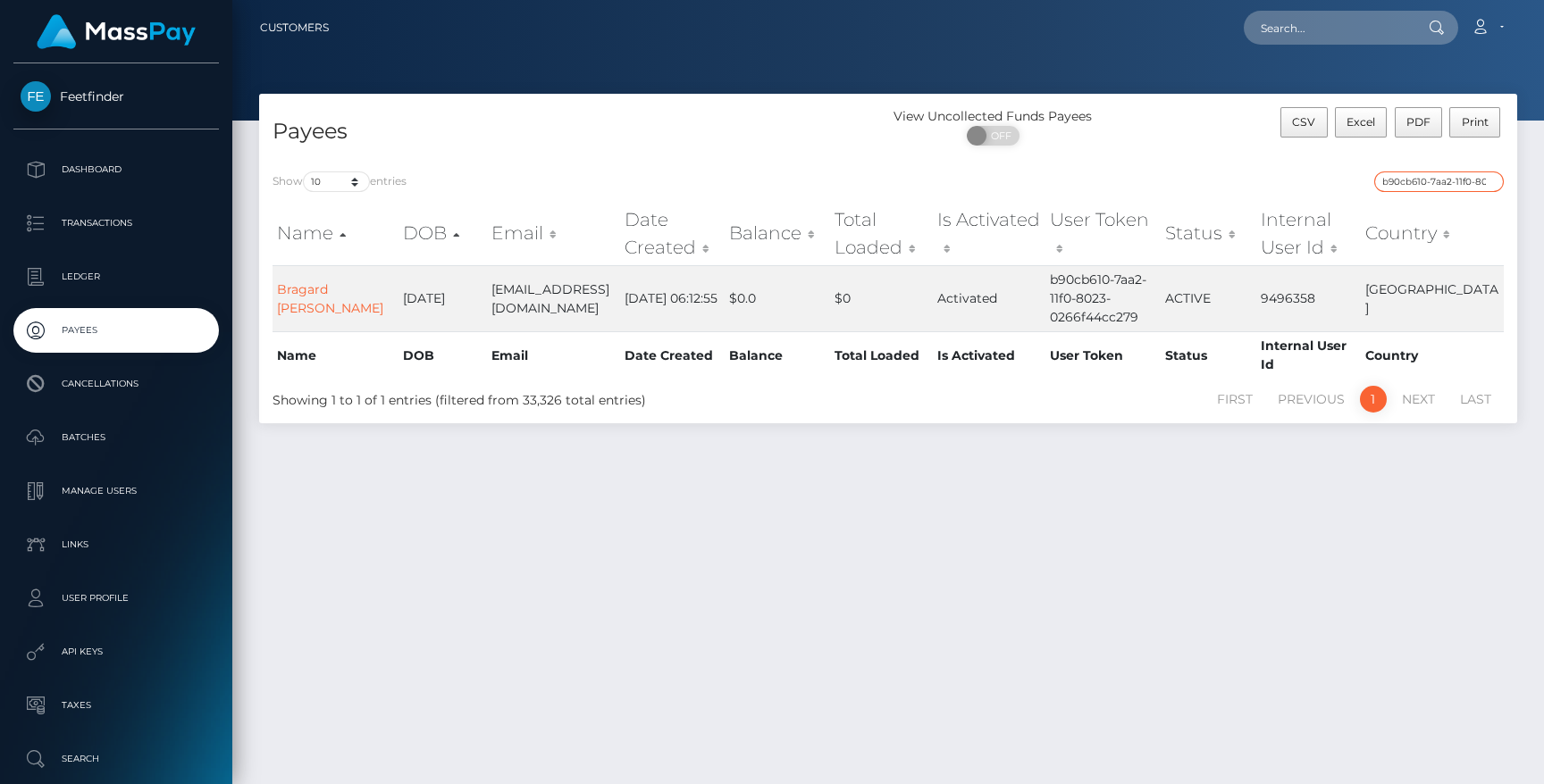
click at [1418, 177] on input "b90cb610-7aa2-11f0-8023-0266f44cc279" at bounding box center [1439, 182] width 130 height 20
paste input "7c60658c-9cb9-11f0-bd85-0694aced620b"
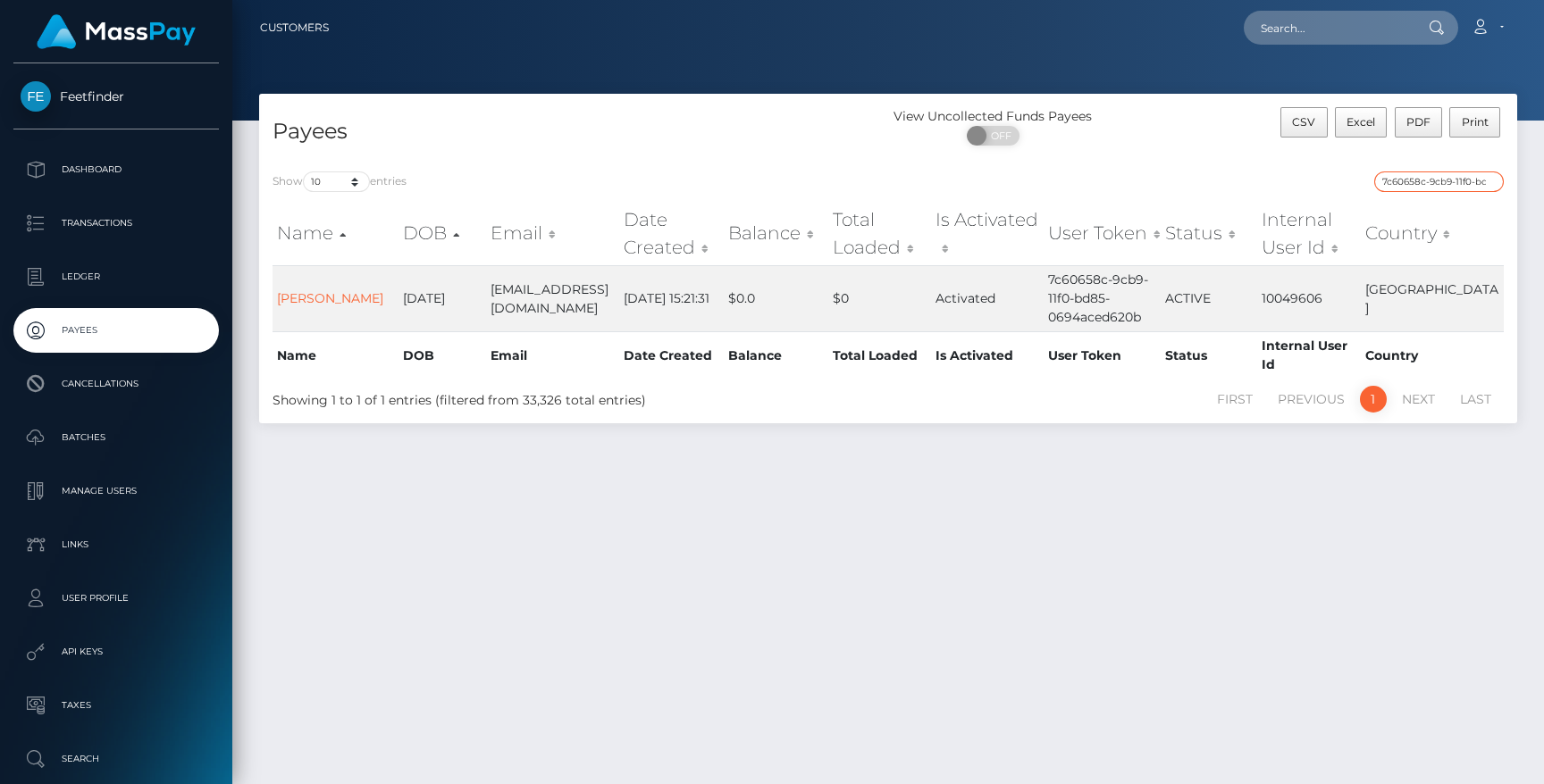
click at [1419, 181] on input "7c60658c-9cb9-11f0-bd85-0694aced620b" at bounding box center [1439, 182] width 130 height 20
click at [1419, 179] on input "7c60658c-9cb9-11f0-bd85-0694aced620b" at bounding box center [1439, 182] width 130 height 20
paste input "944cffae-96ed"
click at [1420, 183] on input "944cffae-96ed-11f0-bd85-0694aced620b" at bounding box center [1439, 182] width 130 height 20
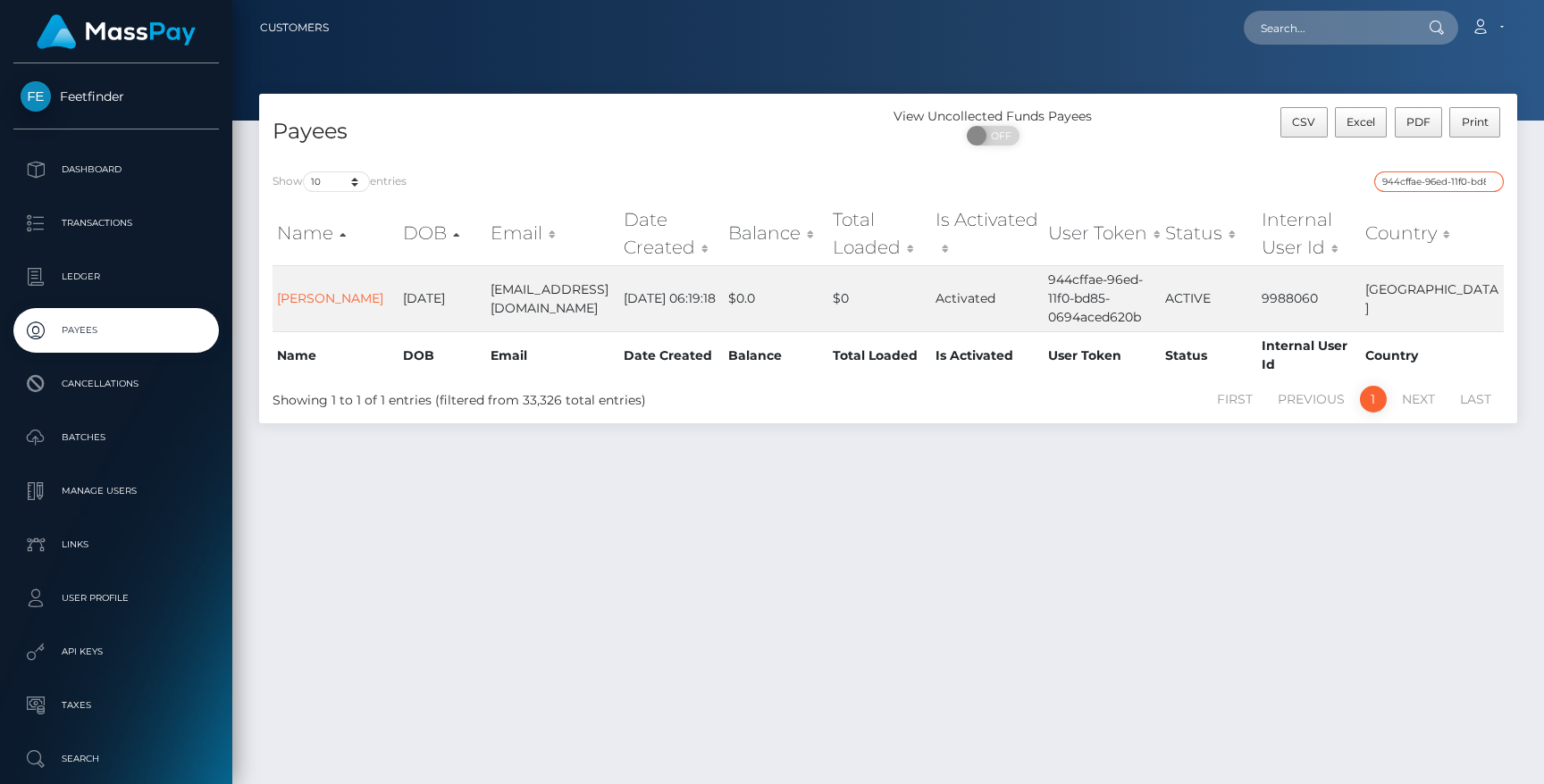
click at [1420, 181] on input "944cffae-96ed-11f0-bd85-0694aced620b" at bounding box center [1439, 182] width 130 height 20
click at [1420, 179] on input "944cffae-96ed-11f0-bd85-0694aced620b" at bounding box center [1439, 182] width 130 height 20
paste input "1d87acce-9c45-11f0-bd85-0694aced620b"
click at [1420, 178] on input "944cffae-1d87acce-9c45-11f0-bd85-0694aced620b96ed-11f0-bd85-0694aced620b" at bounding box center [1439, 182] width 130 height 20
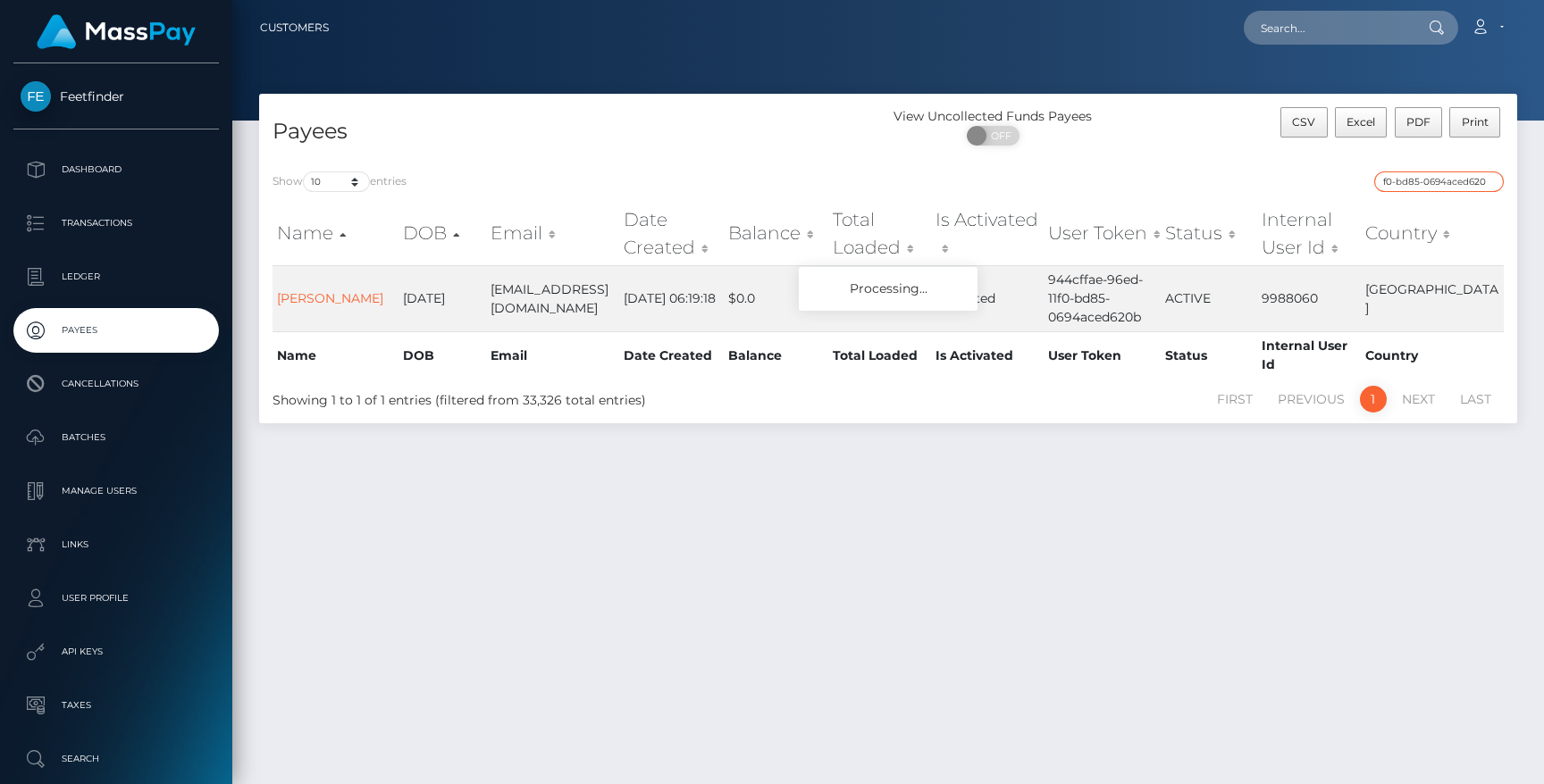
click at [1420, 178] on input "944cffae-1d87acce-9c45-11f0-bd85-0694aced620b96ed-11f0-bd85-0694aced620b" at bounding box center [1439, 182] width 130 height 20
paste input "1d87acce-9c45"
type input "1d87acce-9c45-11f0-bd85-0694aced620b"
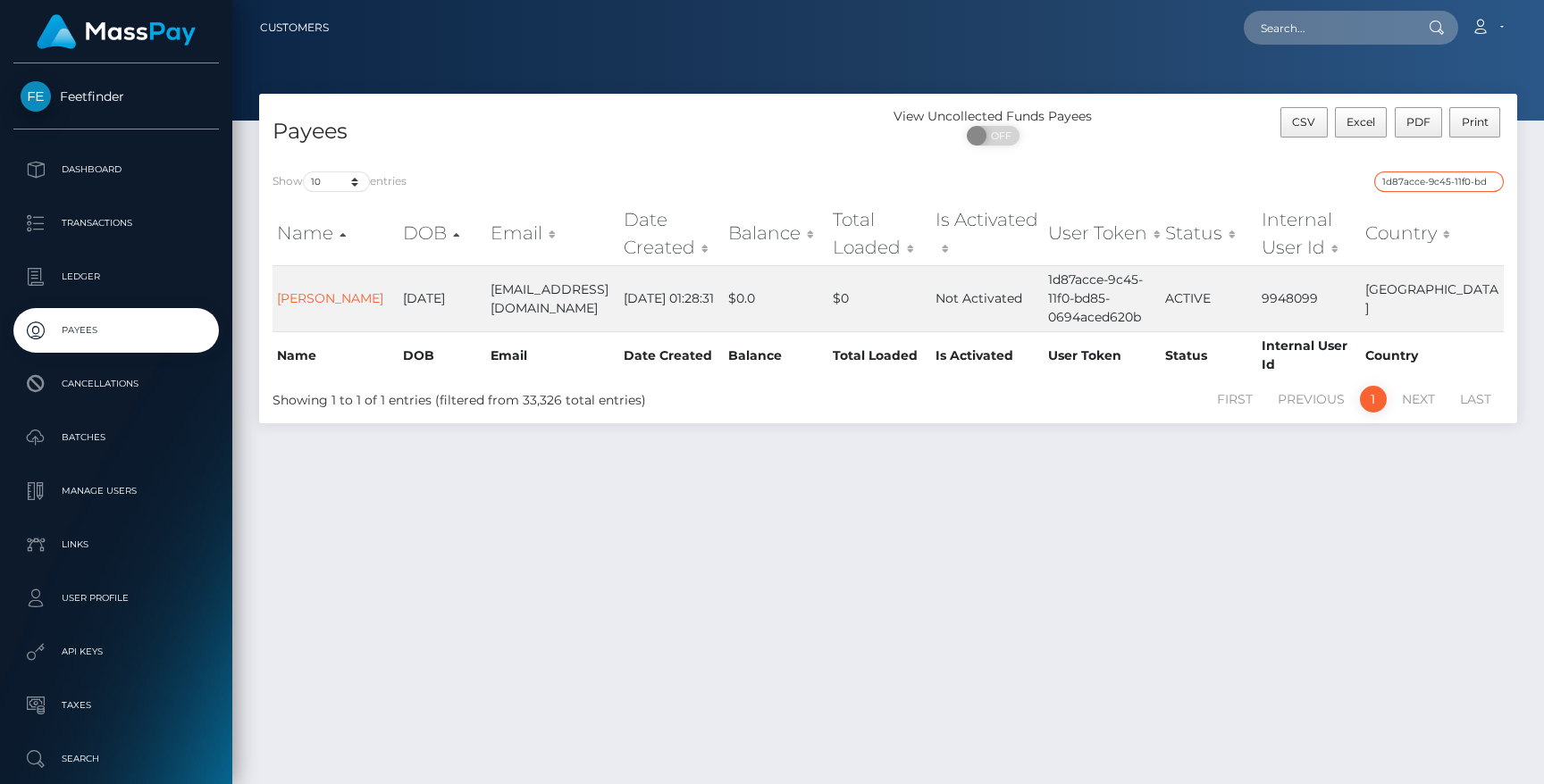
click at [1438, 184] on input "1d87acce-9c45-11f0-bd85-0694aced620b" at bounding box center [1439, 182] width 130 height 20
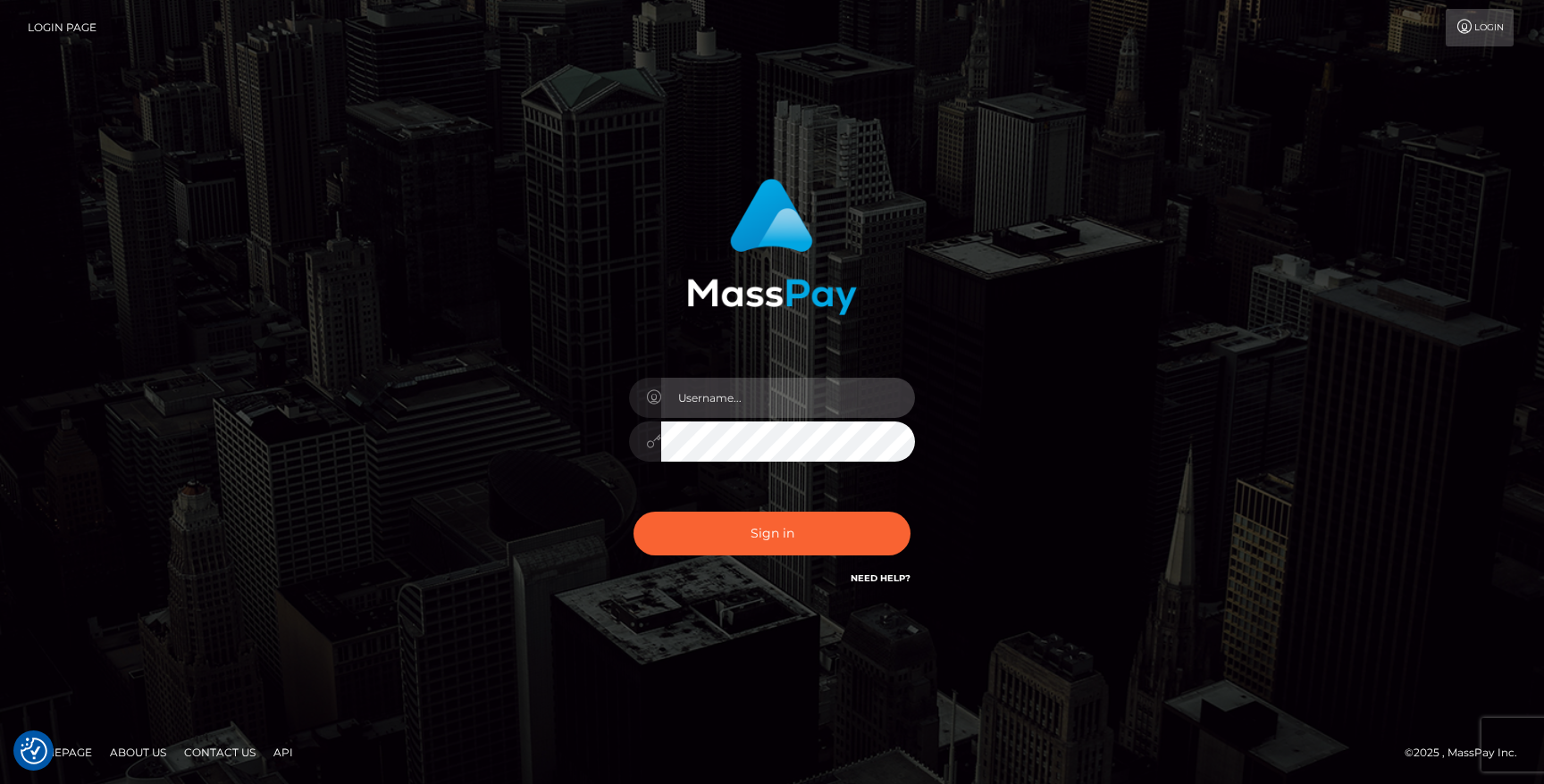
type input "hello.feetfinder"
click at [835, 409] on input "hello.feetfinder" at bounding box center [788, 397] width 254 height 40
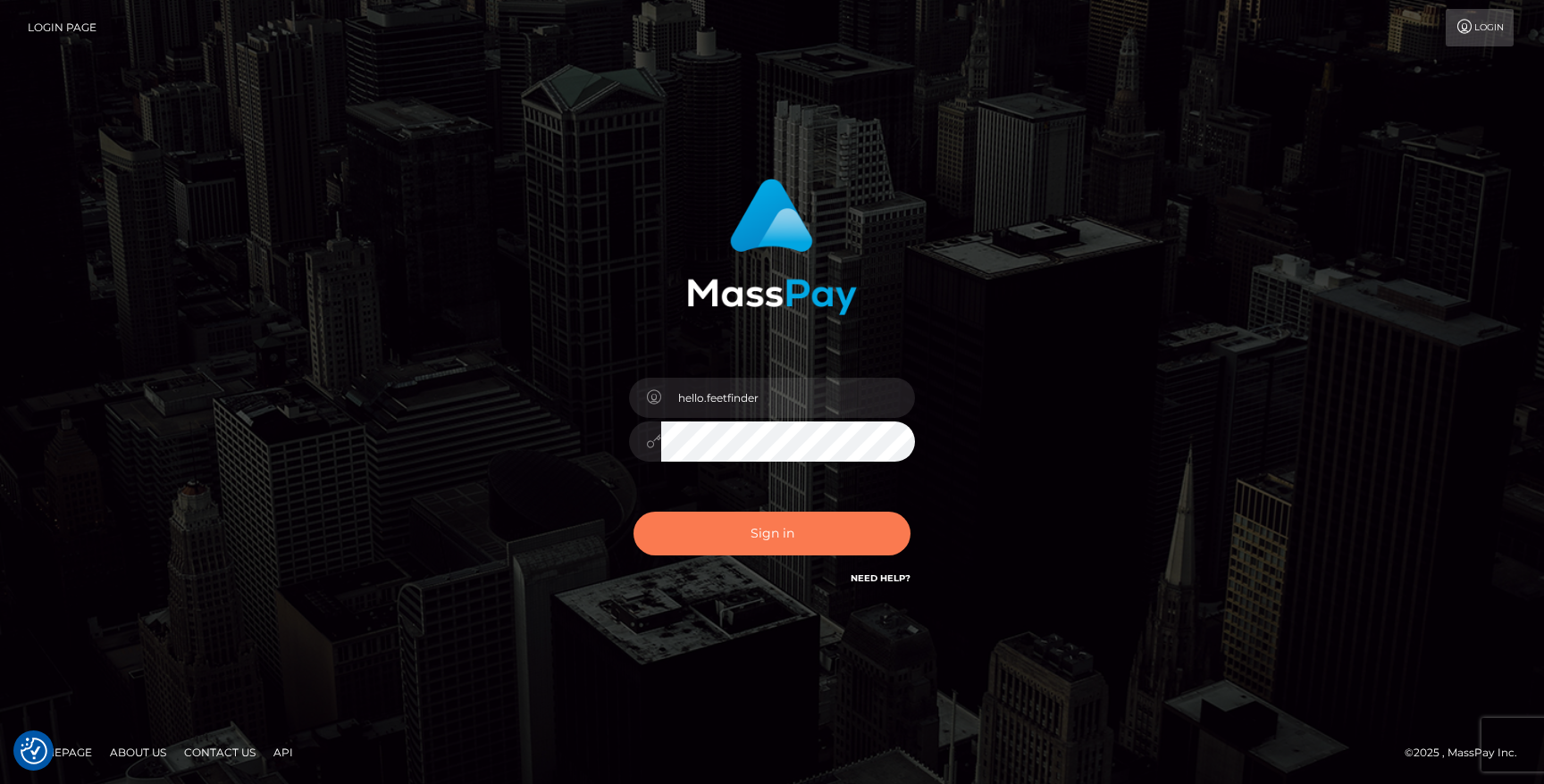
click at [843, 538] on button "Sign in" at bounding box center [772, 534] width 277 height 44
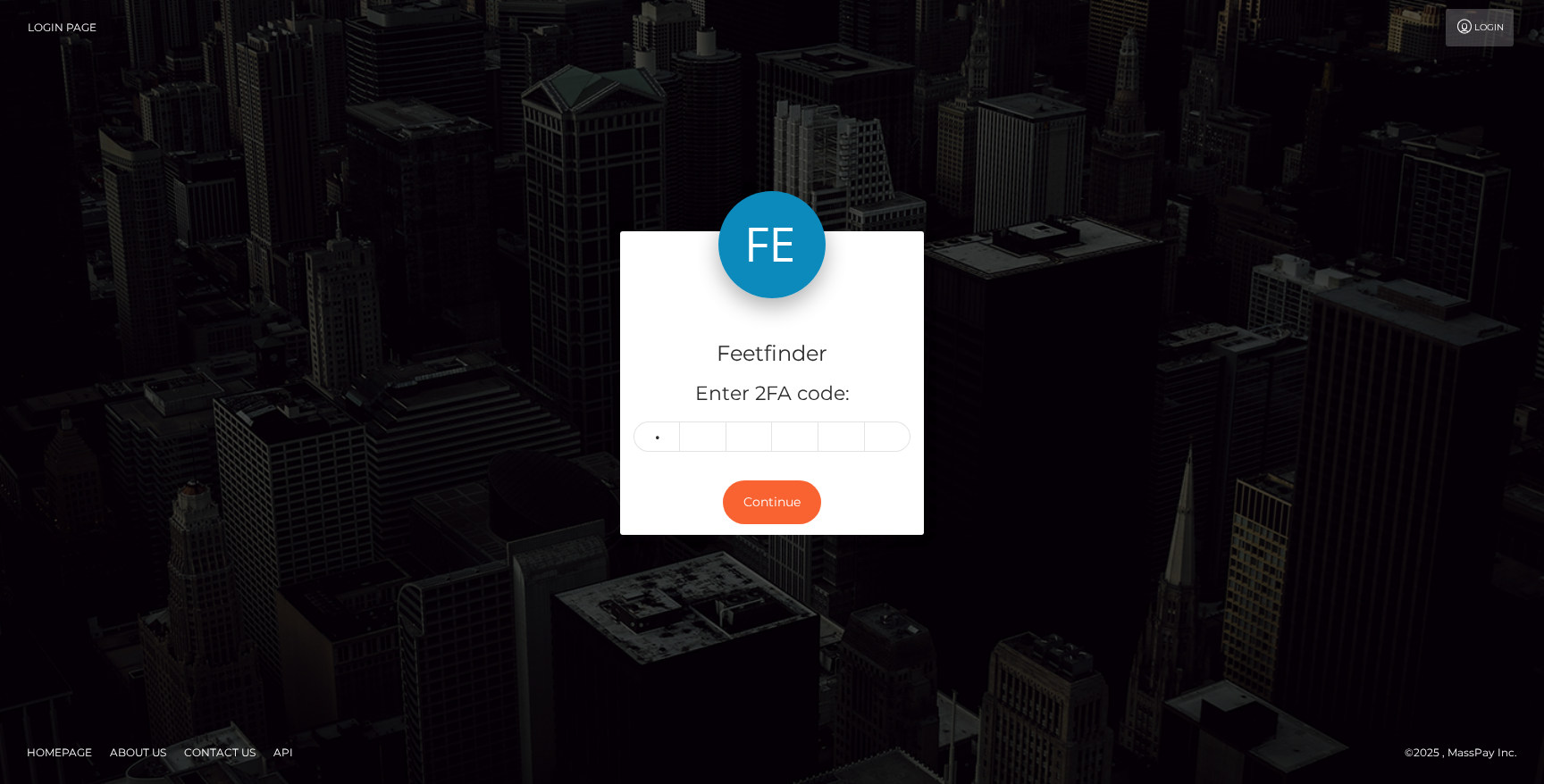
type input "1"
type input "0"
type input "7"
type input "2"
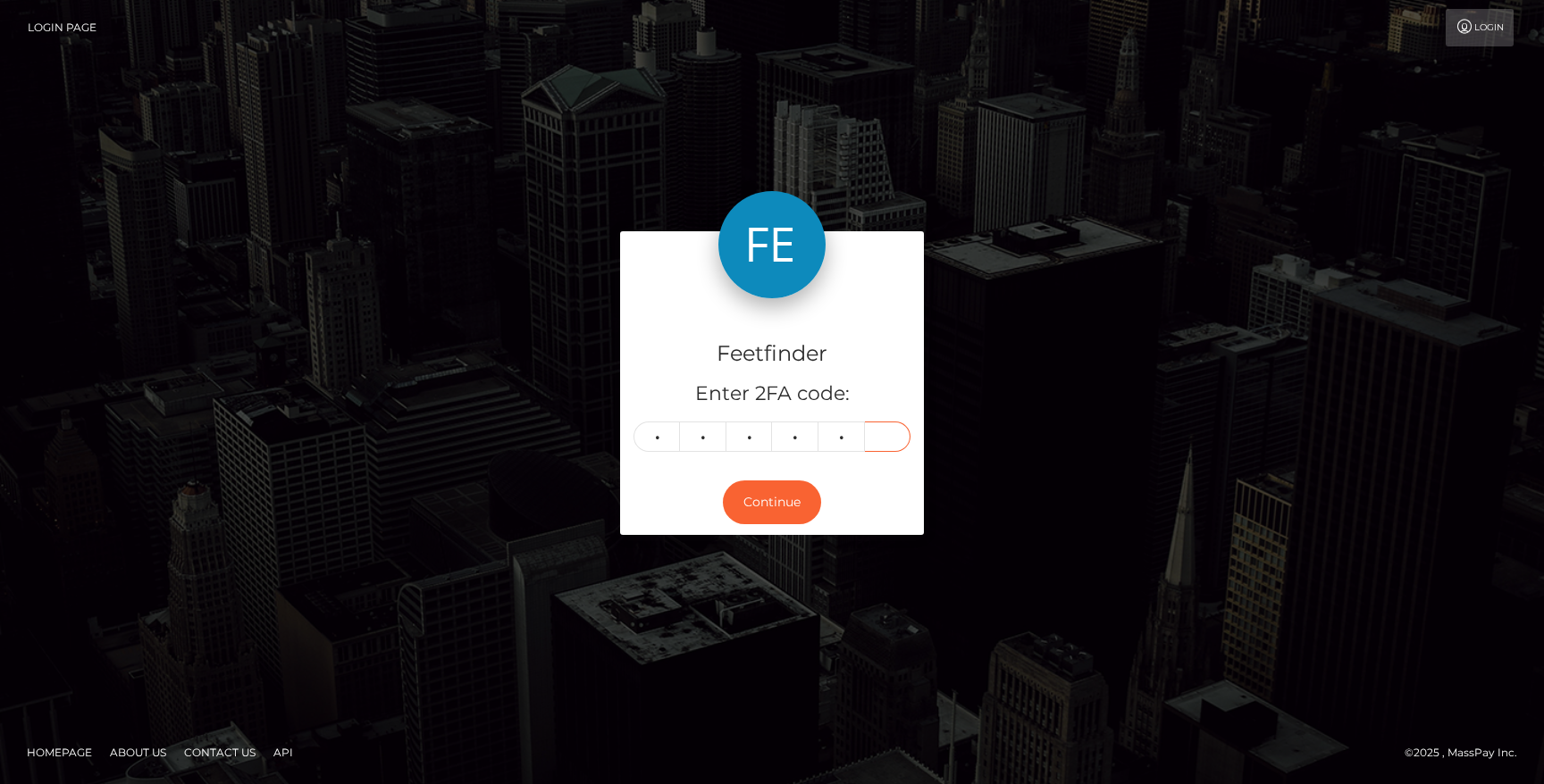
type input "2"
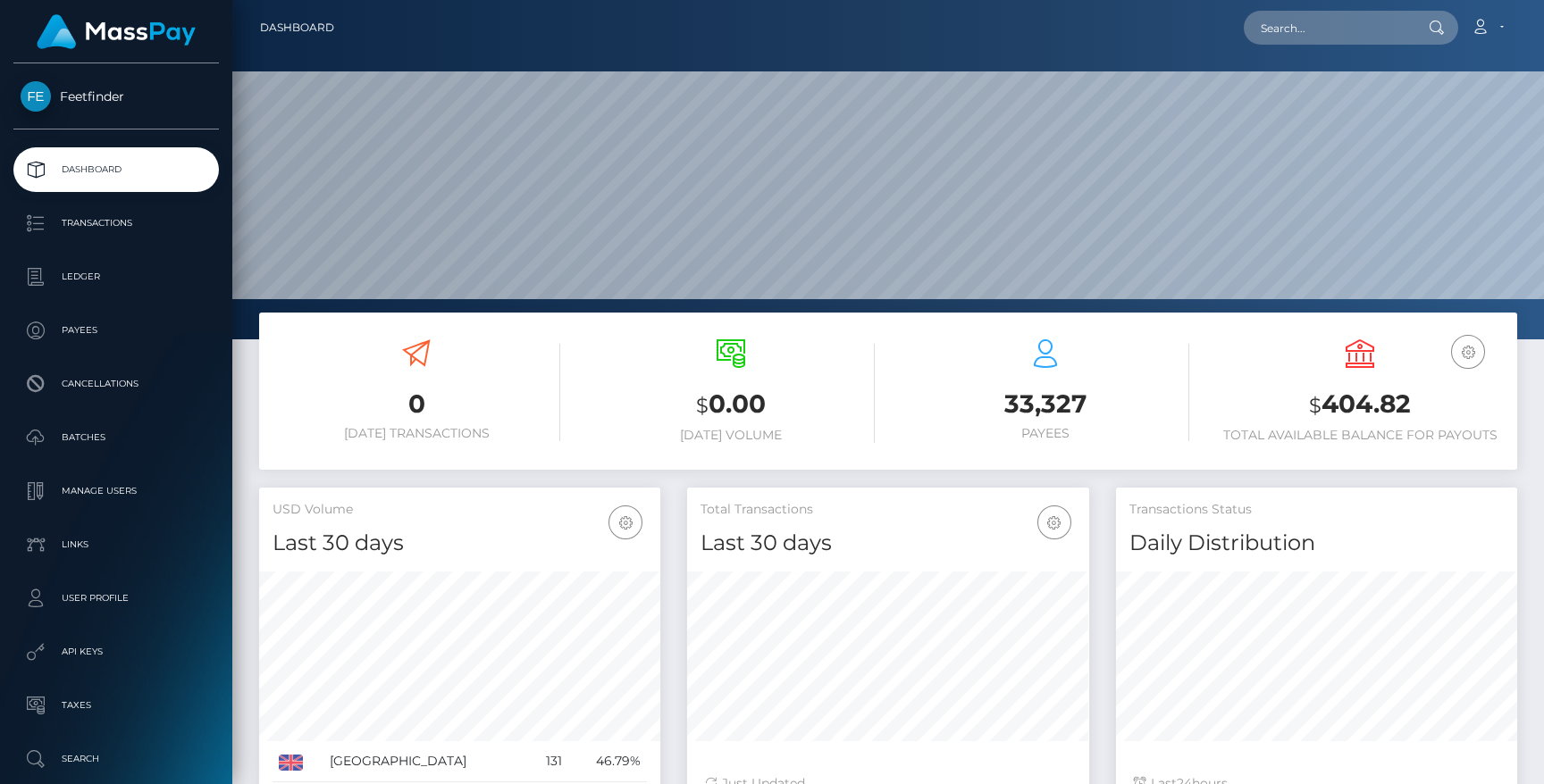
scroll to position [317, 401]
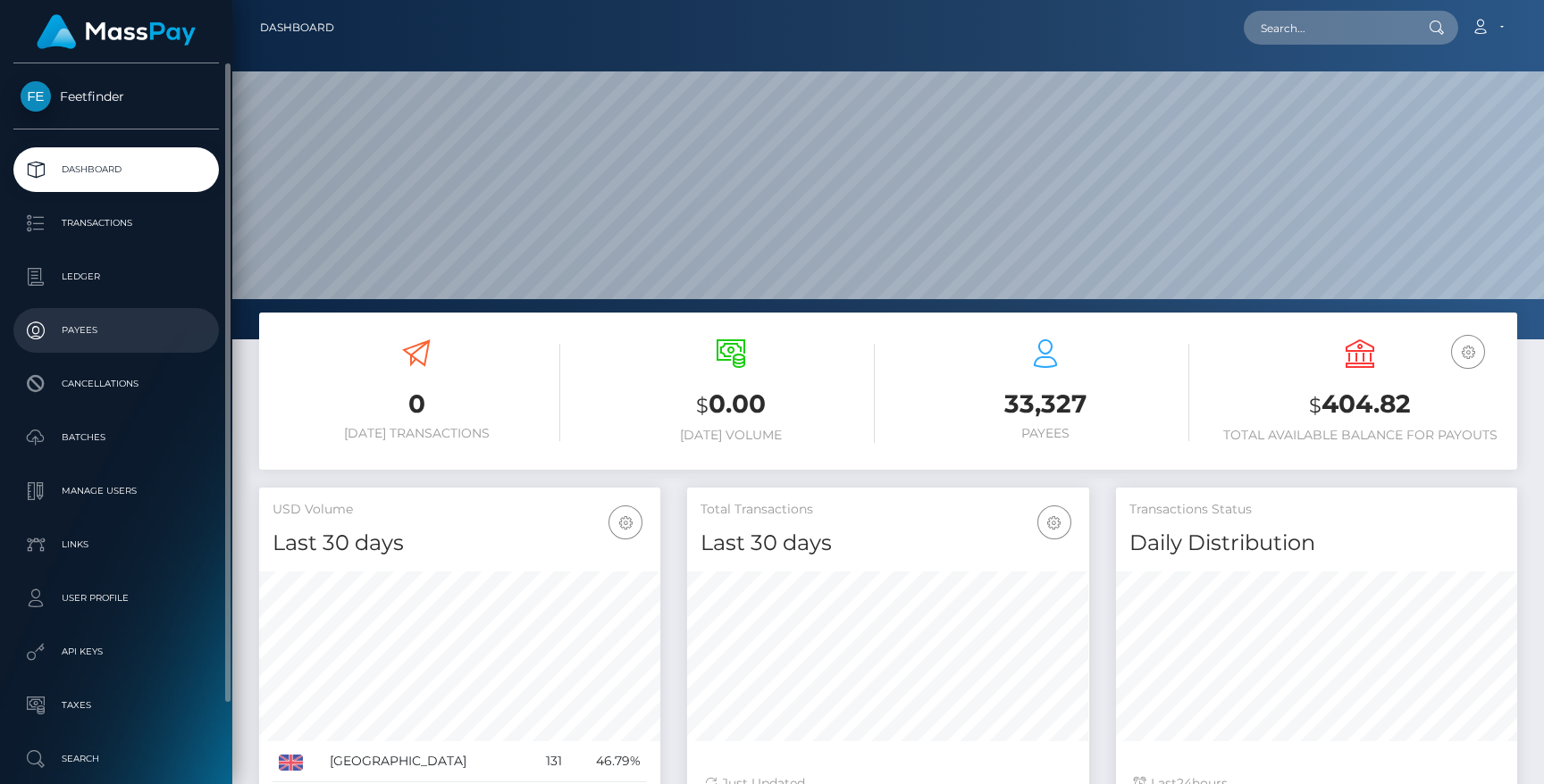
click at [80, 329] on p "Payees" at bounding box center [115, 330] width 191 height 26
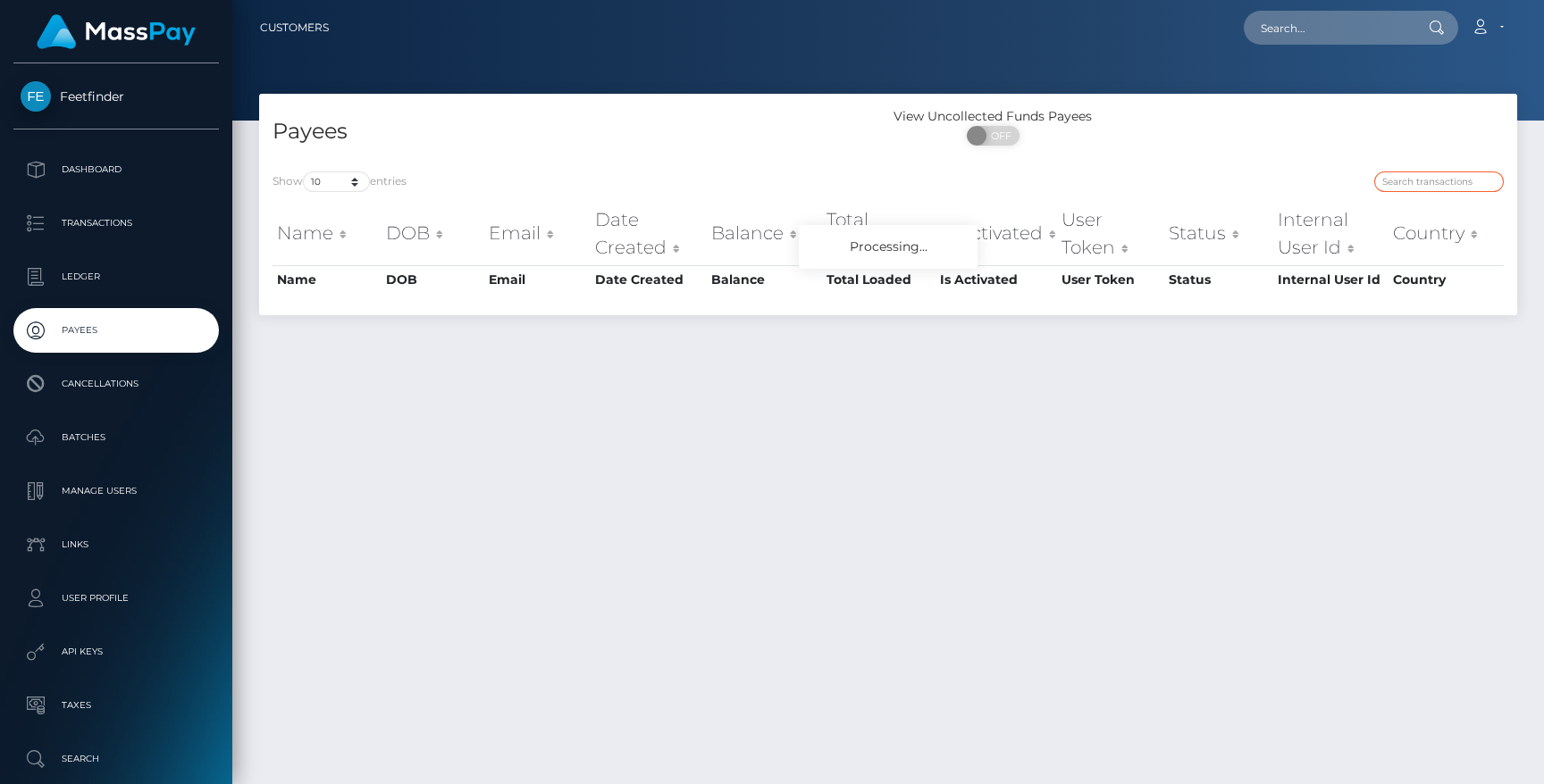
click at [1408, 181] on input "search" at bounding box center [1439, 182] width 130 height 20
paste input "b8314e24-9a2e-11f0-bd85-0694aced620b status: ACTIVE"
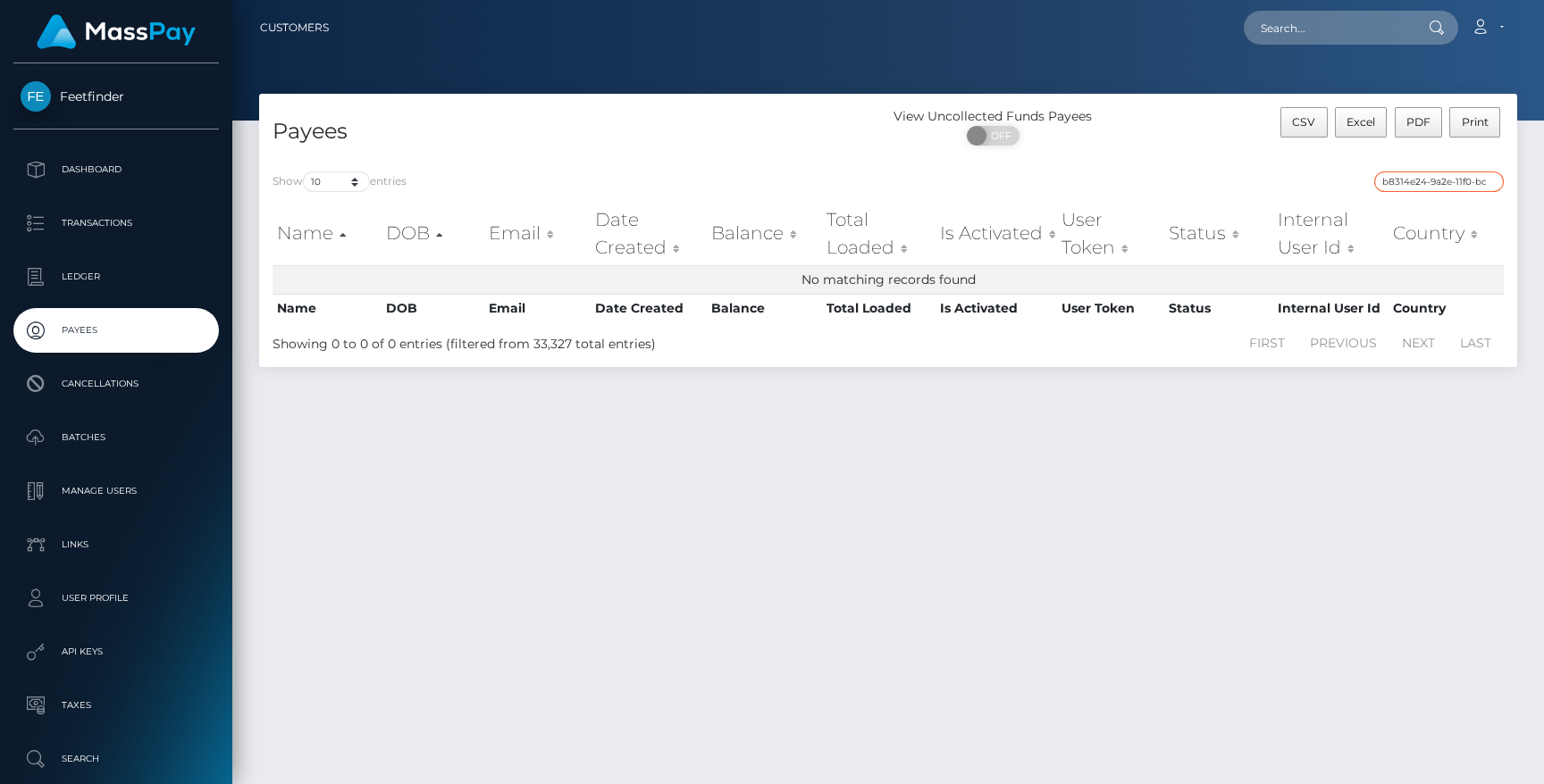
click at [1411, 177] on input "b8314e24-9a2e-11f0-bd85-0694aced620b status: ACTIVE" at bounding box center [1439, 182] width 130 height 20
paste input "search"
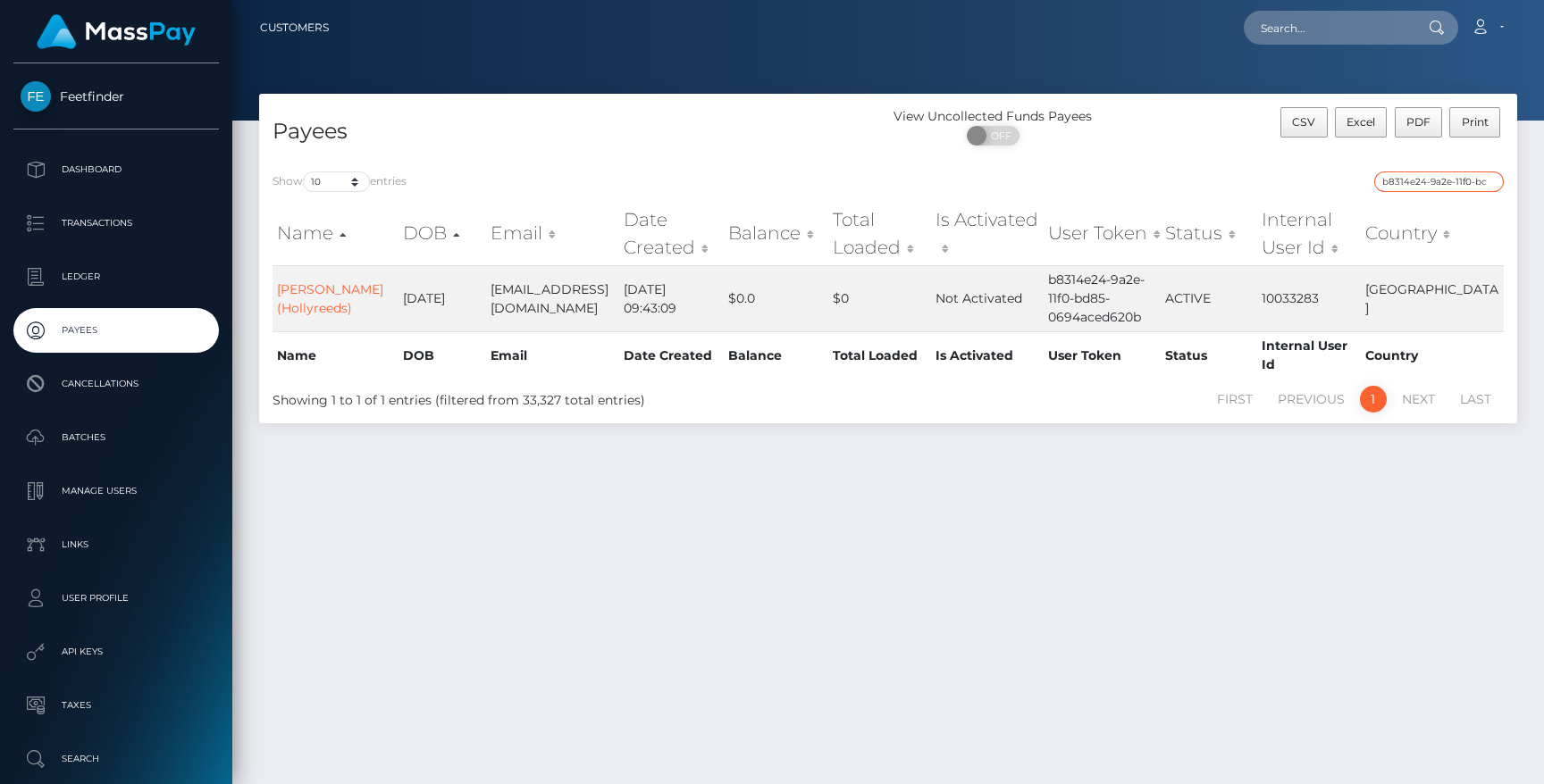
click at [1418, 177] on input "b8314e24-9a2e-11f0-bd85-0694aced620b" at bounding box center [1439, 182] width 130 height 20
paste input "3ebd402d-8453-11f0-8023-0266f44cc279"
click at [1422, 183] on input "3ebd402d-8453-11f0-8023-0266f44cc279" at bounding box center [1439, 182] width 130 height 20
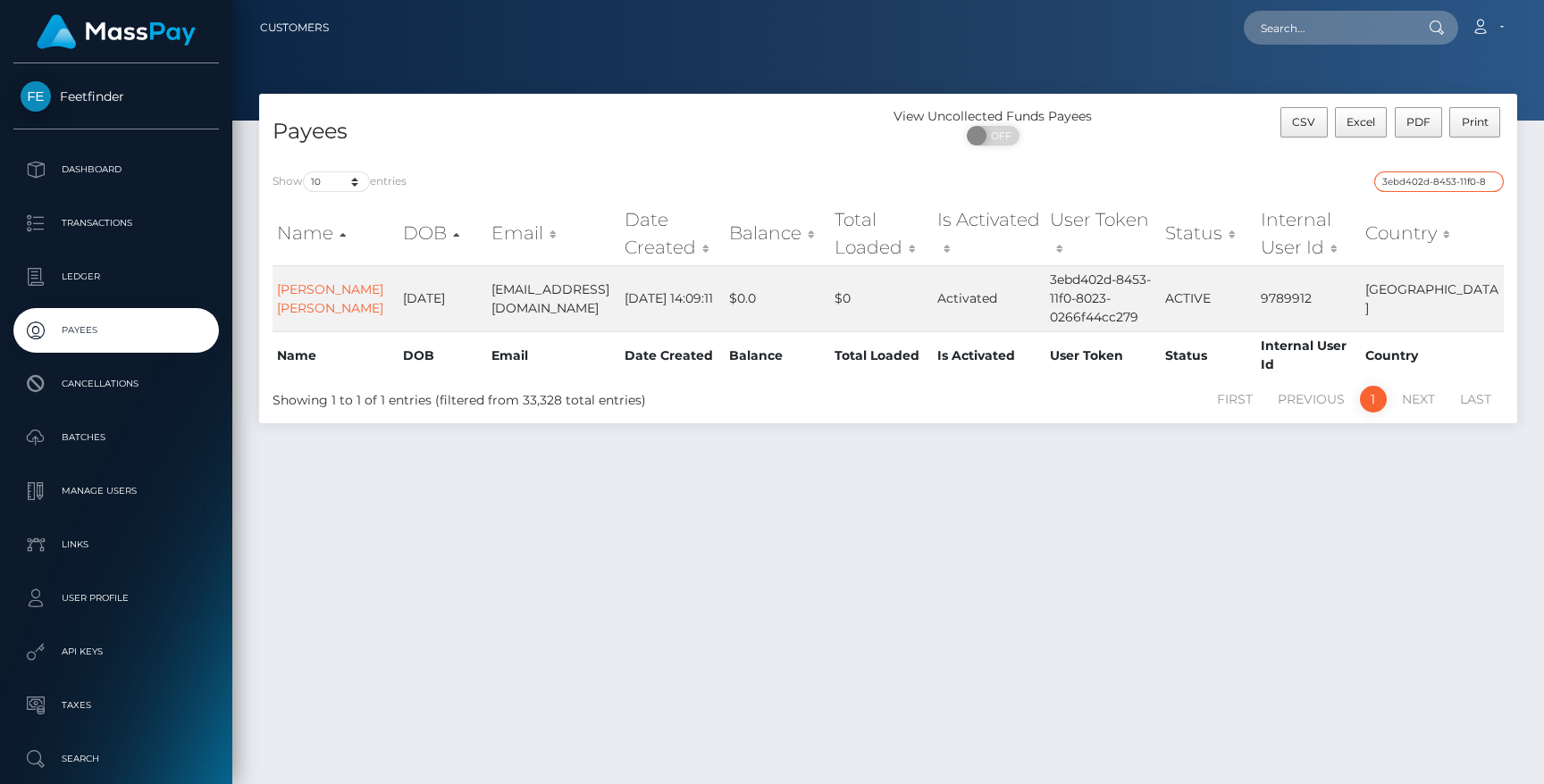
click at [1422, 183] on input "3ebd402d-8453-11f0-8023-0266f44cc279" at bounding box center [1439, 182] width 130 height 20
paste input "c2087de8-83c9"
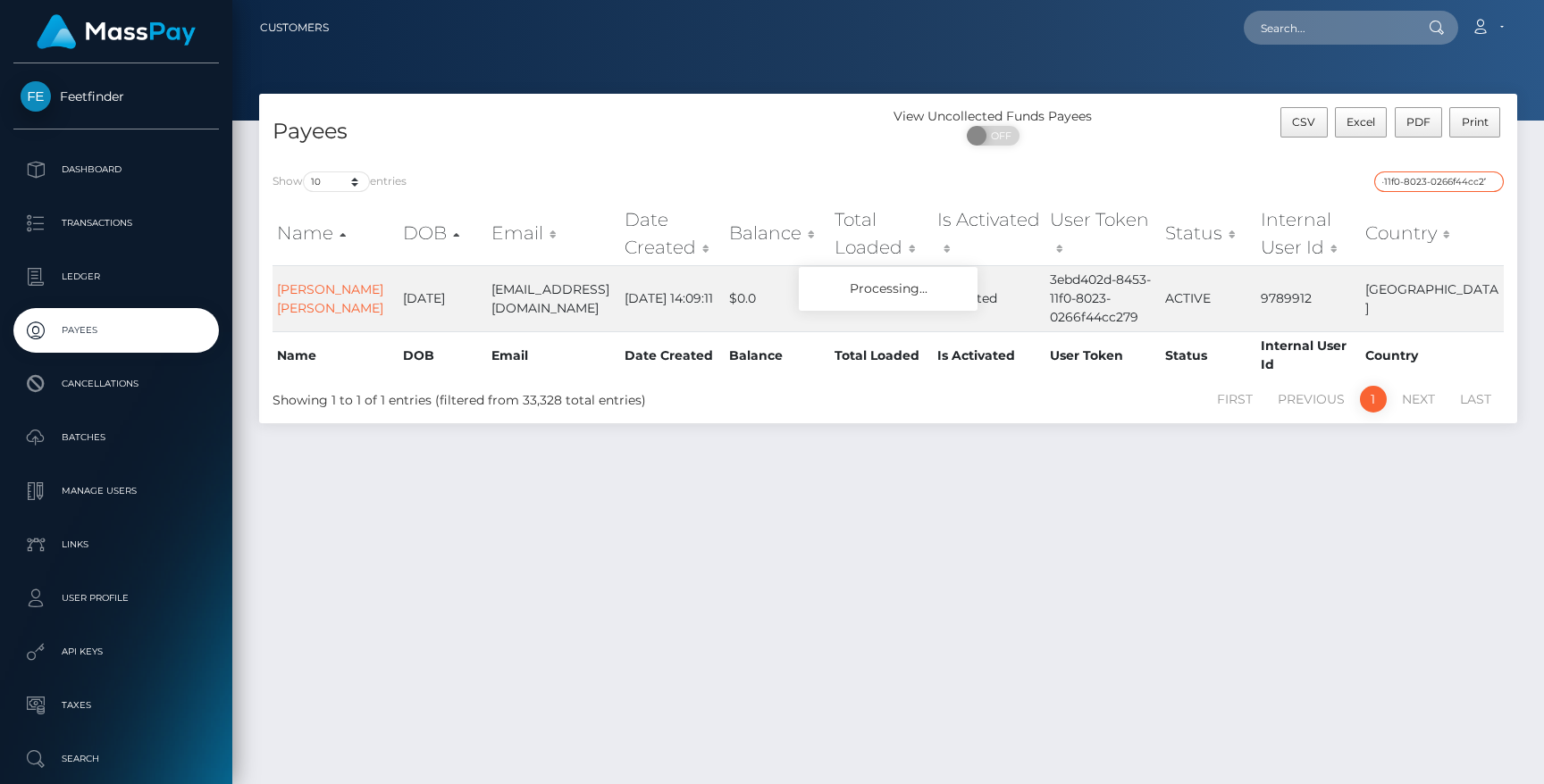
type input "c2087de8-83c9-11f0-8023-0266f44cc279"
